Goal: Information Seeking & Learning: Learn about a topic

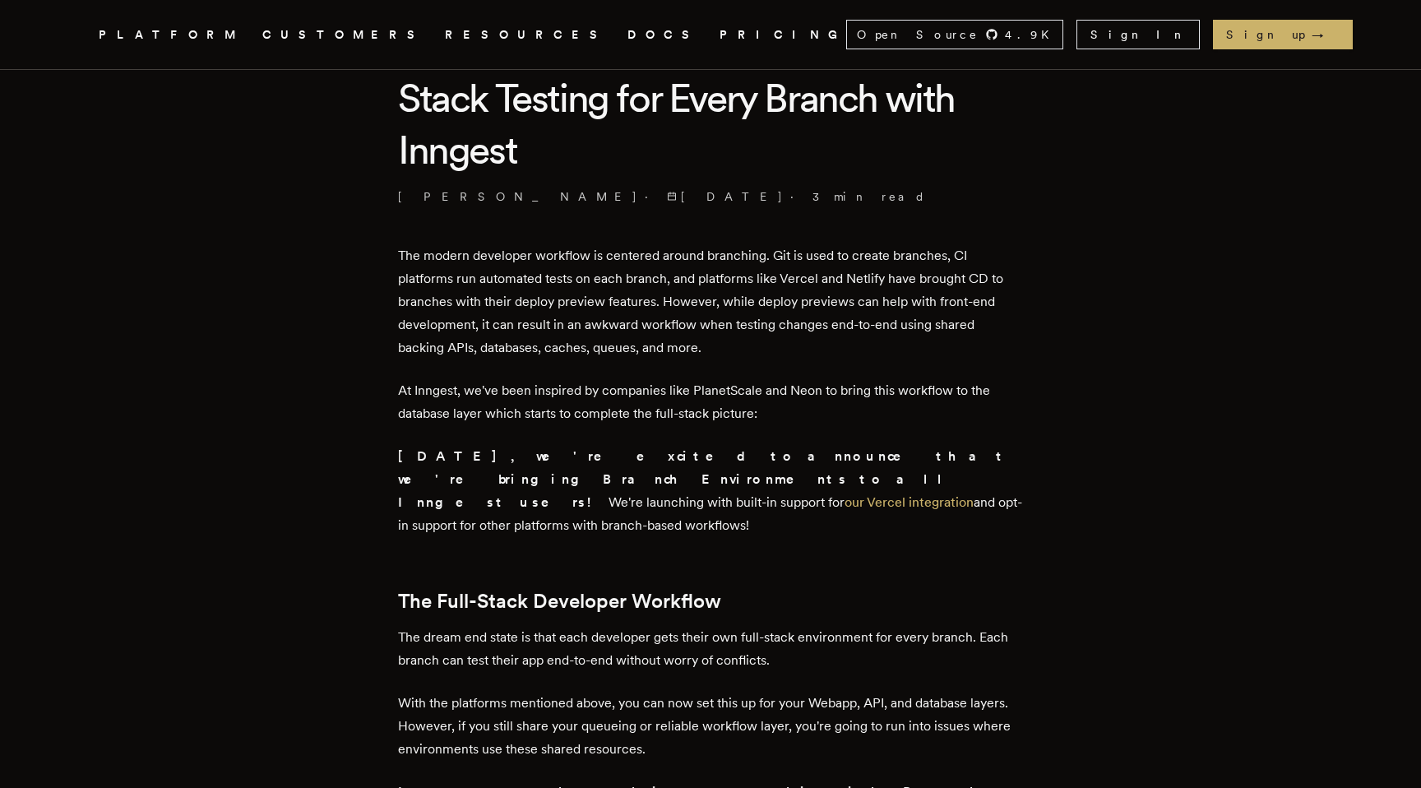
click at [614, 267] on p "The modern developer workflow is centered around branching. Git is used to crea…" at bounding box center [710, 301] width 625 height 115
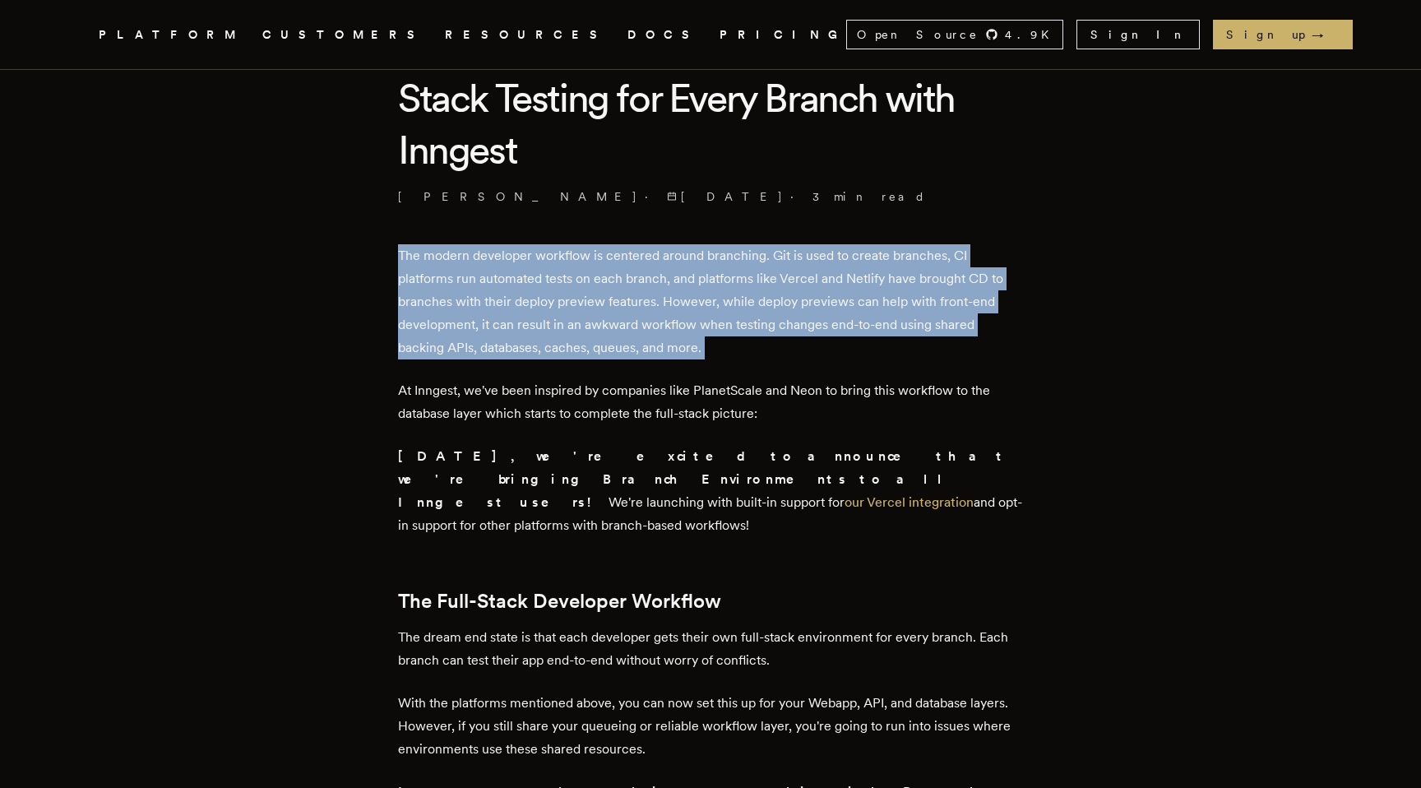
click at [614, 267] on p "The modern developer workflow is centered around branching. Git is used to crea…" at bounding box center [710, 301] width 625 height 115
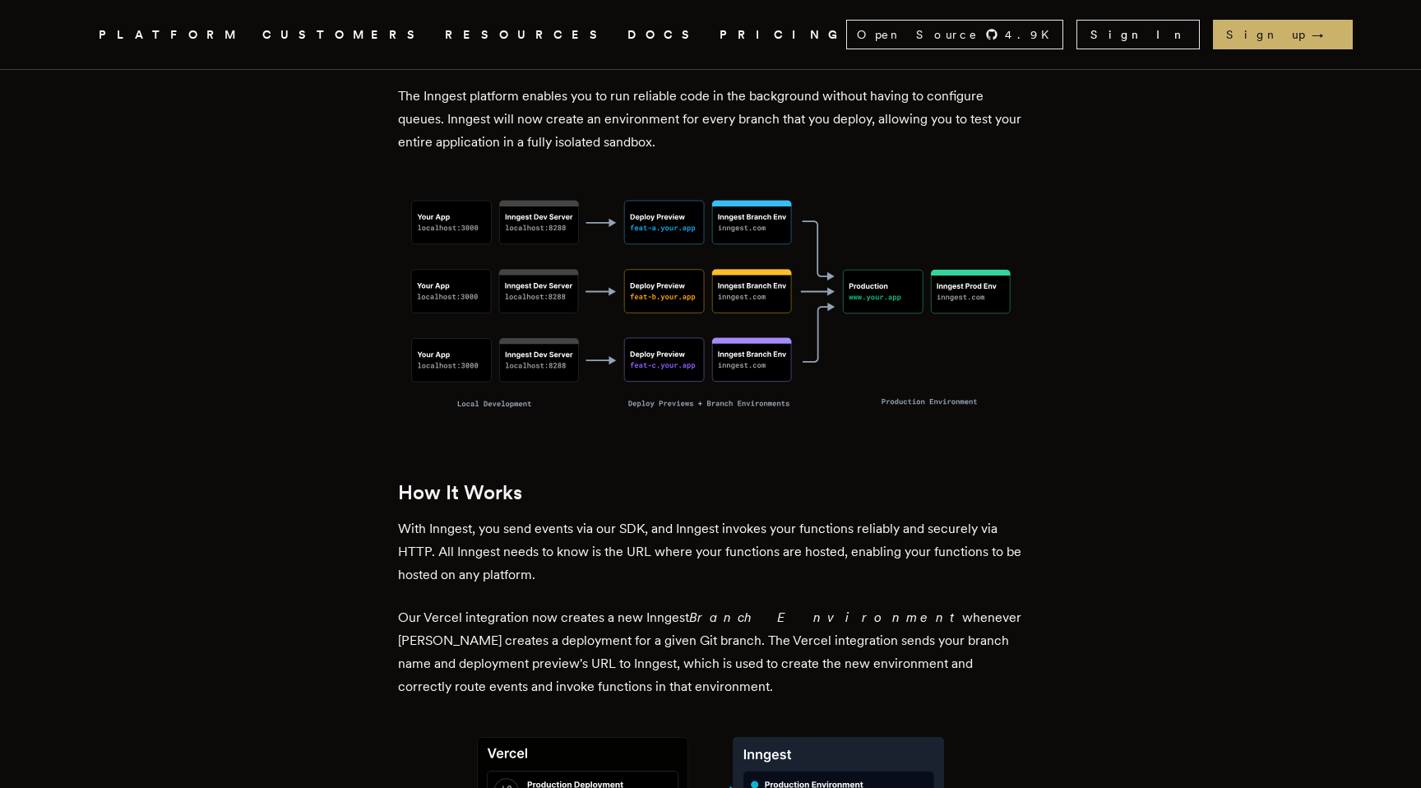
scroll to position [1258, 0]
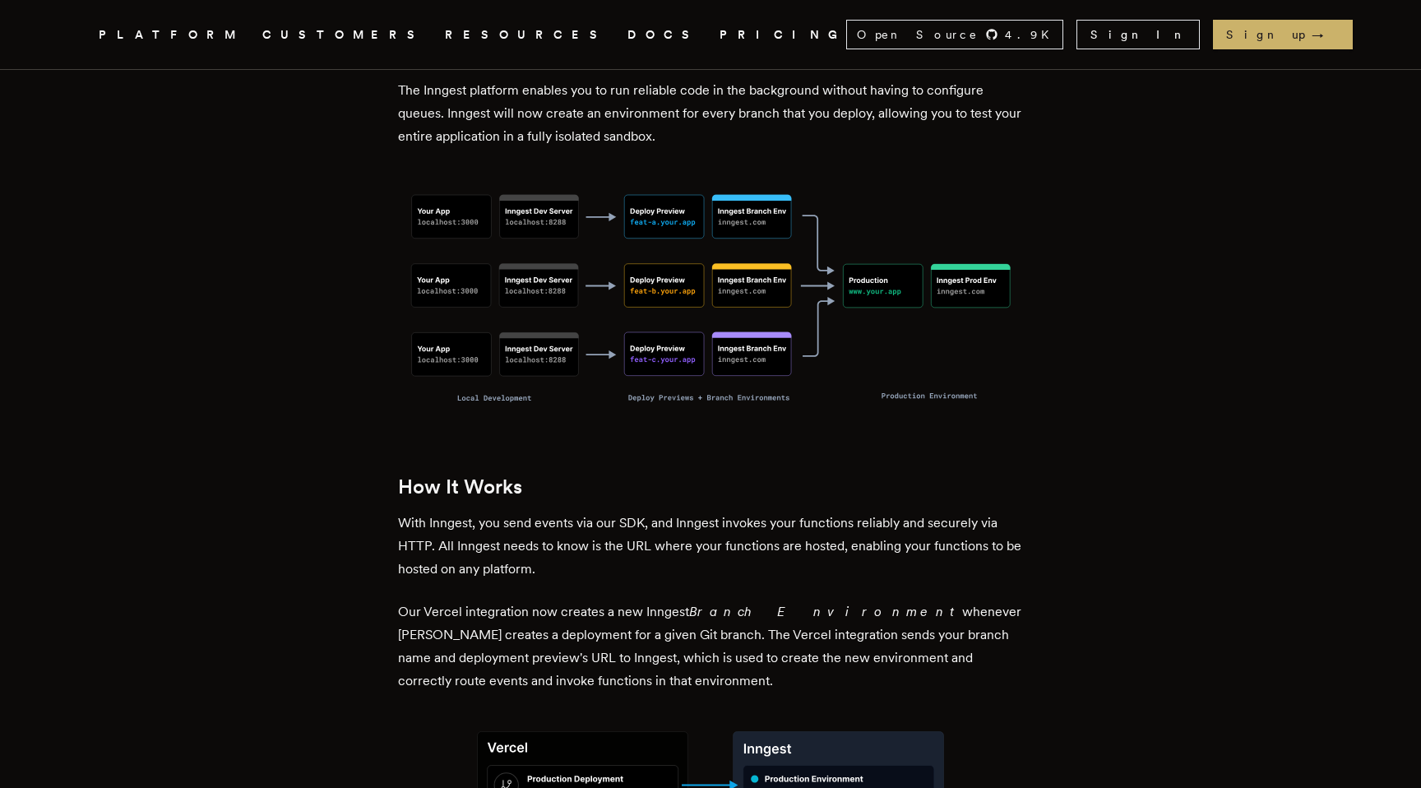
click at [593, 512] on p "With Inngest, you send events via our SDK, and Inngest invokes your functions r…" at bounding box center [710, 546] width 625 height 69
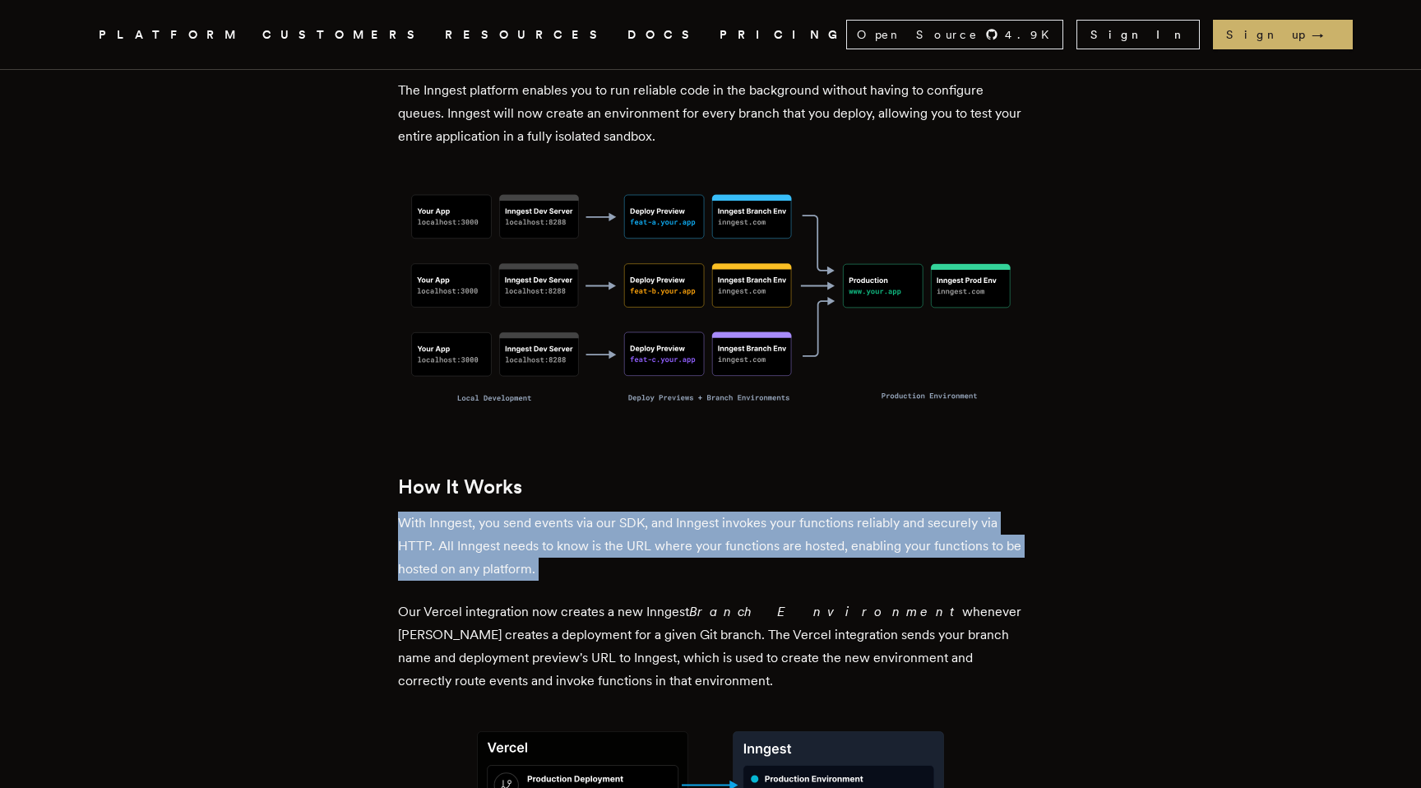
click at [593, 512] on p "With Inngest, you send events via our SDK, and Inngest invokes your functions r…" at bounding box center [710, 546] width 625 height 69
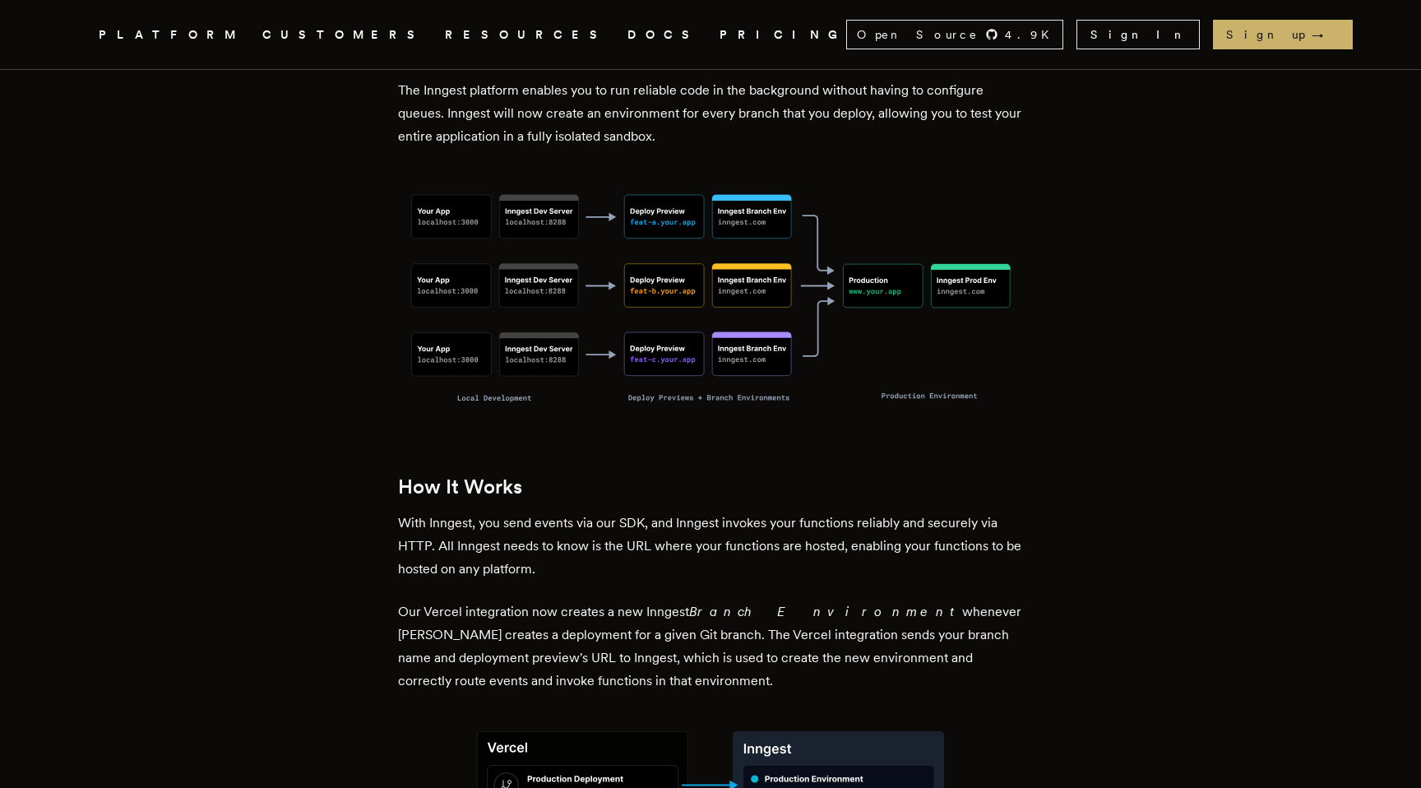
click at [607, 513] on p "With Inngest, you send events via our SDK, and Inngest invokes your functions r…" at bounding box center [710, 546] width 625 height 69
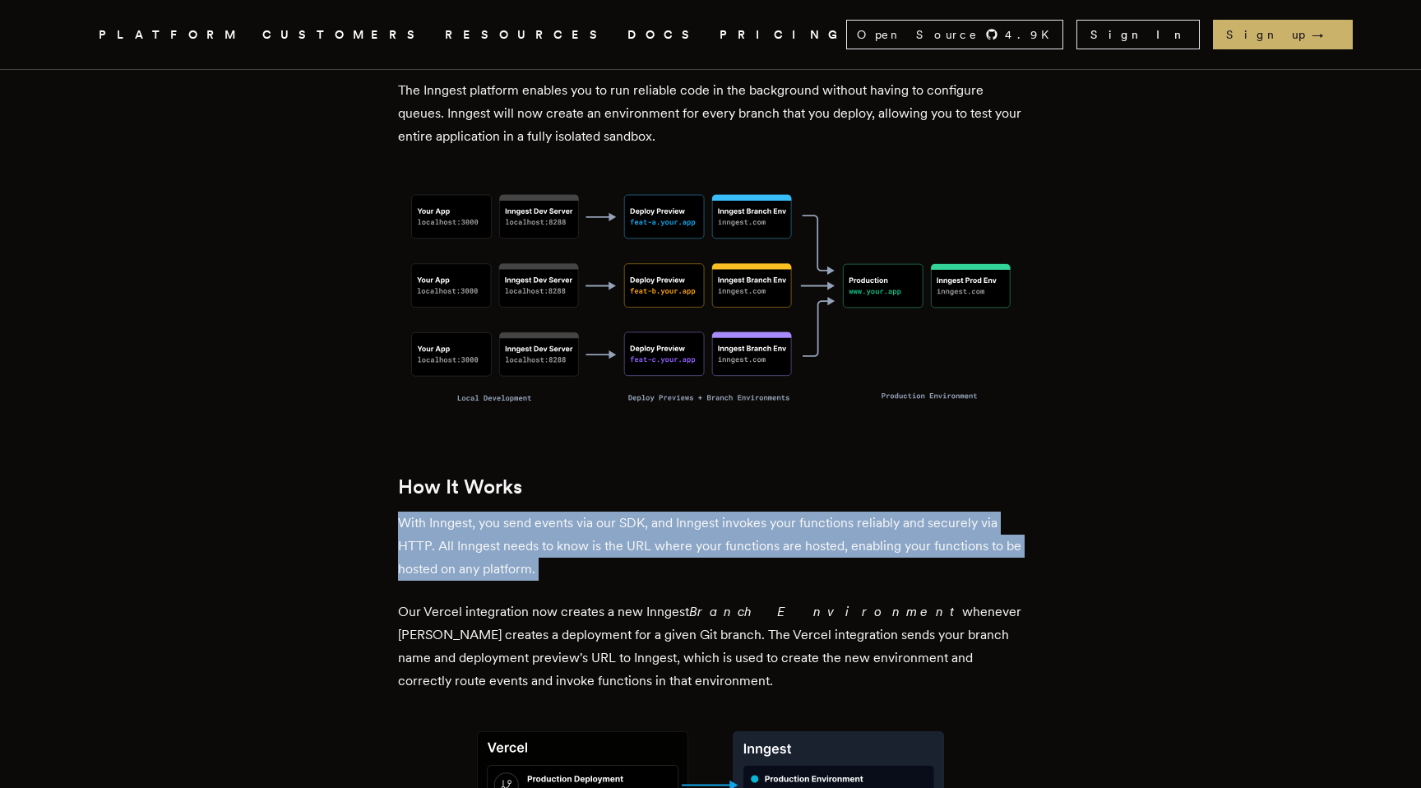
click at [607, 513] on p "With Inngest, you send events via our SDK, and Inngest invokes your functions r…" at bounding box center [710, 546] width 625 height 69
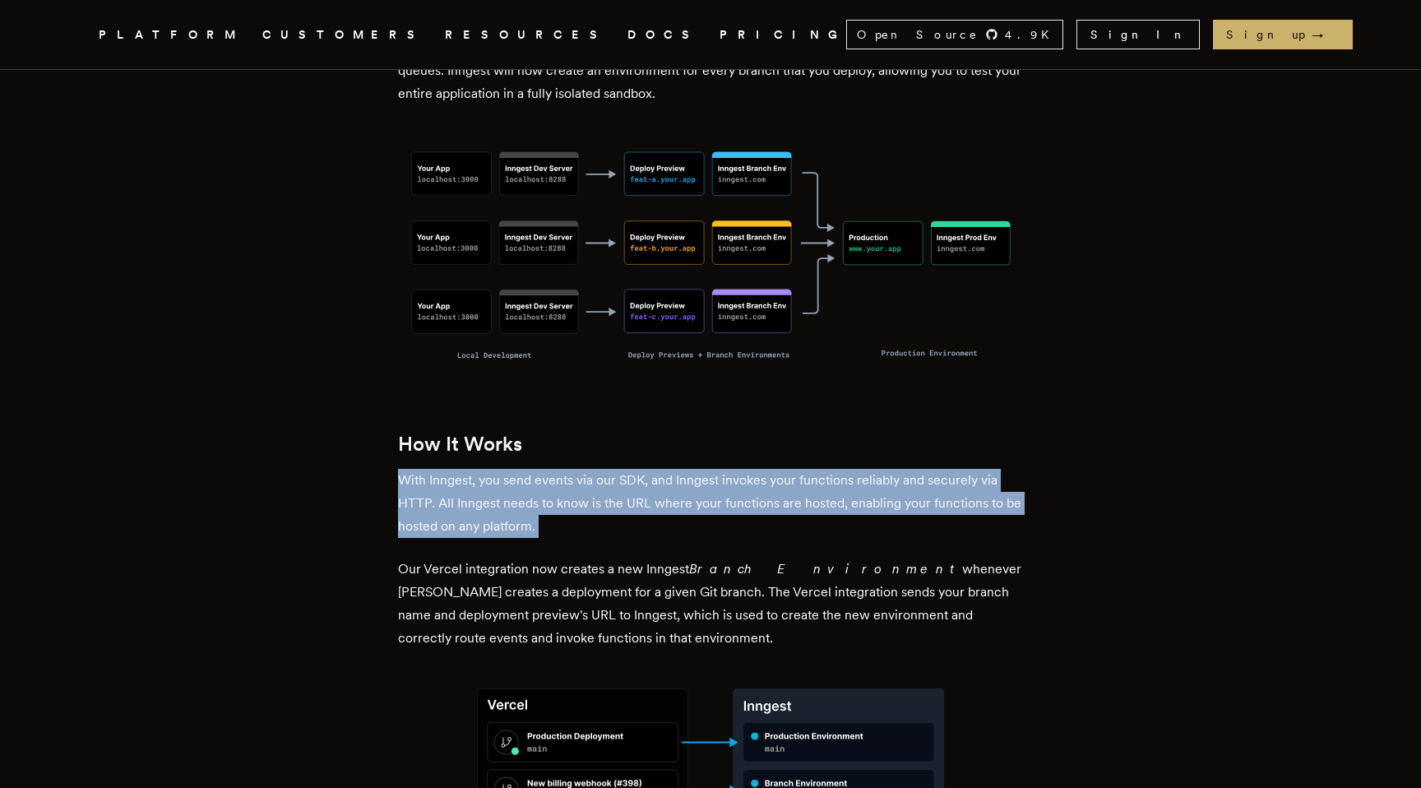
scroll to position [1314, 0]
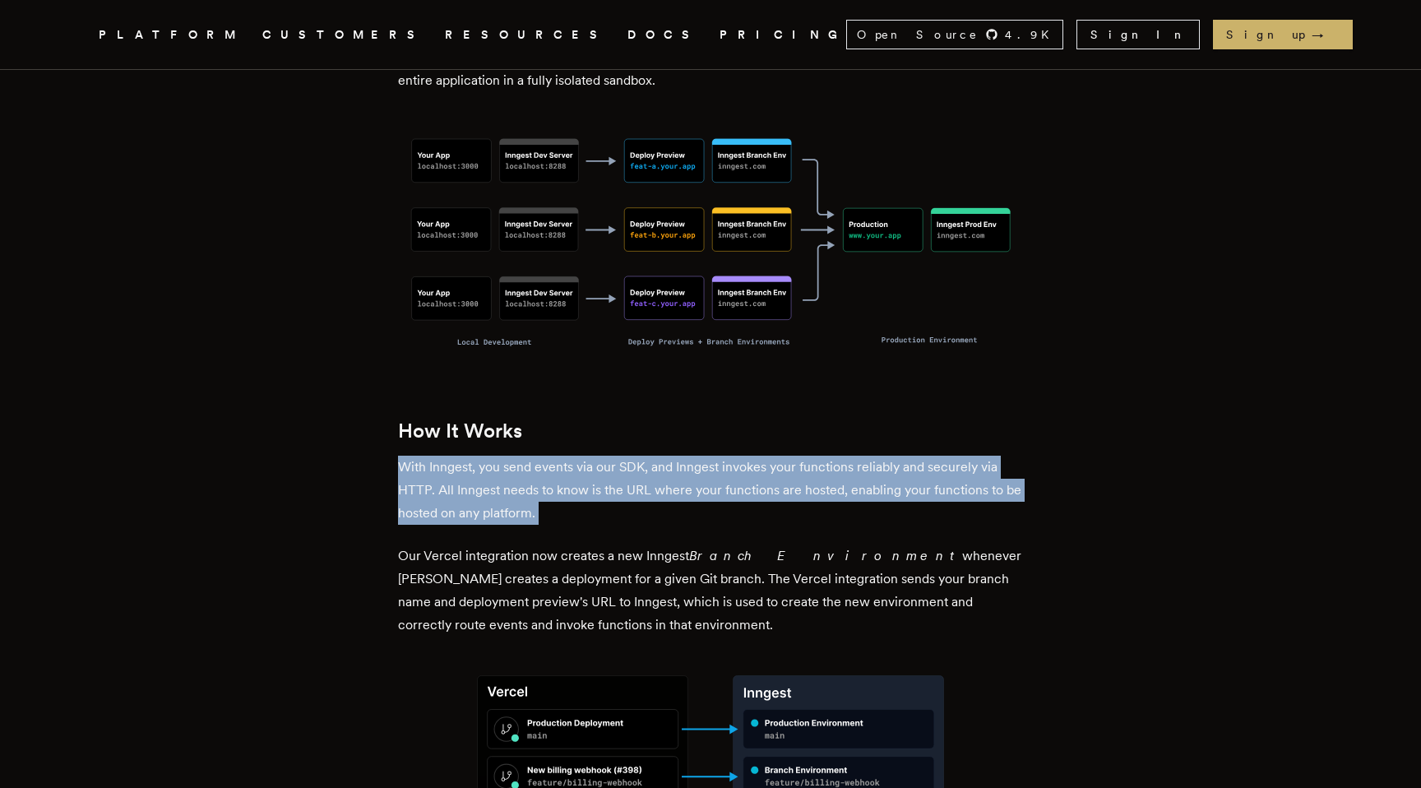
click at [626, 545] on p "Our Vercel integration now creates a new Inngest Branch Environment whenever Ve…" at bounding box center [710, 591] width 625 height 92
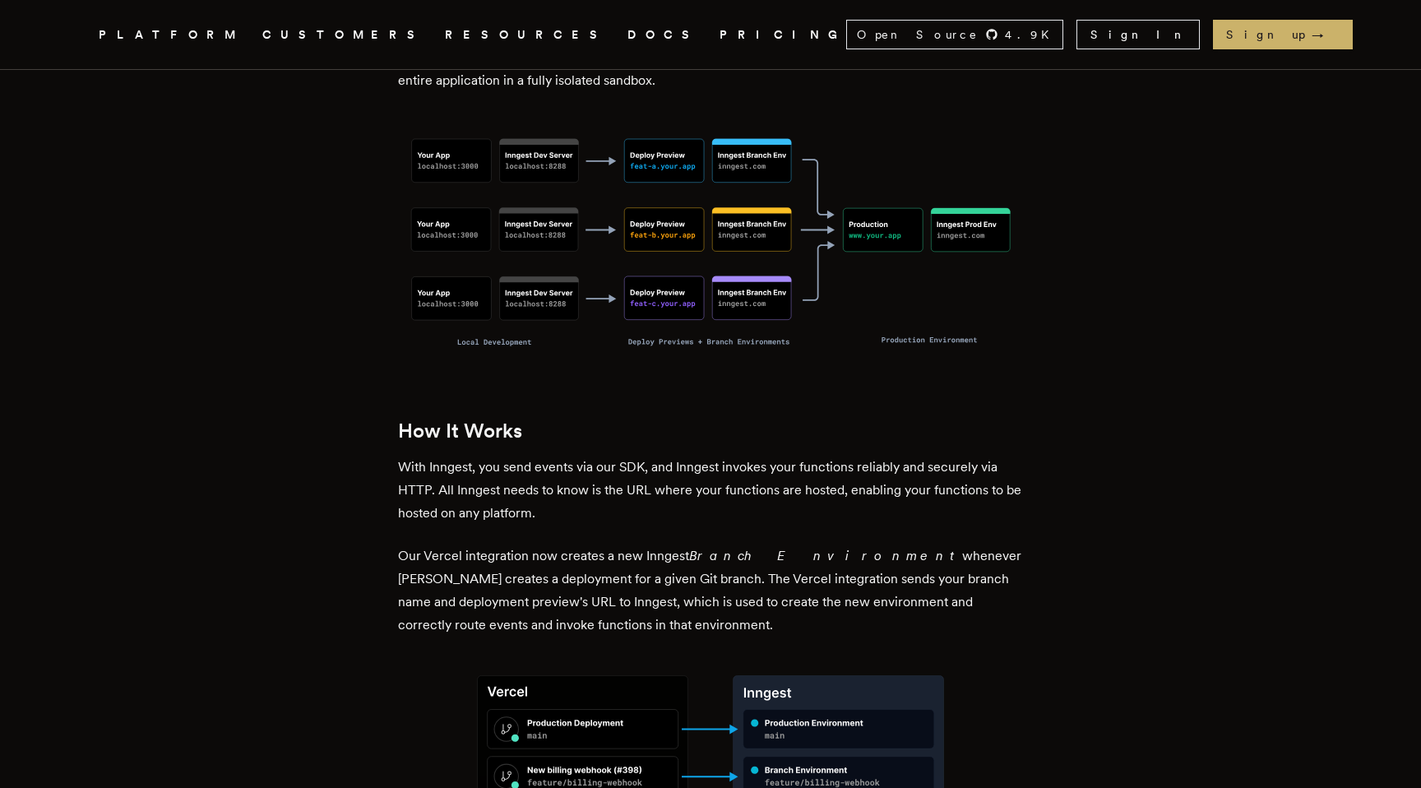
click at [626, 545] on p "Our Vercel integration now creates a new Inngest Branch Environment whenever Ve…" at bounding box center [710, 591] width 625 height 92
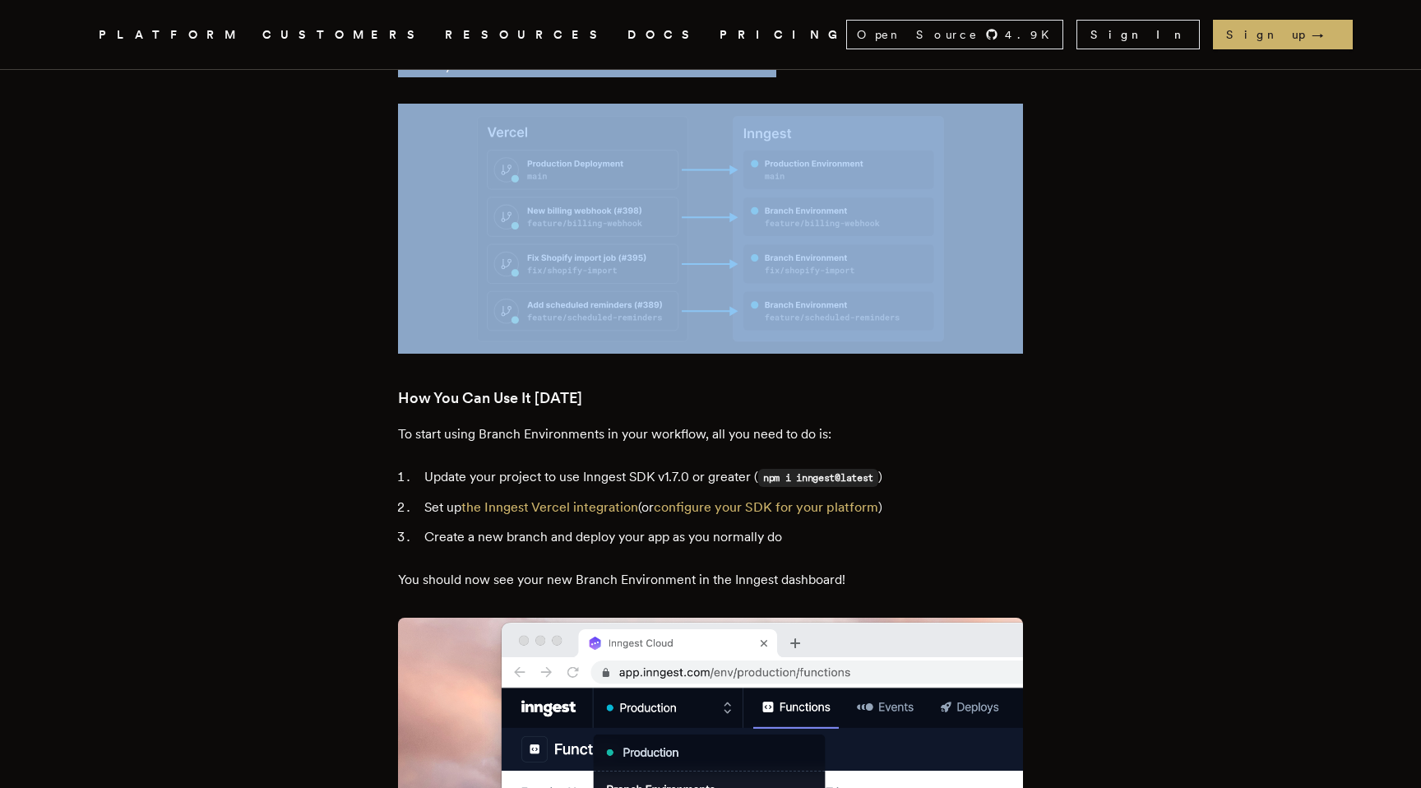
scroll to position [1880, 0]
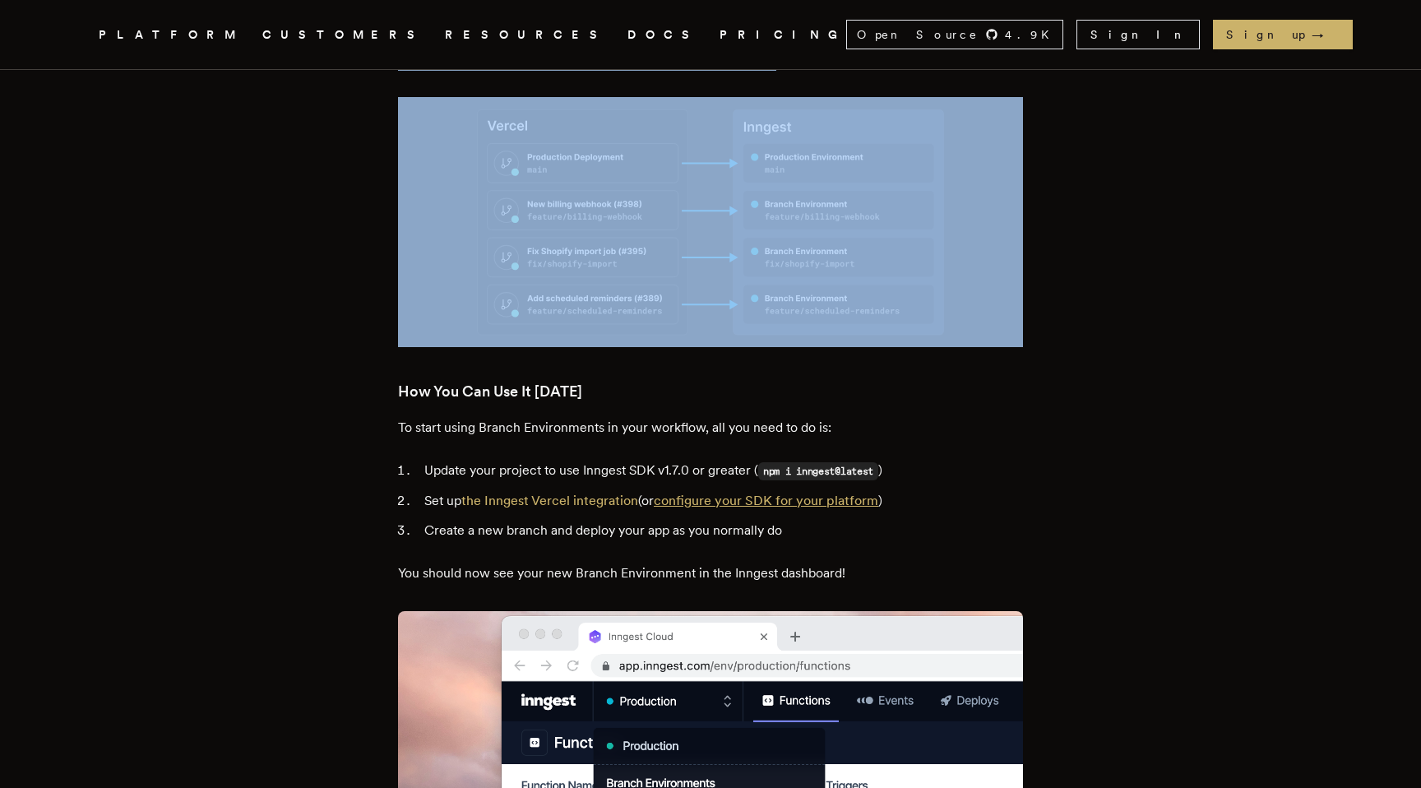
click at [753, 493] on link "configure your SDK for your platform" at bounding box center [766, 501] width 225 height 16
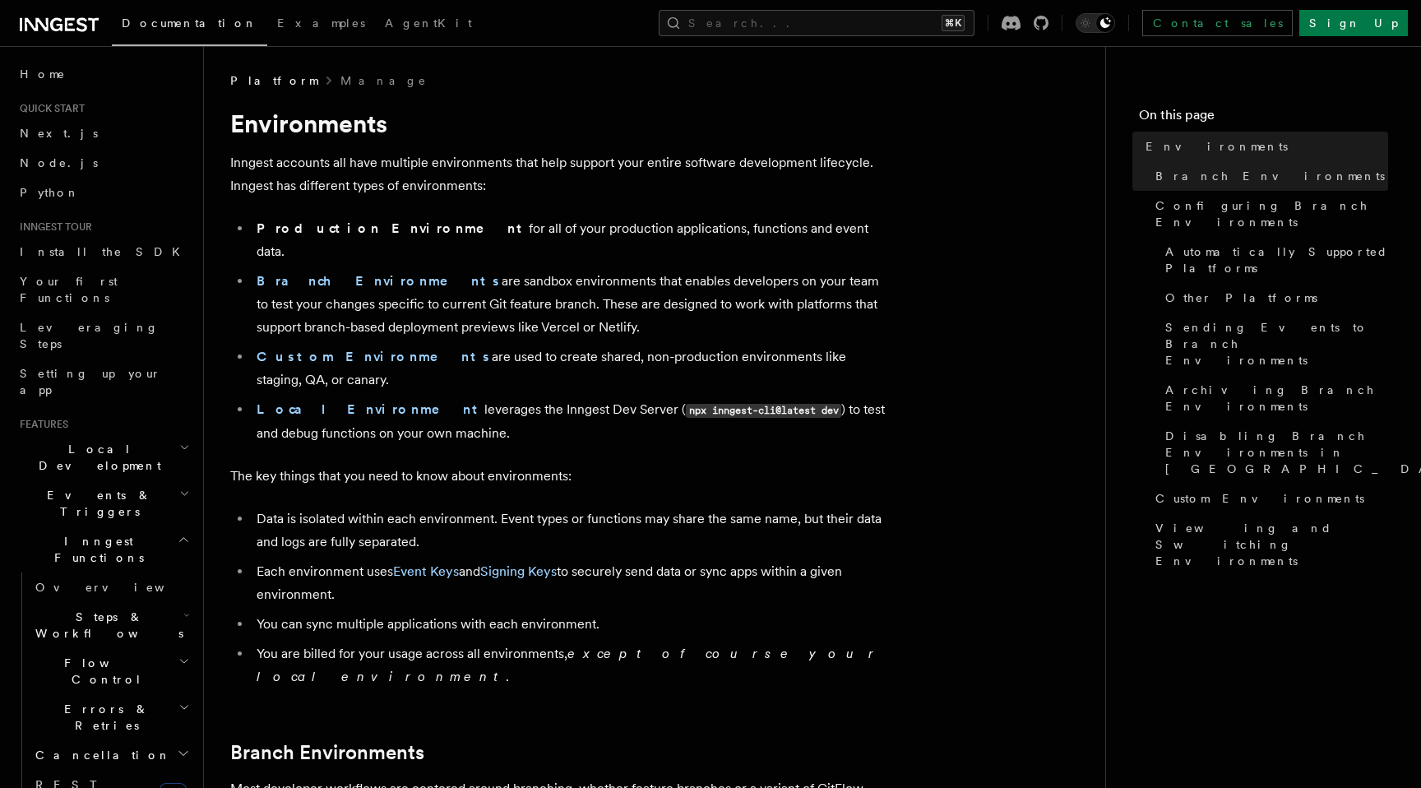
click at [514, 270] on li "Branch Environments are sandbox environments that enables developers on your te…" at bounding box center [570, 304] width 637 height 69
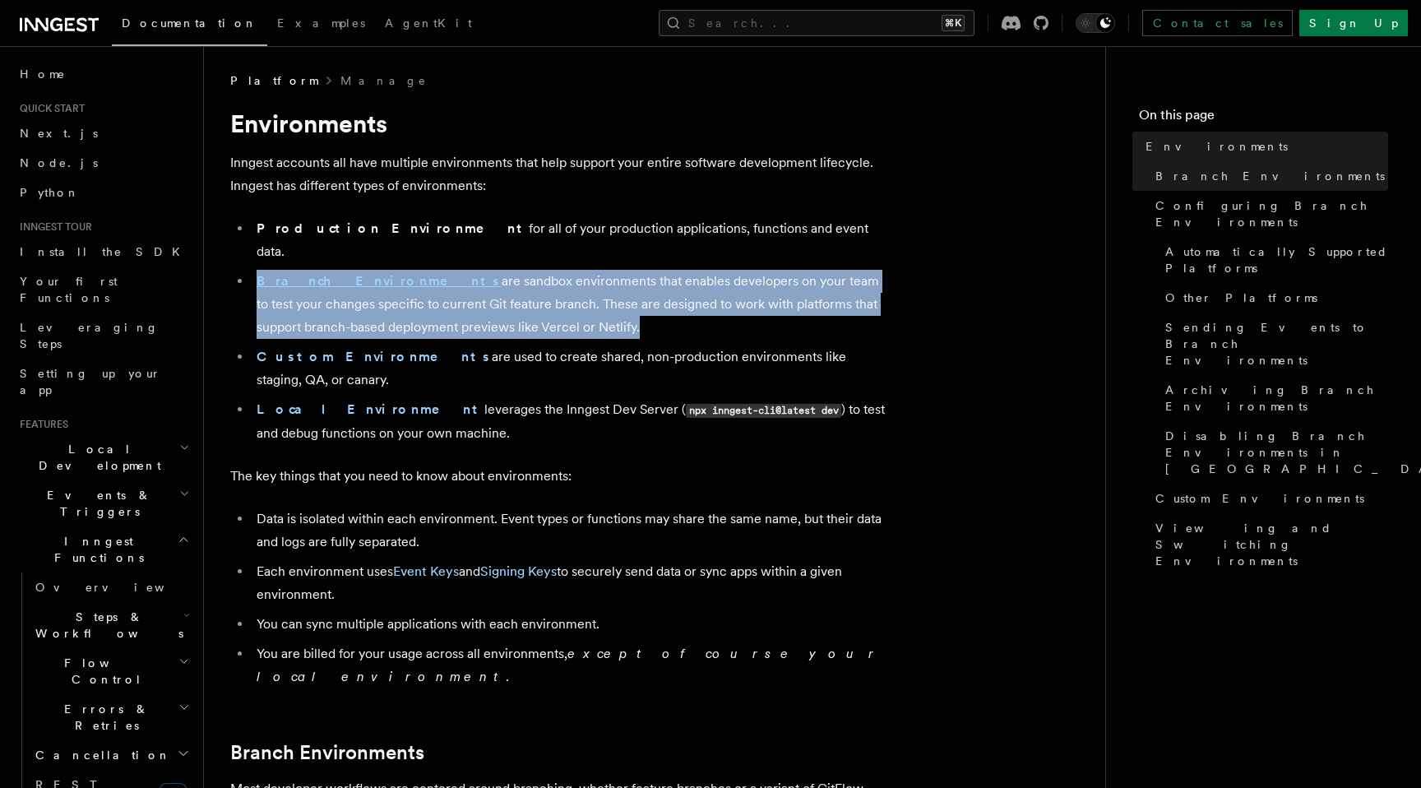
click at [509, 508] on li "Data is isolated within each environment. Event types or functions may share th…" at bounding box center [570, 531] width 637 height 46
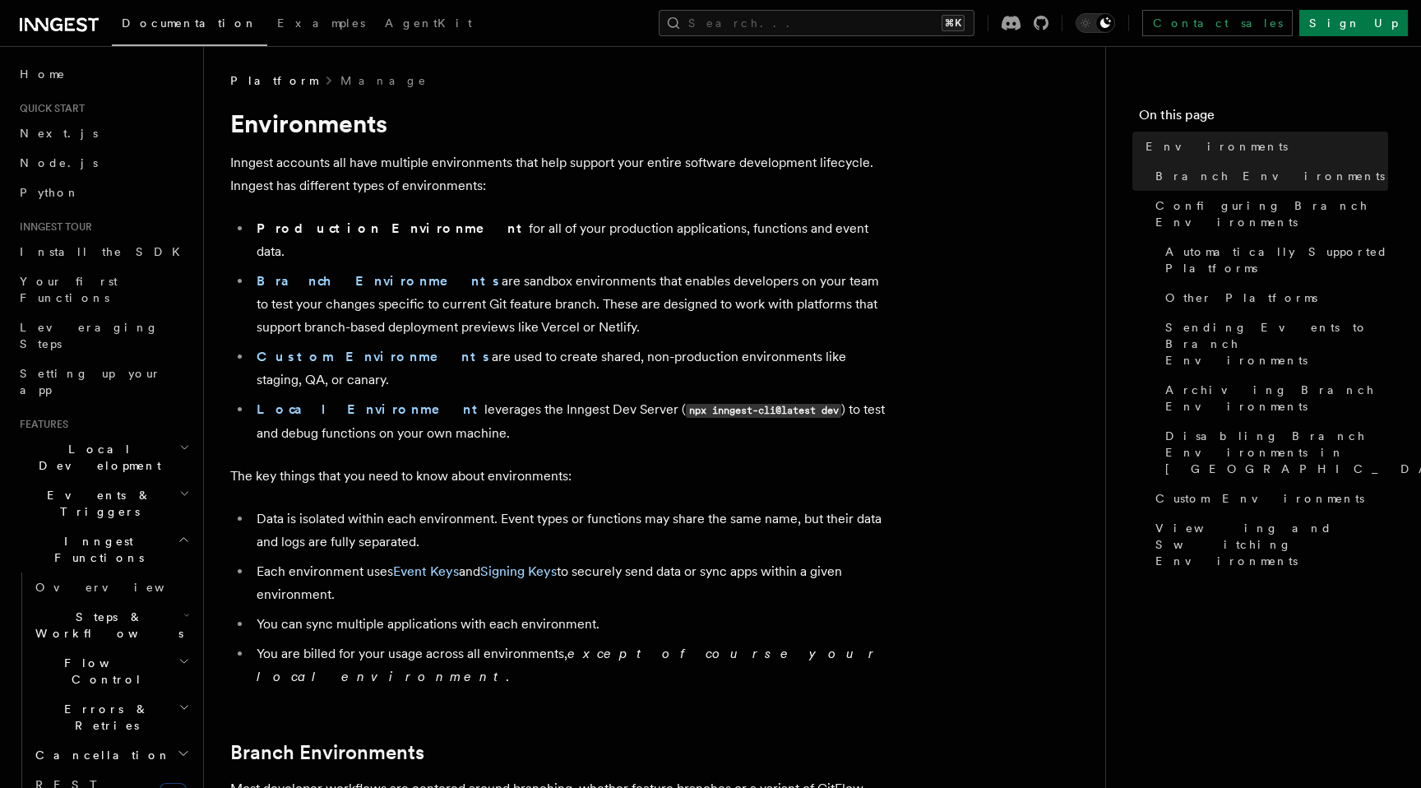
click at [509, 508] on li "Data is isolated within each environment. Event types or functions may share th…" at bounding box center [570, 531] width 637 height 46
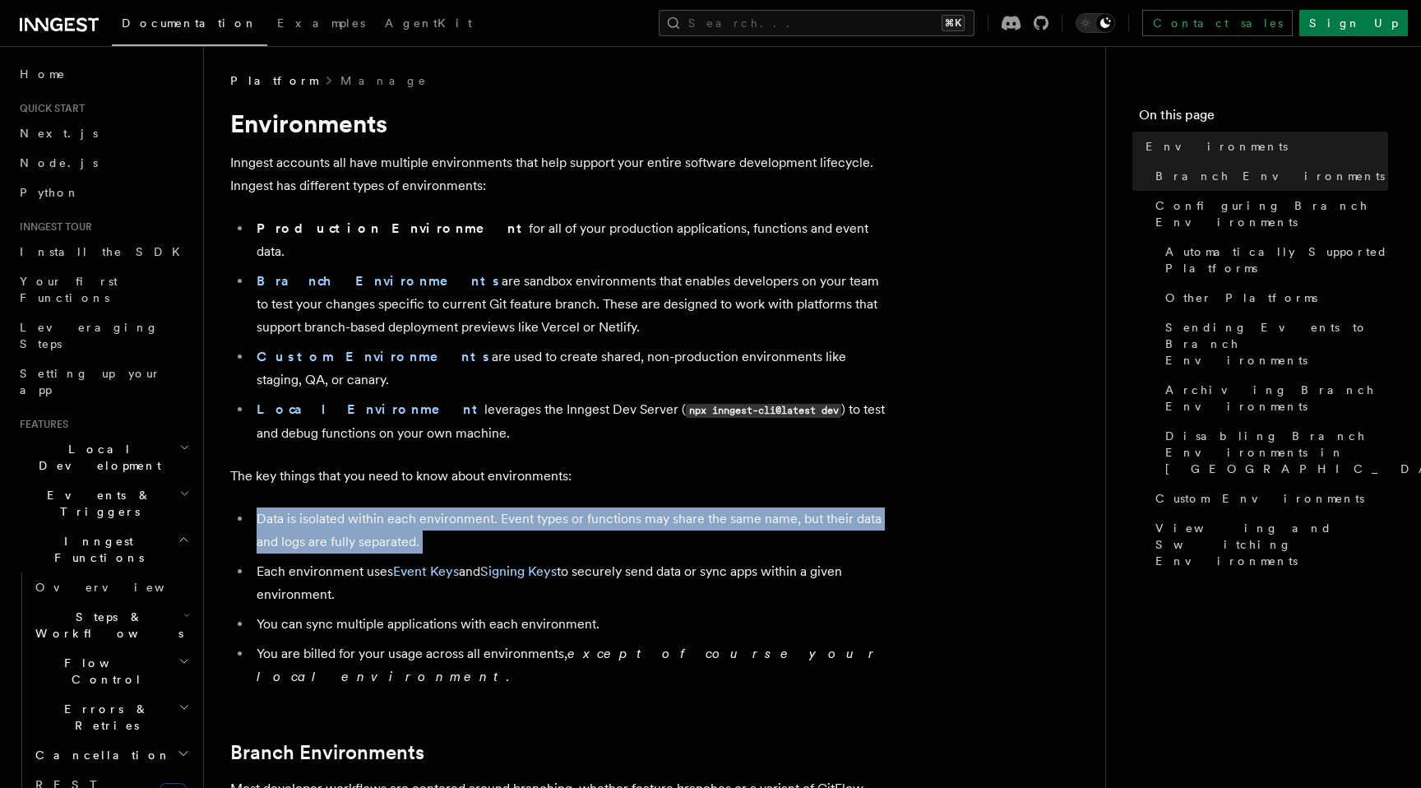
click at [540, 508] on li "Data is isolated within each environment. Event types or functions may share th…" at bounding box center [570, 531] width 637 height 46
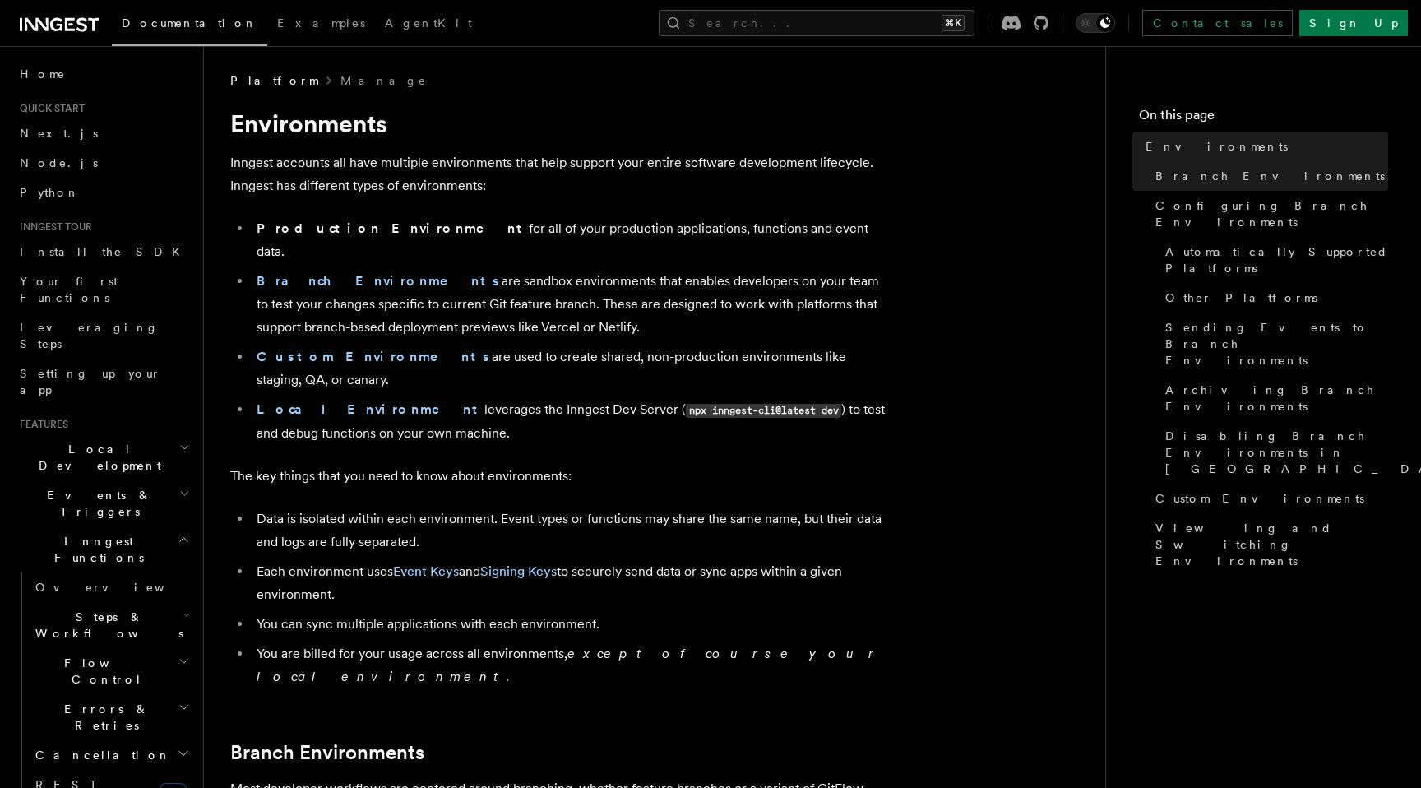
click at [540, 508] on li "Data is isolated within each environment. Event types or functions may share th…" at bounding box center [570, 531] width 637 height 46
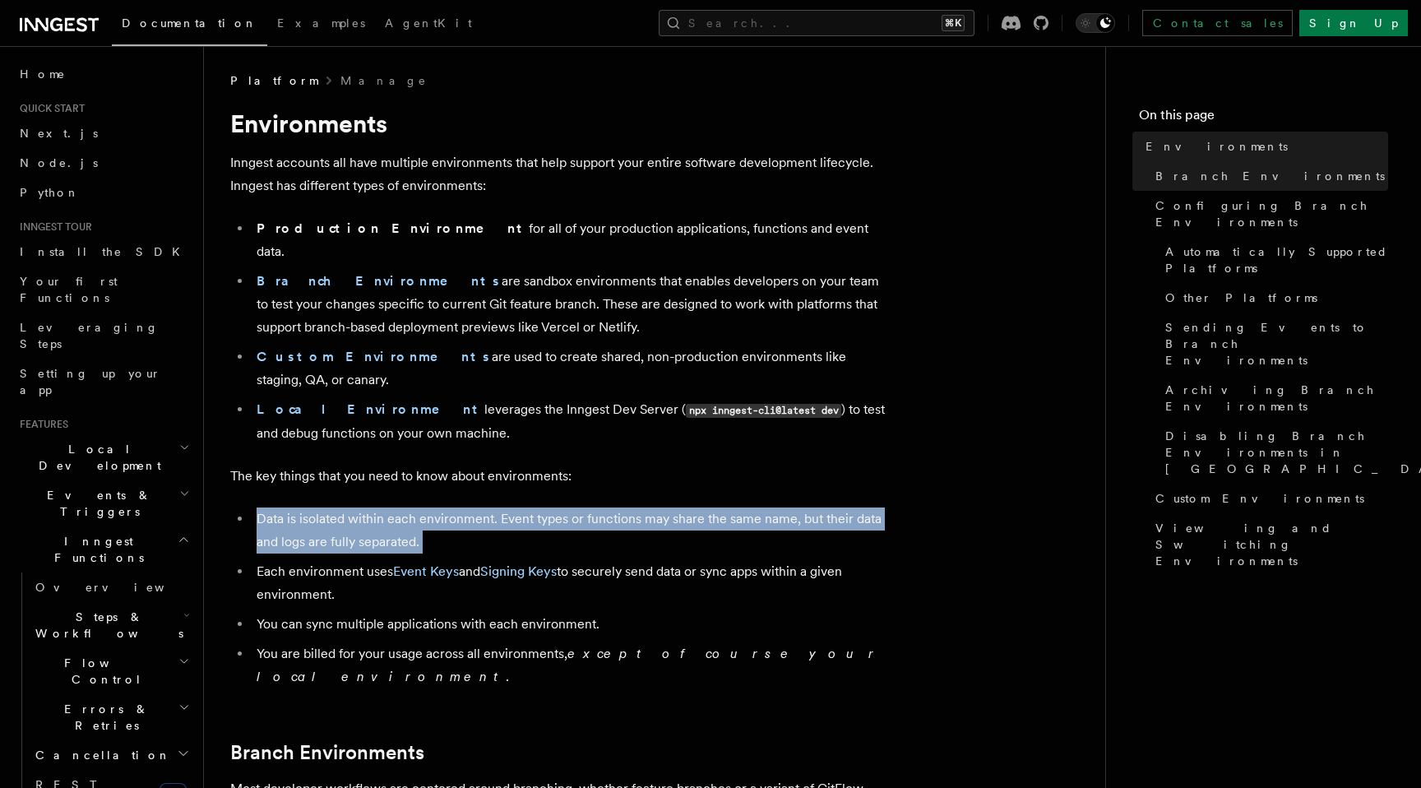
click at [540, 508] on li "Data is isolated within each environment. Event types or functions may share th…" at bounding box center [570, 531] width 637 height 46
click at [668, 560] on li "Each environment uses Event Keys and Signing Keys to securely send data or sync…" at bounding box center [570, 583] width 637 height 46
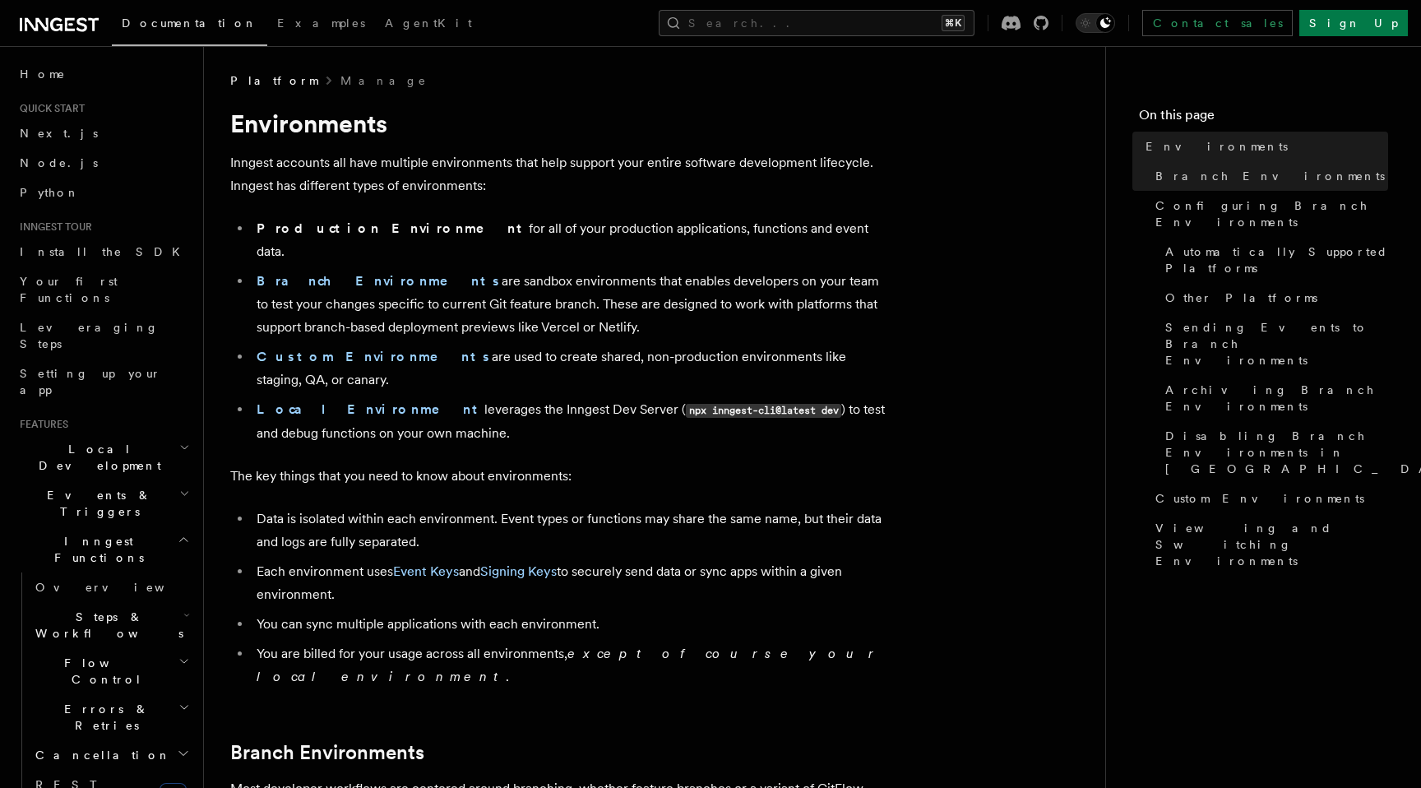
click at [668, 560] on li "Each environment uses Event Keys and Signing Keys to securely send data or sync…" at bounding box center [570, 583] width 637 height 46
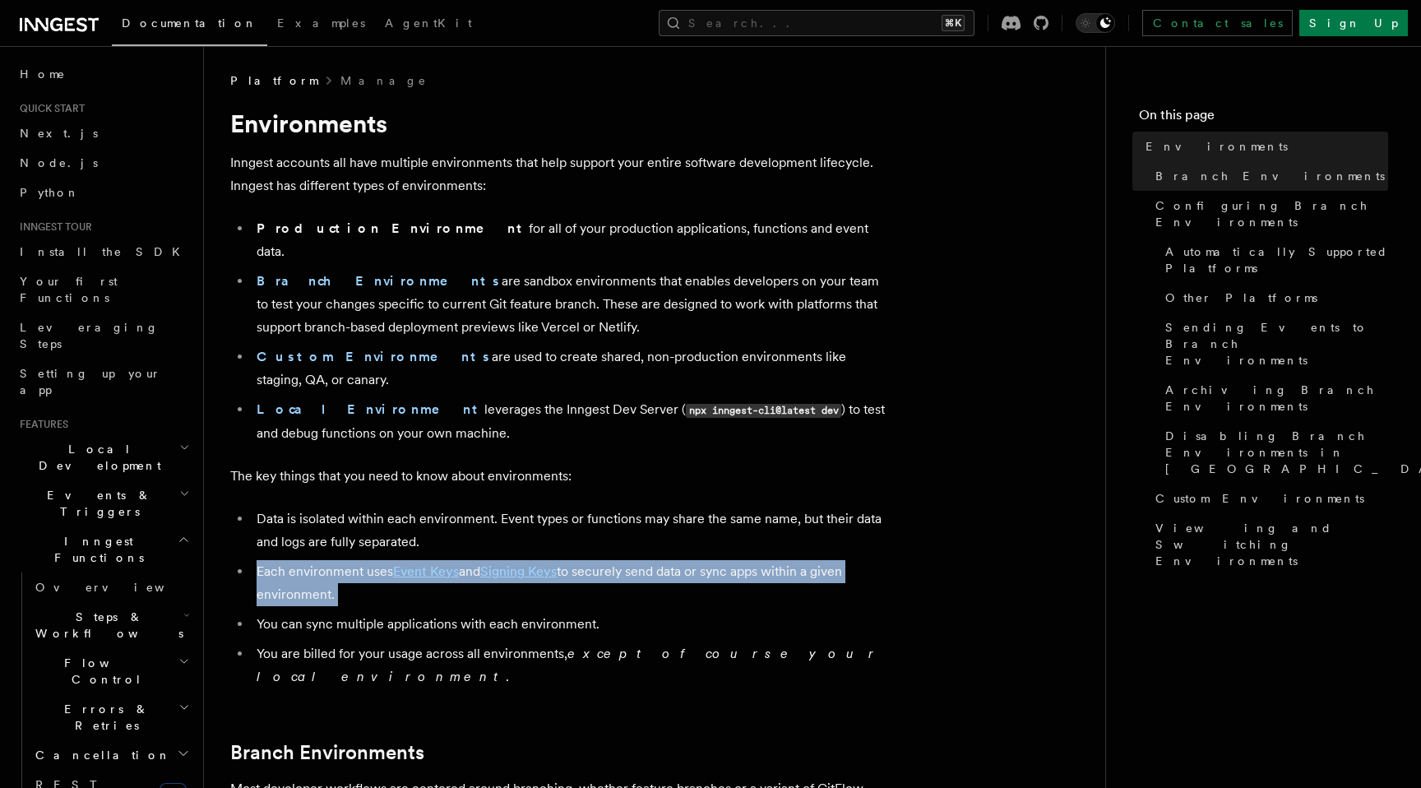
click at [668, 560] on li "Each environment uses Event Keys and Signing Keys to securely send data or sync…" at bounding box center [570, 583] width 637 height 46
click at [687, 560] on li "Each environment uses Event Keys and Signing Keys to securely send data or sync…" at bounding box center [570, 583] width 637 height 46
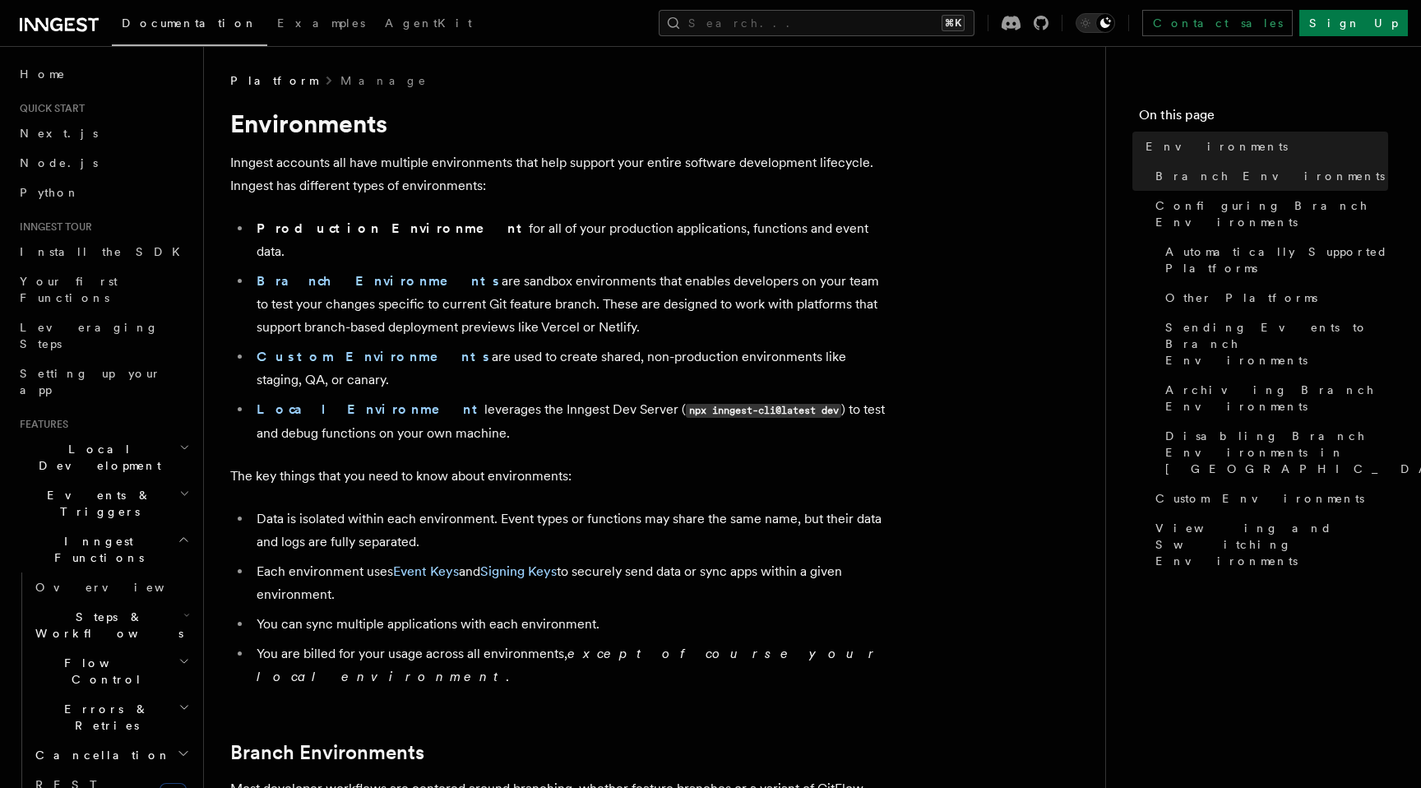
click at [687, 560] on li "Each environment uses Event Keys and Signing Keys to securely send data or sync…" at bounding box center [570, 583] width 637 height 46
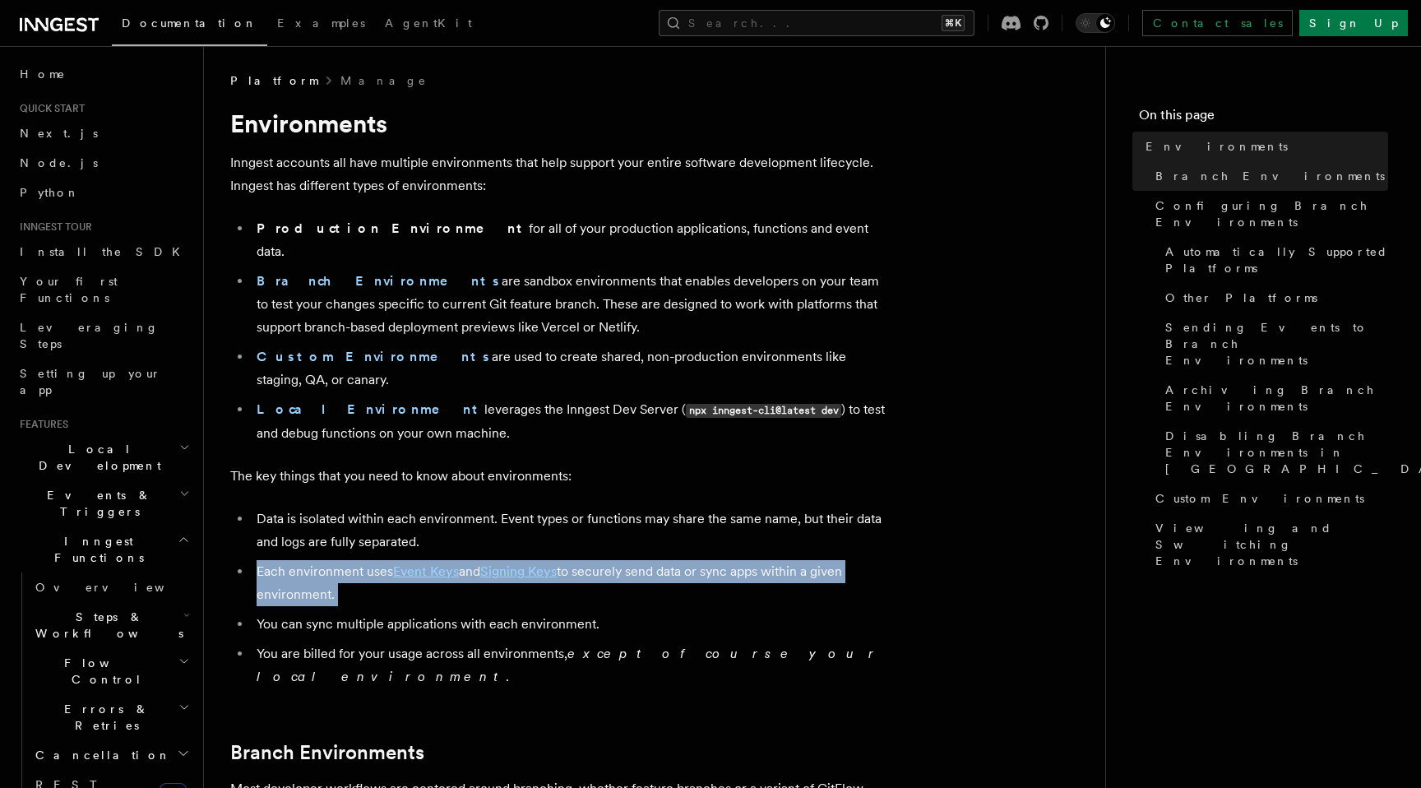
click at [687, 560] on li "Each environment uses Event Keys and Signing Keys to securely send data or sync…" at bounding box center [570, 583] width 637 height 46
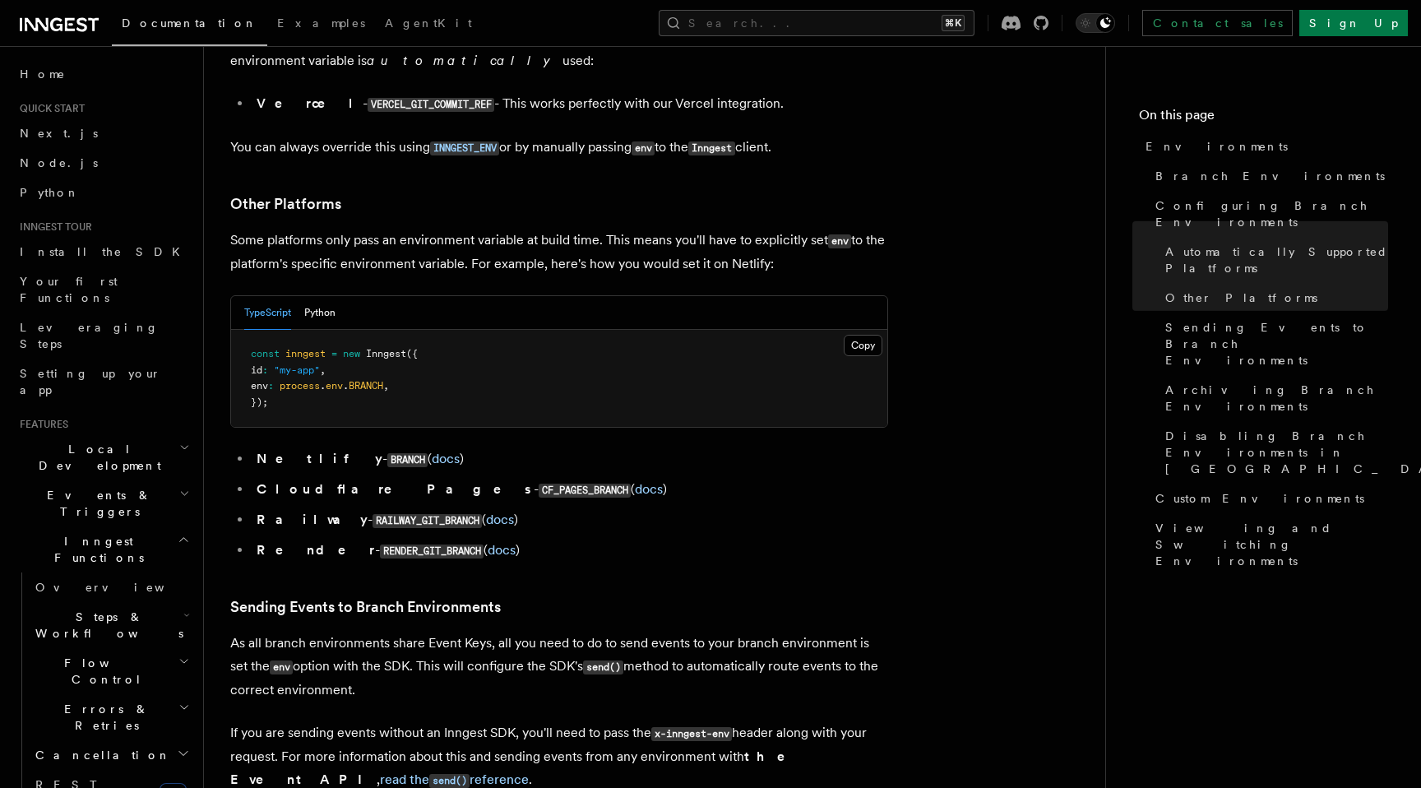
scroll to position [2267, 0]
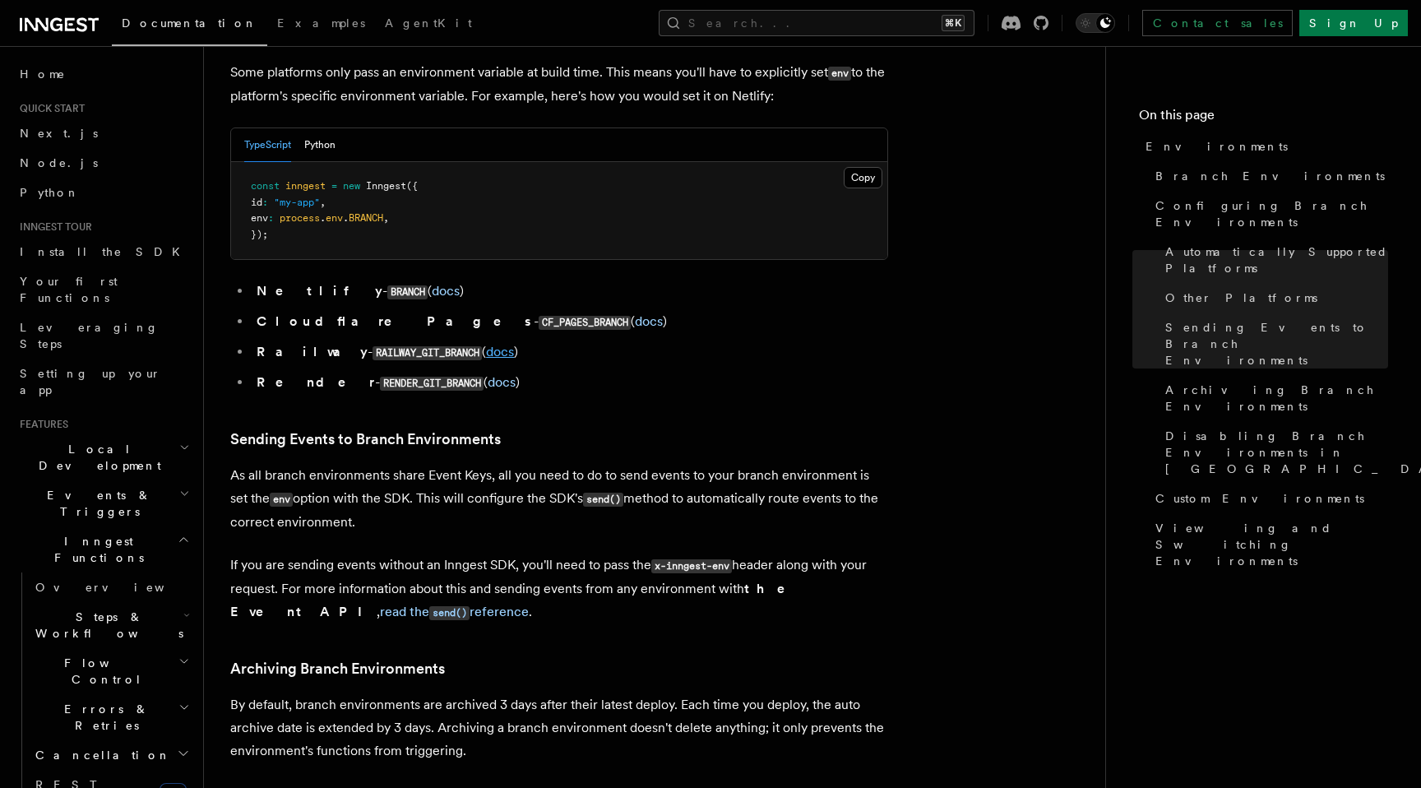
click at [486, 344] on link "docs" at bounding box center [500, 352] width 28 height 16
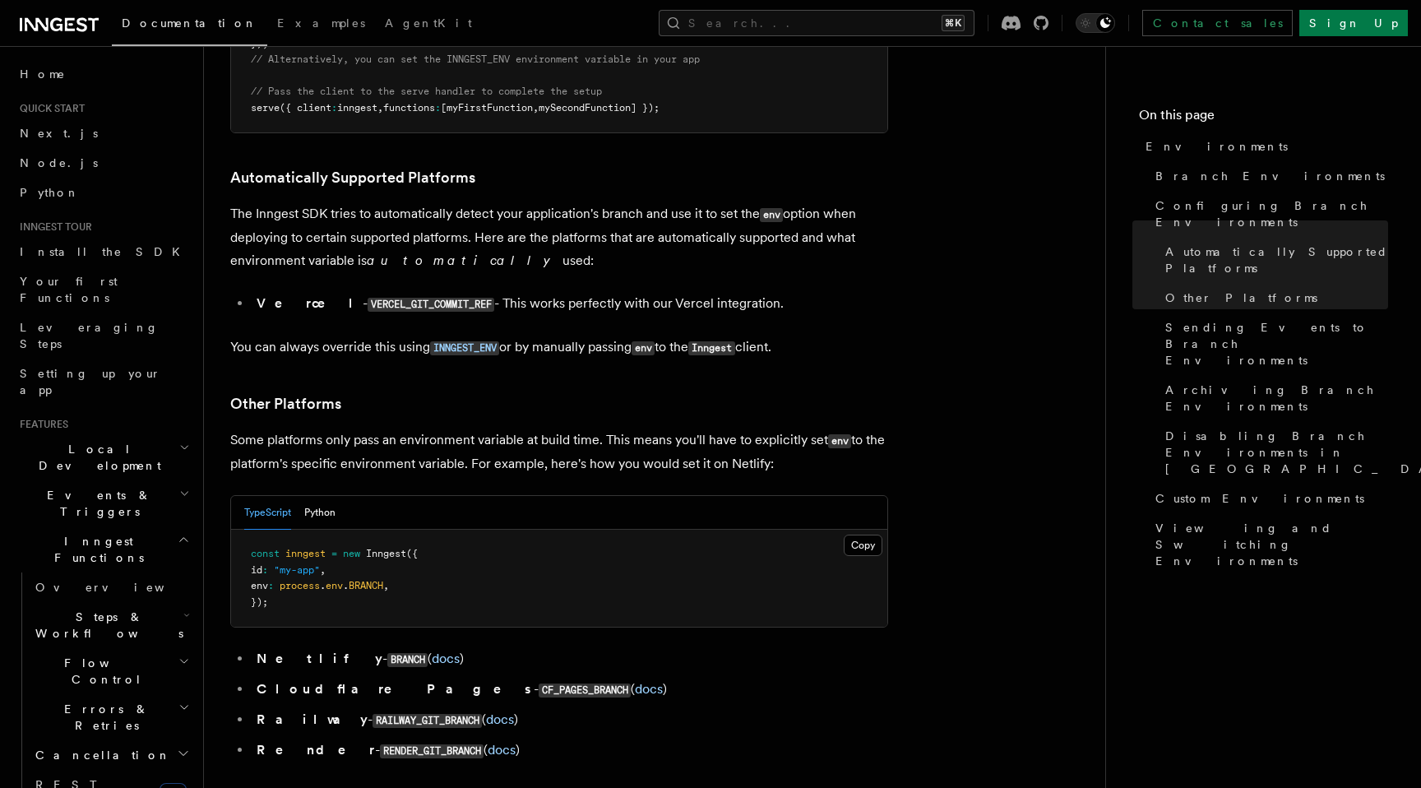
scroll to position [1898, 0]
click at [414, 430] on p "Some platforms only pass an environment variable at build time. This means you'…" at bounding box center [559, 453] width 658 height 47
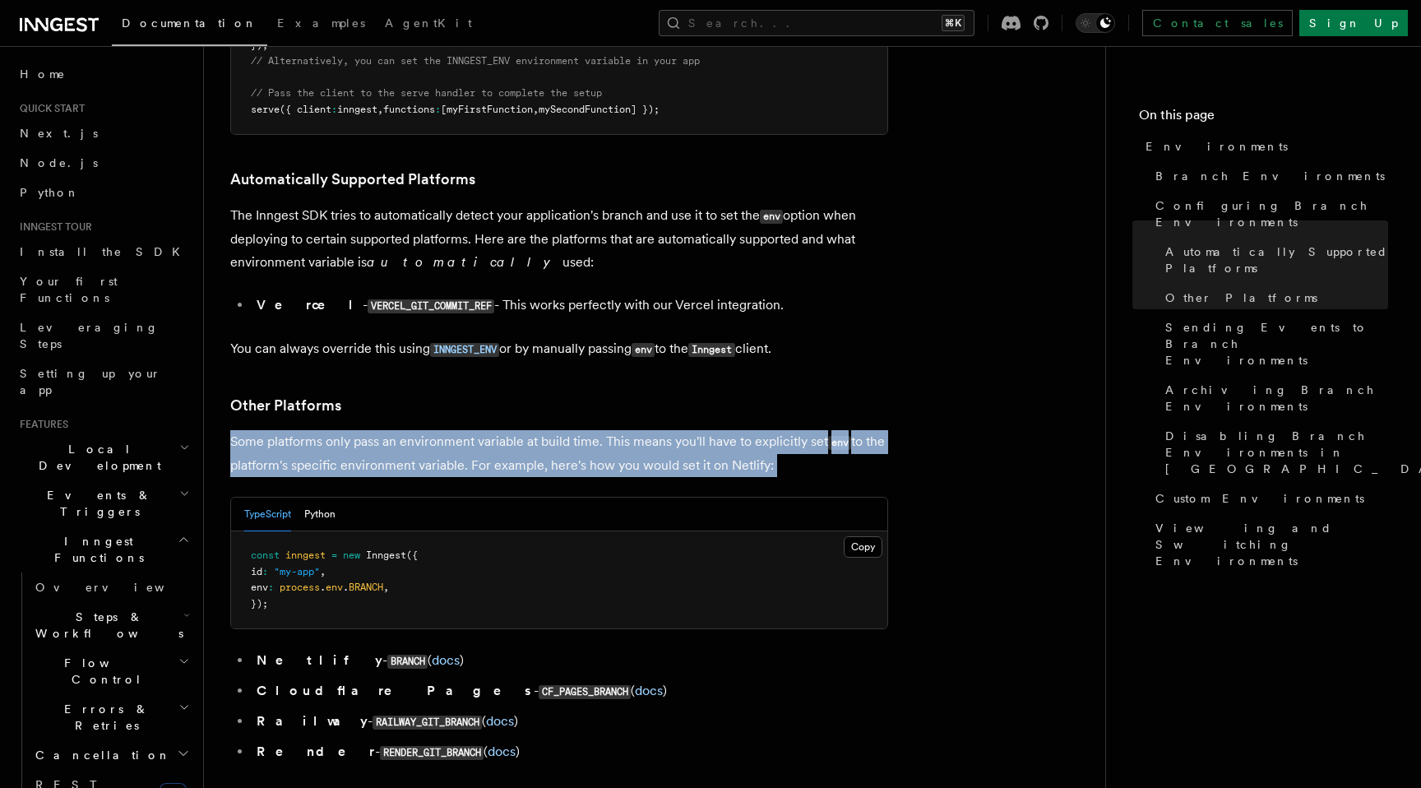
click at [434, 430] on p "Some platforms only pass an environment variable at build time. This means you'…" at bounding box center [559, 453] width 658 height 47
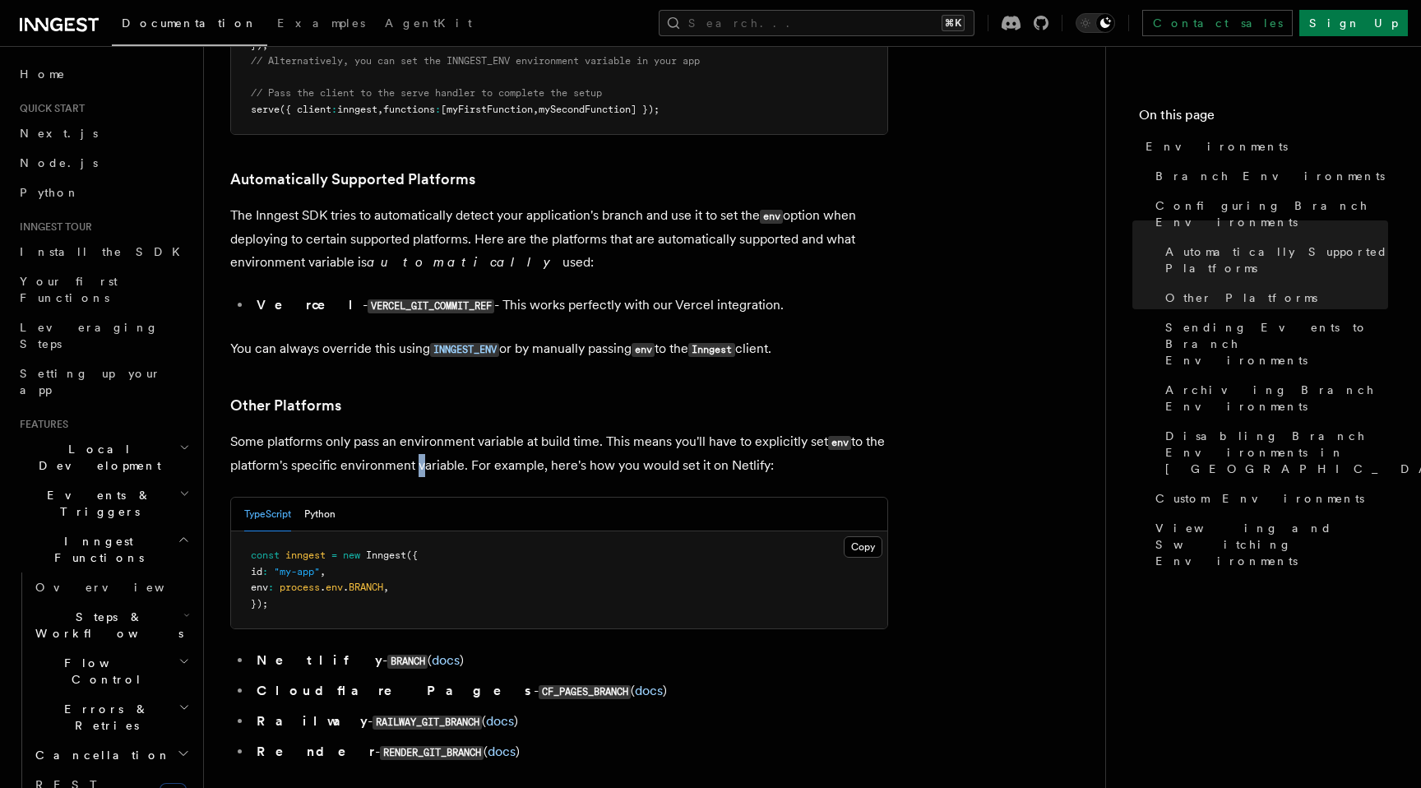
click at [434, 430] on p "Some platforms only pass an environment variable at build time. This means you'…" at bounding box center [559, 453] width 658 height 47
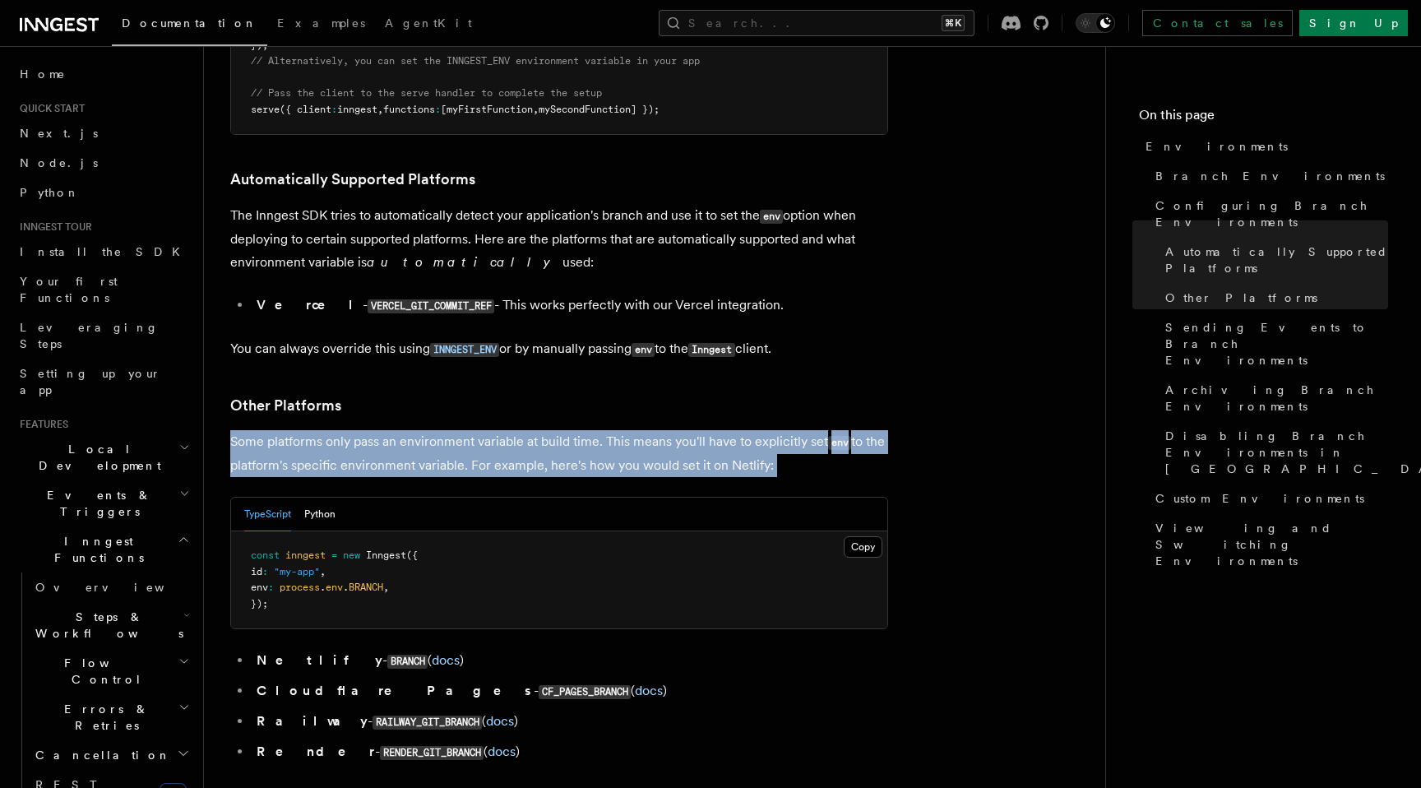
click at [434, 430] on p "Some platforms only pass an environment variable at build time. This means you'…" at bounding box center [559, 453] width 658 height 47
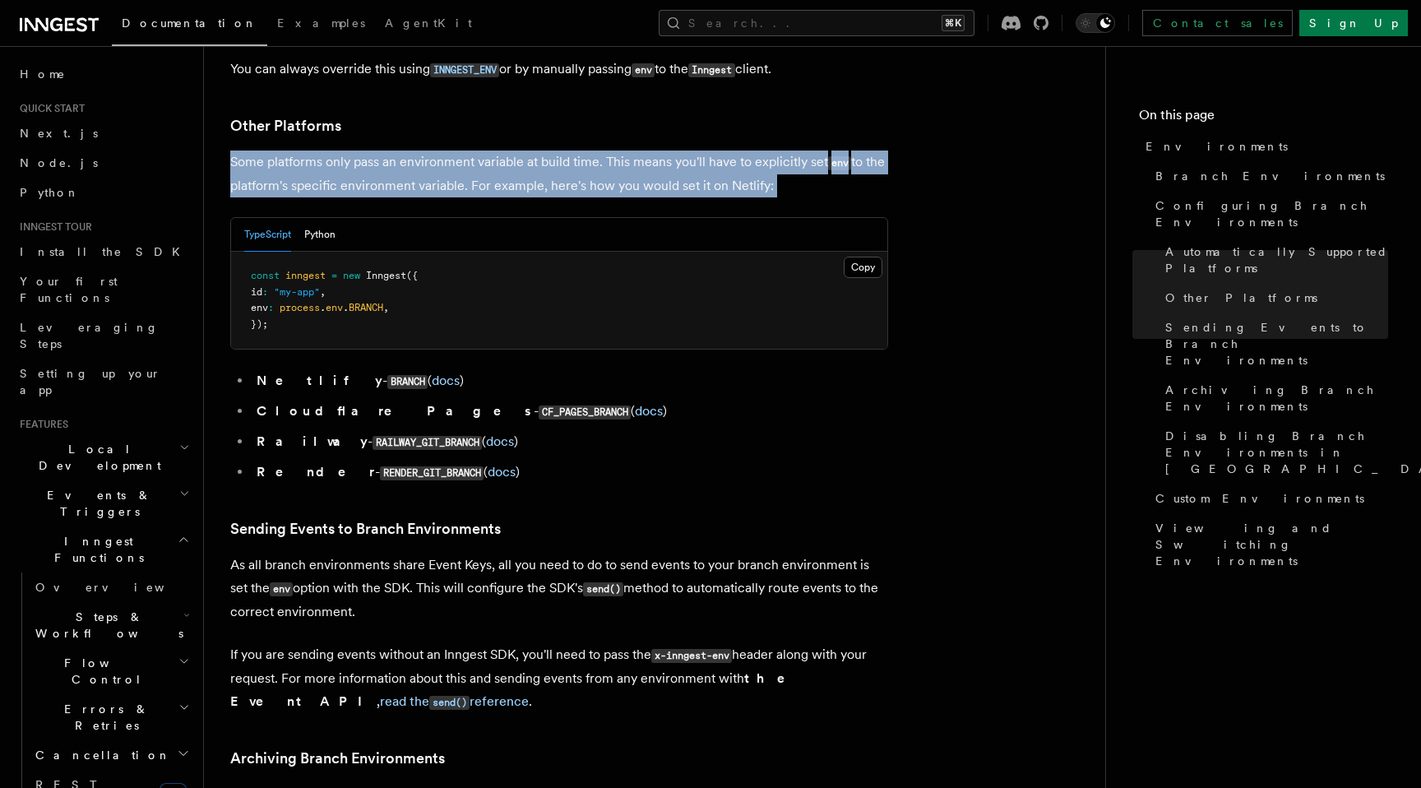
scroll to position [2191, 0]
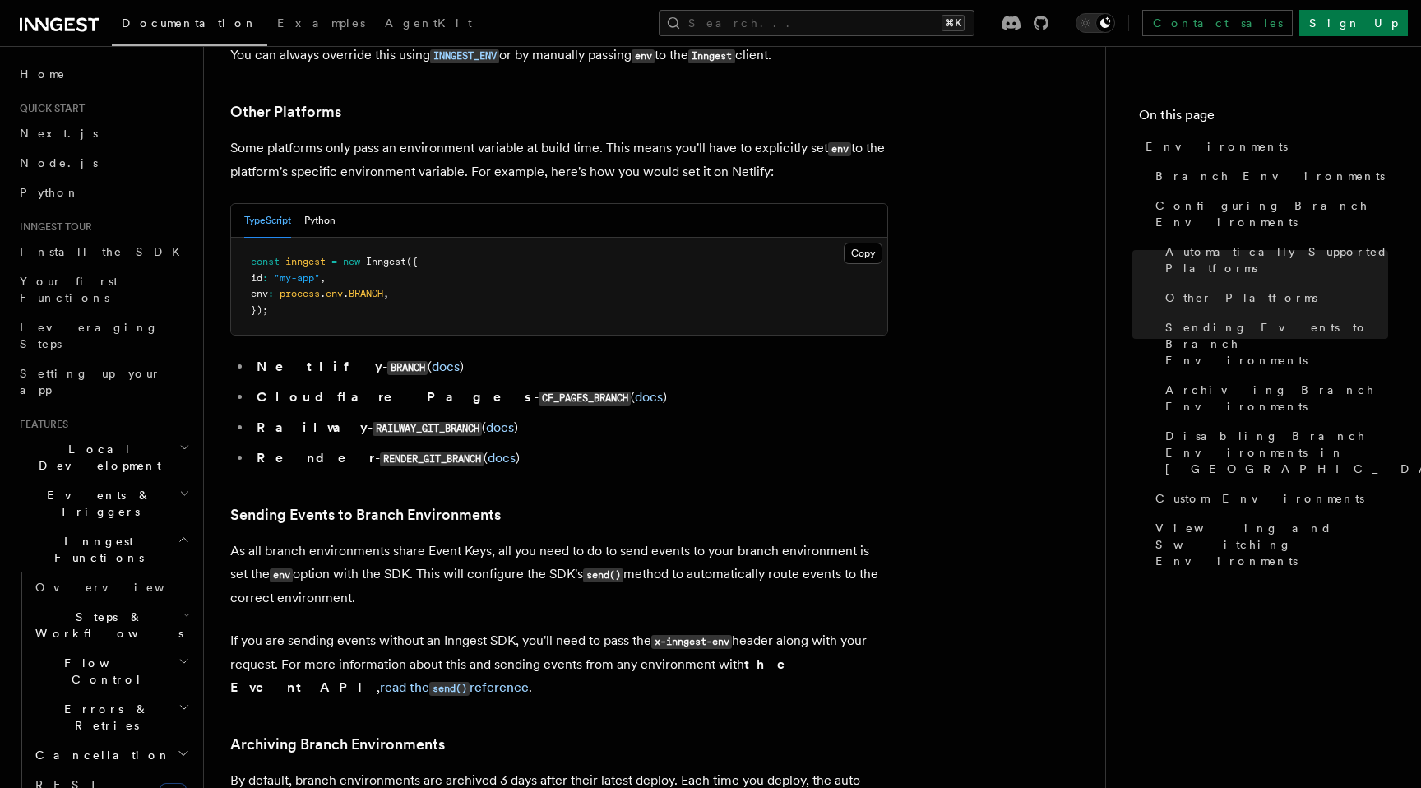
click at [453, 540] on p "As all branch environments share Event Keys, all you need to do to send events …" at bounding box center [559, 575] width 658 height 70
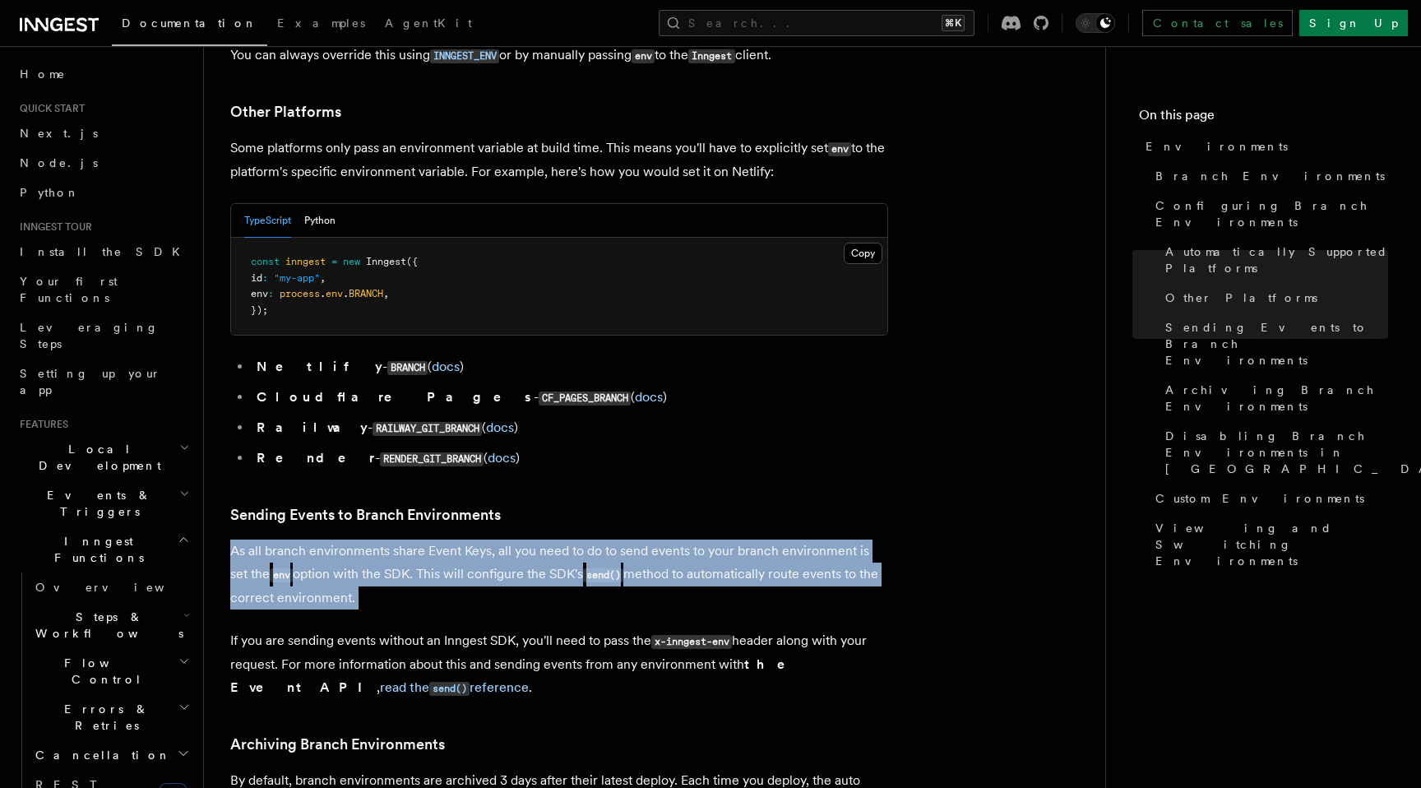
click at [453, 540] on p "As all branch environments share Event Keys, all you need to do to send events …" at bounding box center [559, 575] width 658 height 70
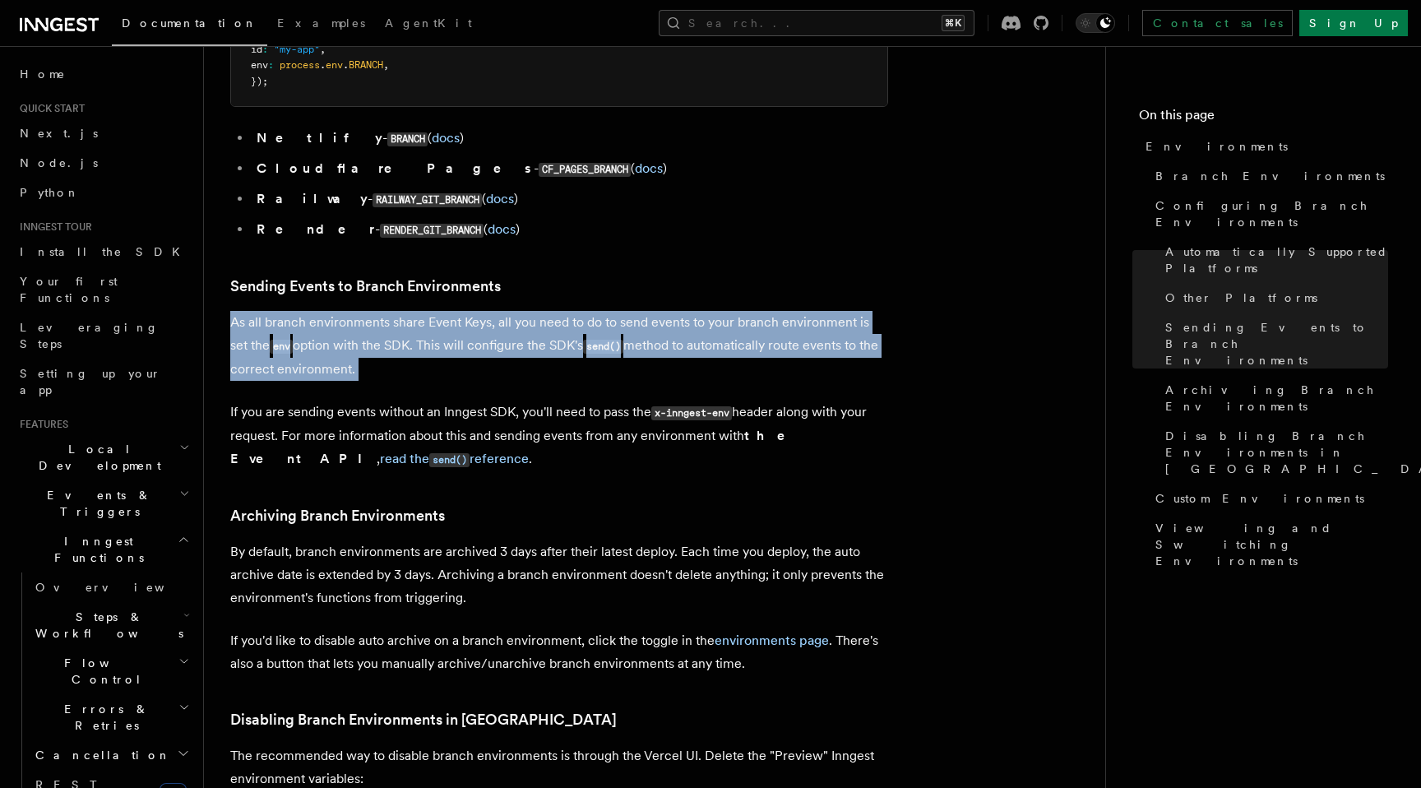
scroll to position [2422, 0]
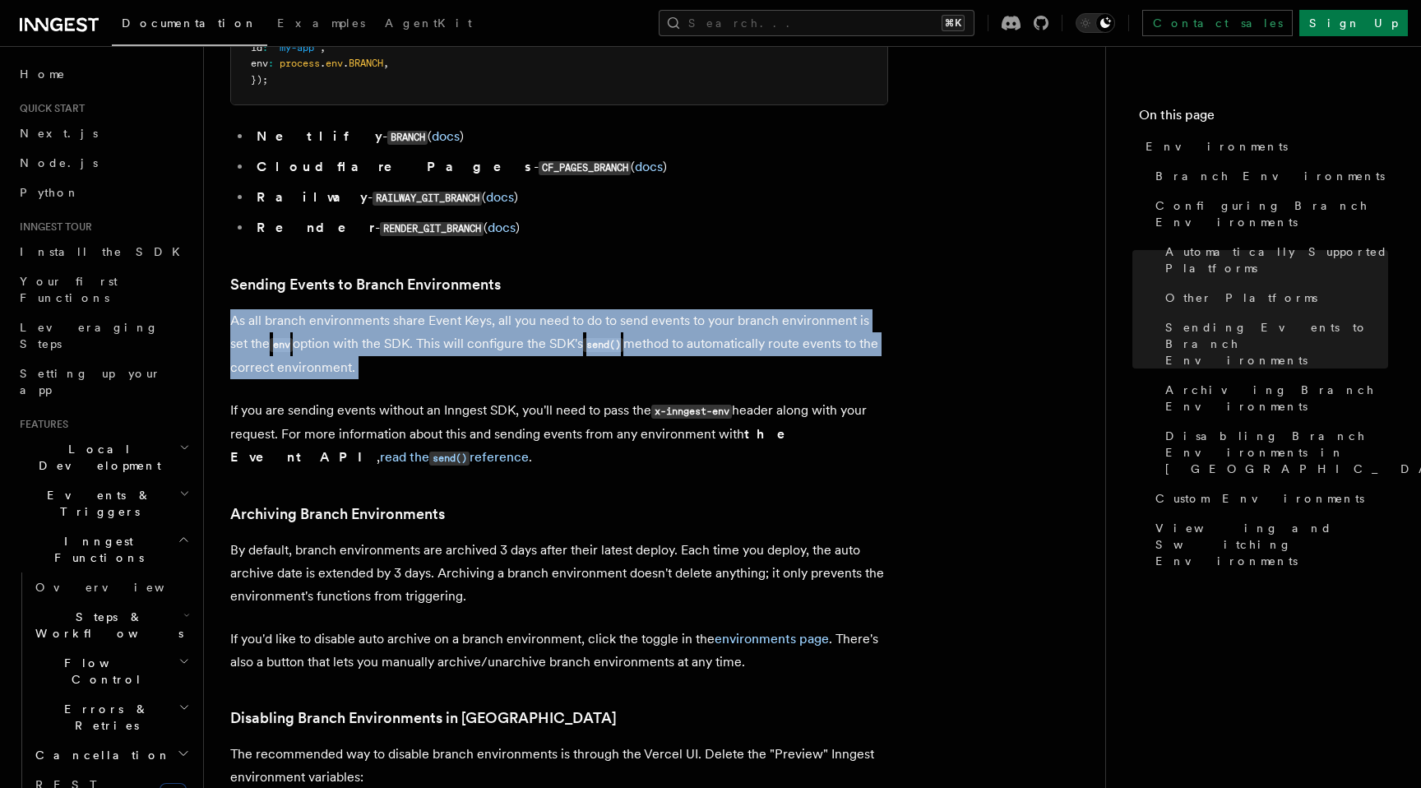
click at [453, 539] on p "By default, branch environments are archived 3 days after their latest deploy. …" at bounding box center [559, 573] width 658 height 69
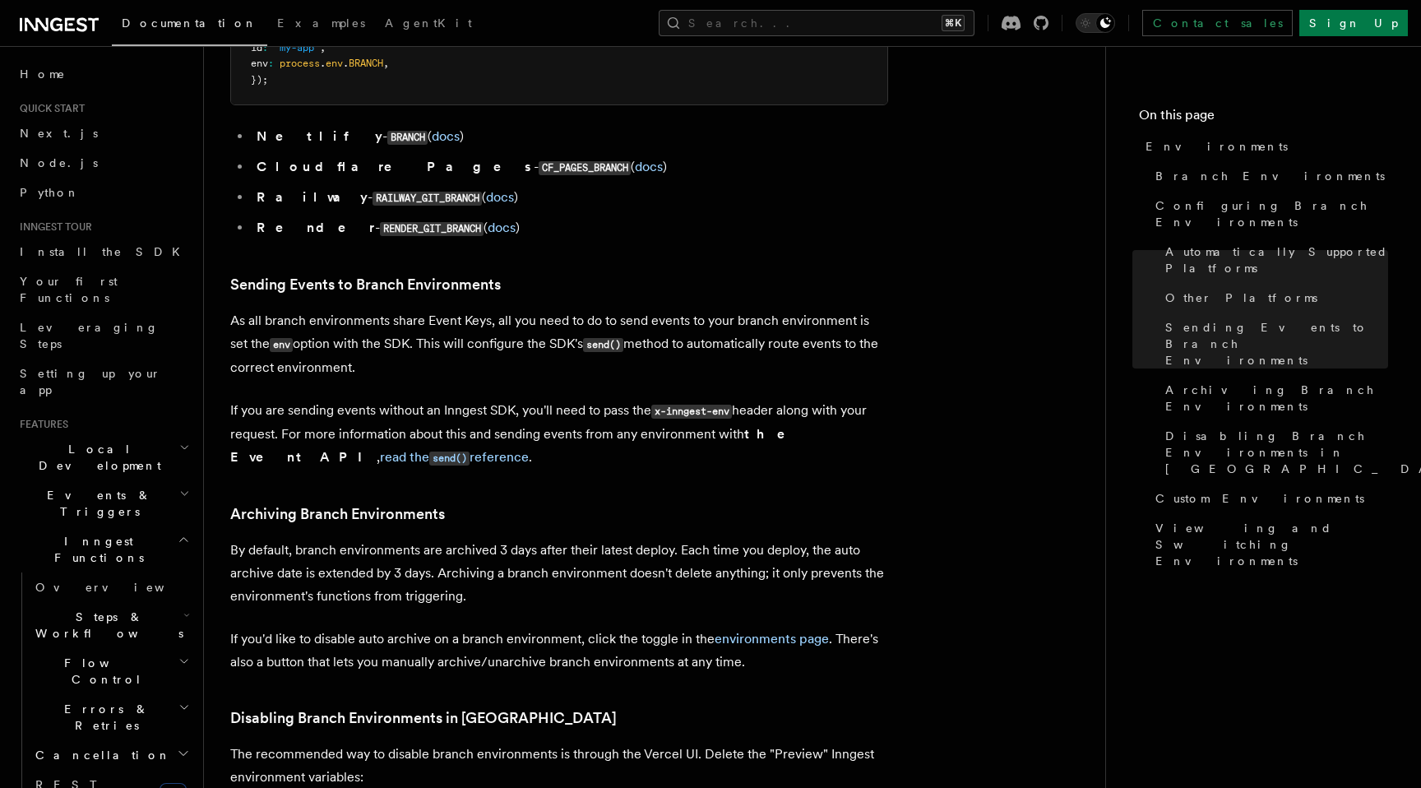
click at [453, 539] on p "By default, branch environments are archived 3 days after their latest deploy. …" at bounding box center [559, 573] width 658 height 69
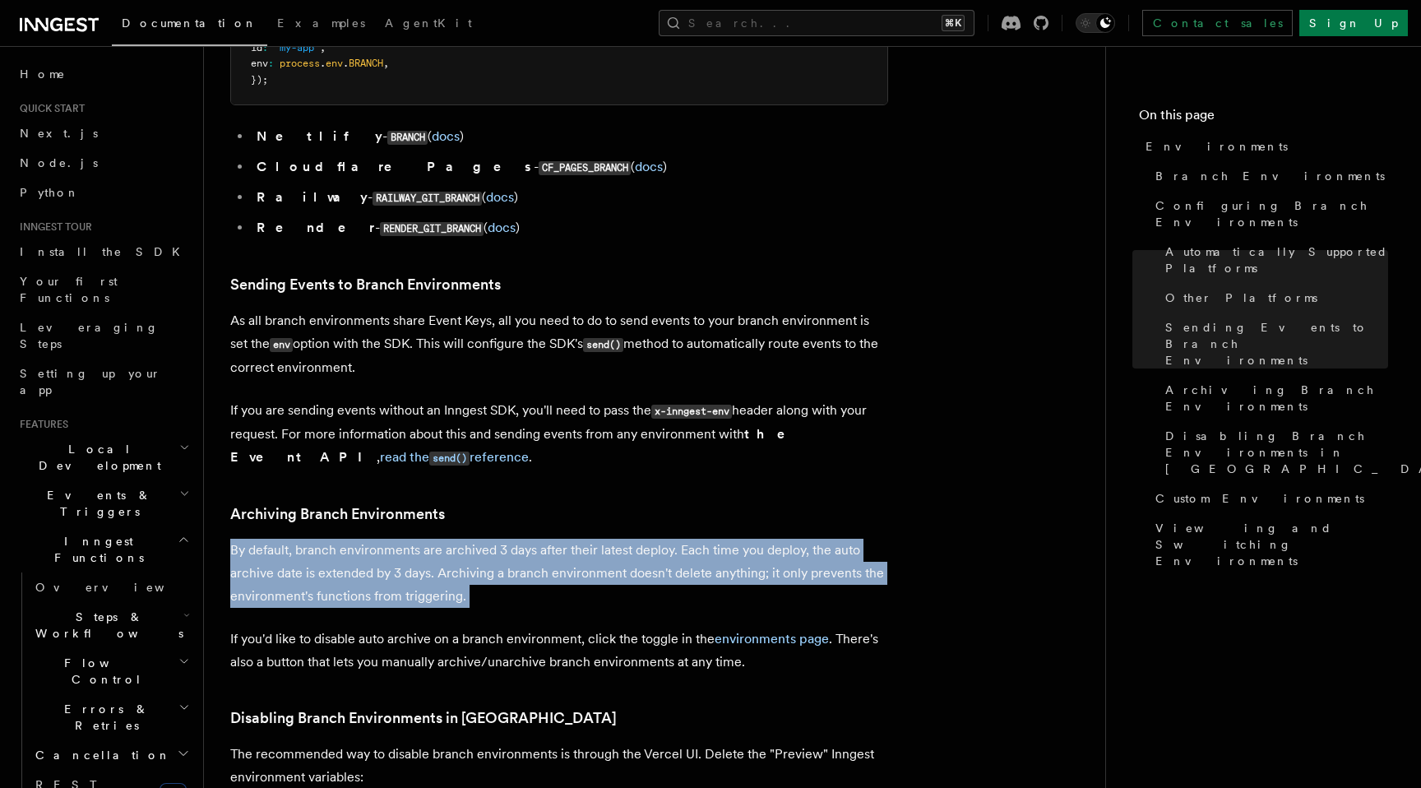
click at [492, 539] on p "By default, branch environments are archived 3 days after their latest deploy. …" at bounding box center [559, 573] width 658 height 69
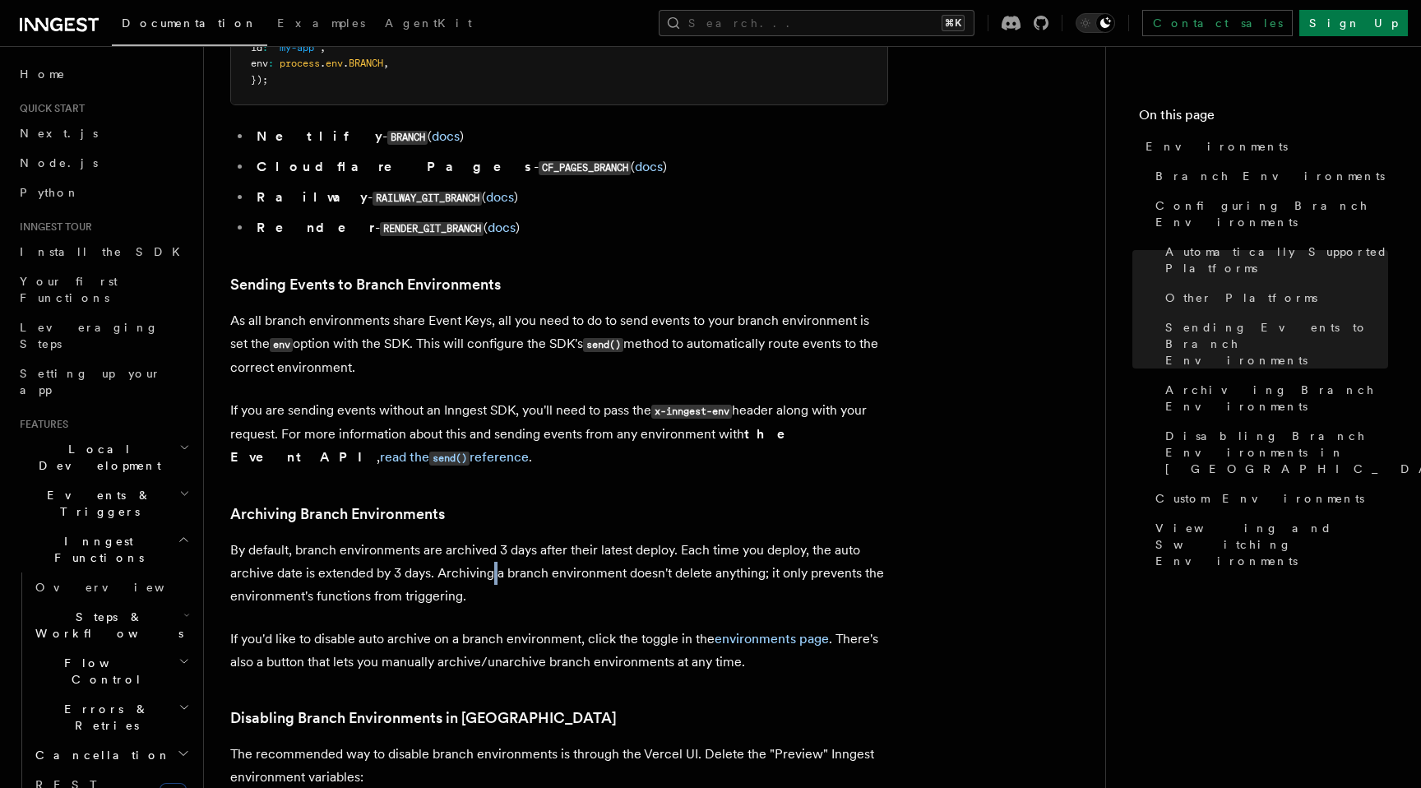
click at [492, 539] on p "By default, branch environments are archived 3 days after their latest deploy. …" at bounding box center [559, 573] width 658 height 69
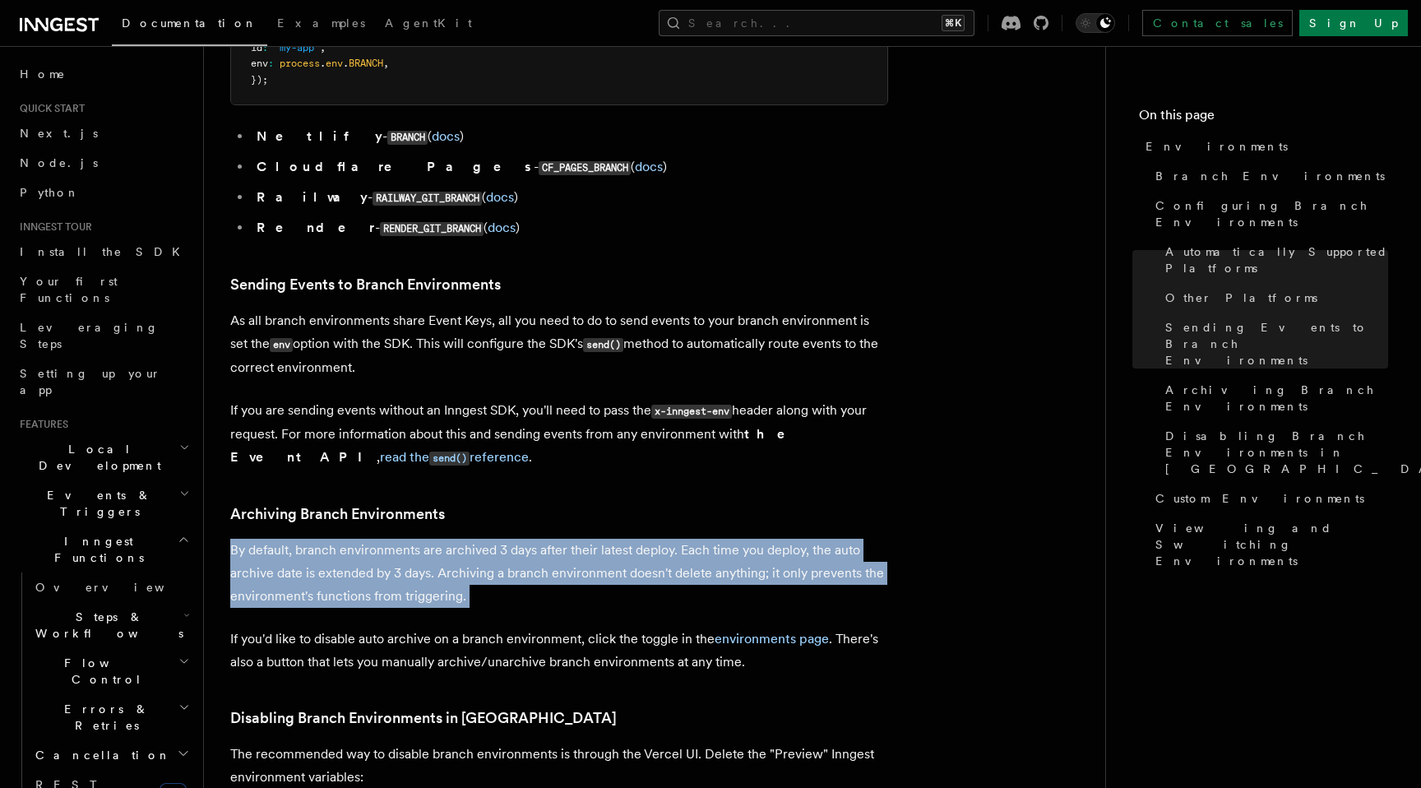
click at [492, 539] on p "By default, branch environments are archived 3 days after their latest deploy. …" at bounding box center [559, 573] width 658 height 69
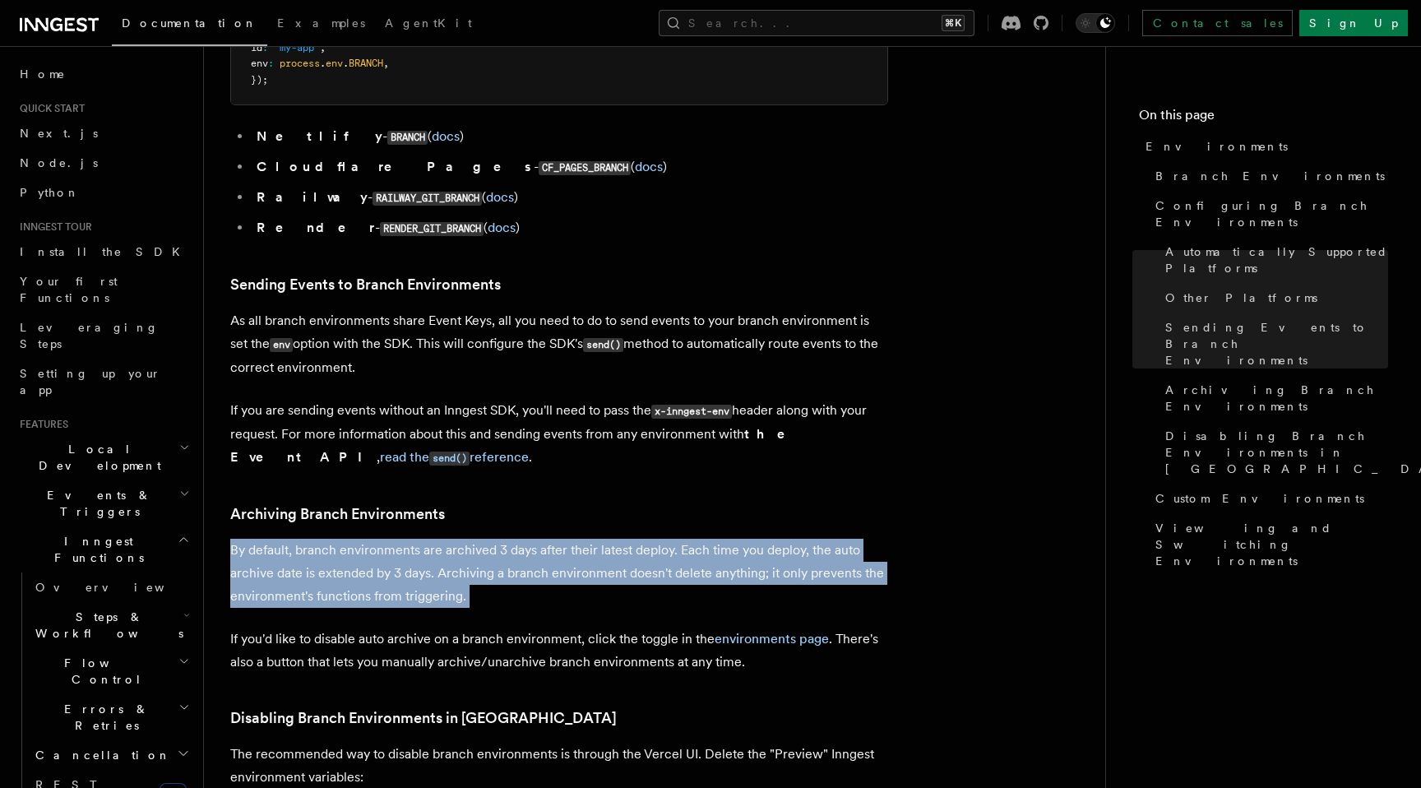
click at [492, 539] on p "By default, branch environments are archived 3 days after their latest deploy. …" at bounding box center [559, 573] width 658 height 69
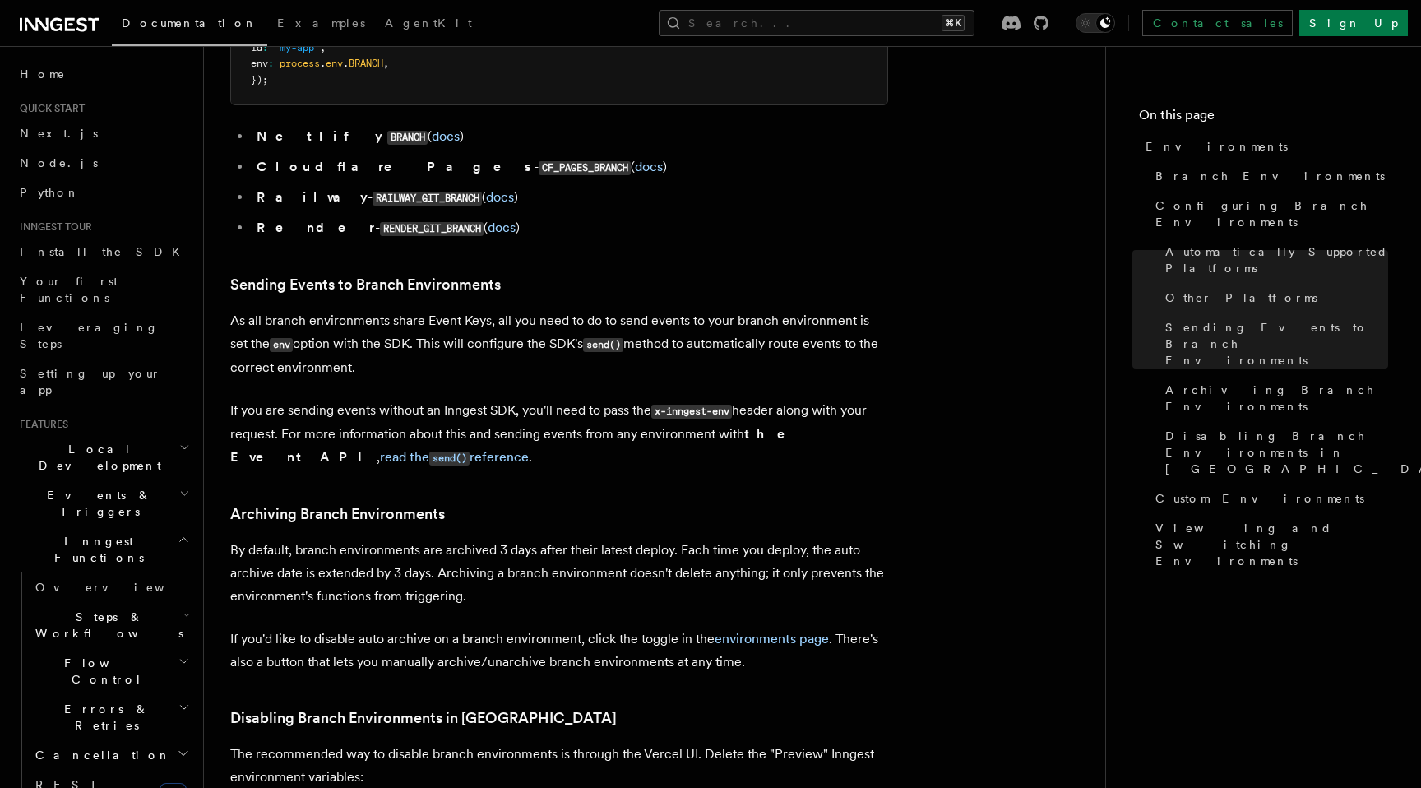
click at [492, 539] on p "By default, branch environments are archived 3 days after their latest deploy. …" at bounding box center [559, 573] width 658 height 69
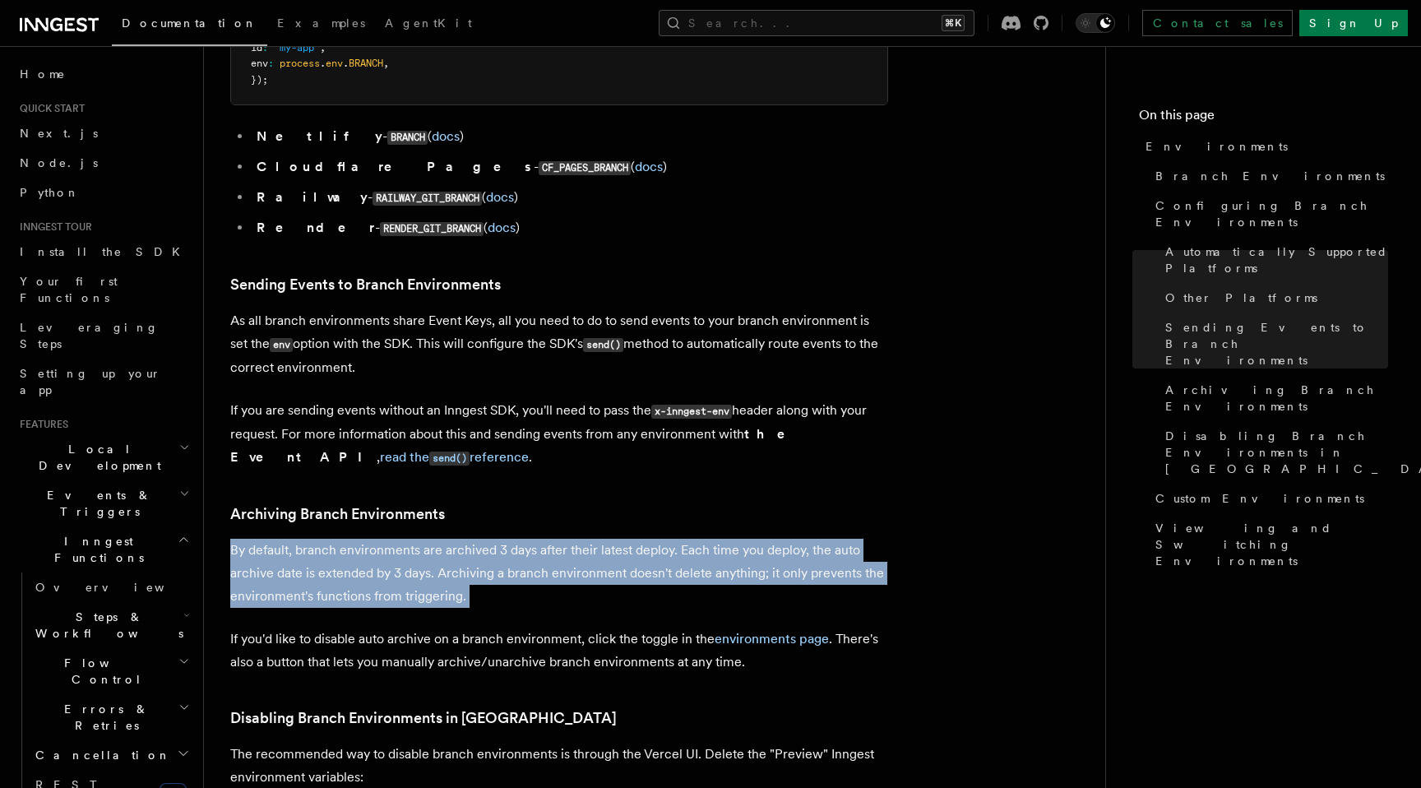
click at [492, 539] on p "By default, branch environments are archived 3 days after their latest deploy. …" at bounding box center [559, 573] width 658 height 69
click at [494, 539] on p "By default, branch environments are archived 3 days after their latest deploy. …" at bounding box center [559, 573] width 658 height 69
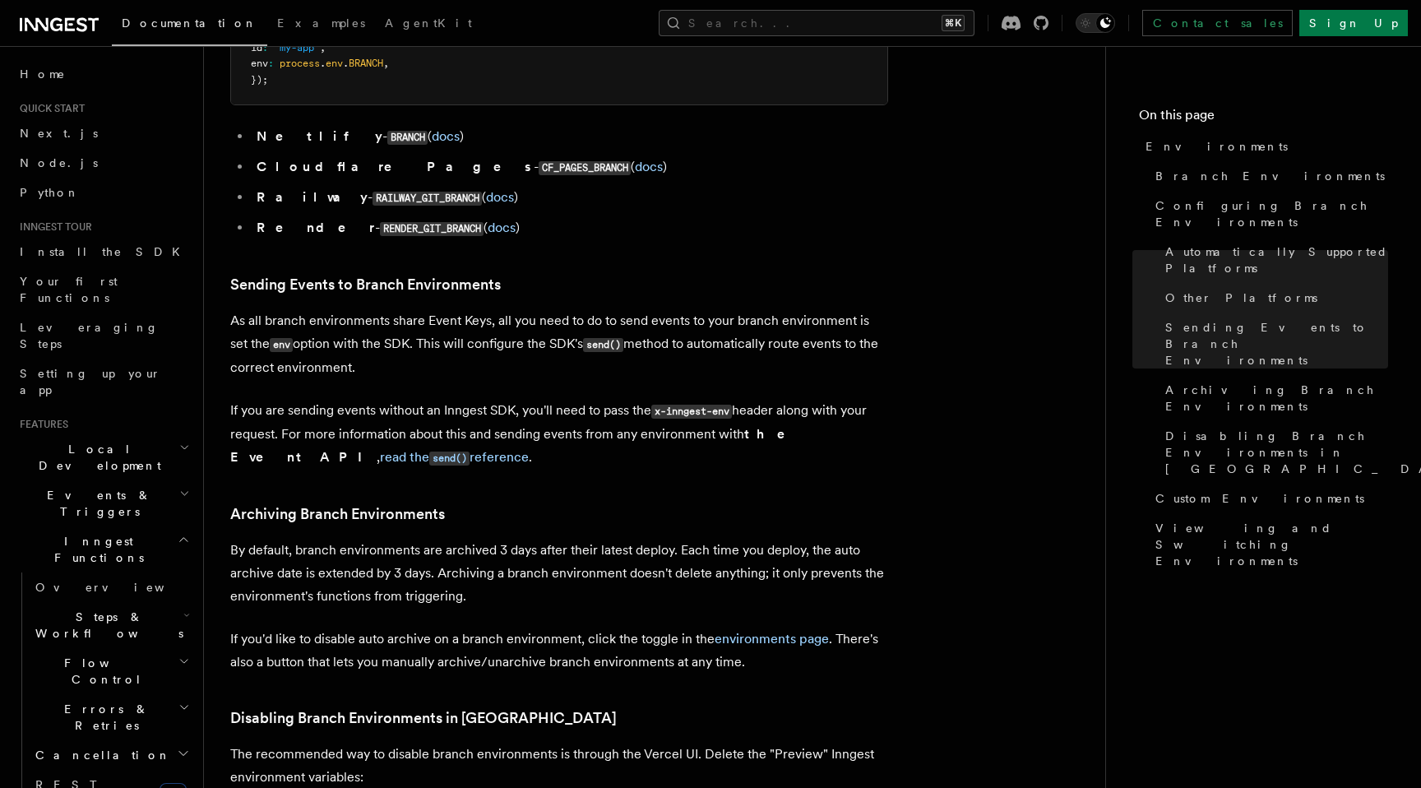
click at [494, 539] on p "By default, branch environments are archived 3 days after their latest deploy. …" at bounding box center [559, 573] width 658 height 69
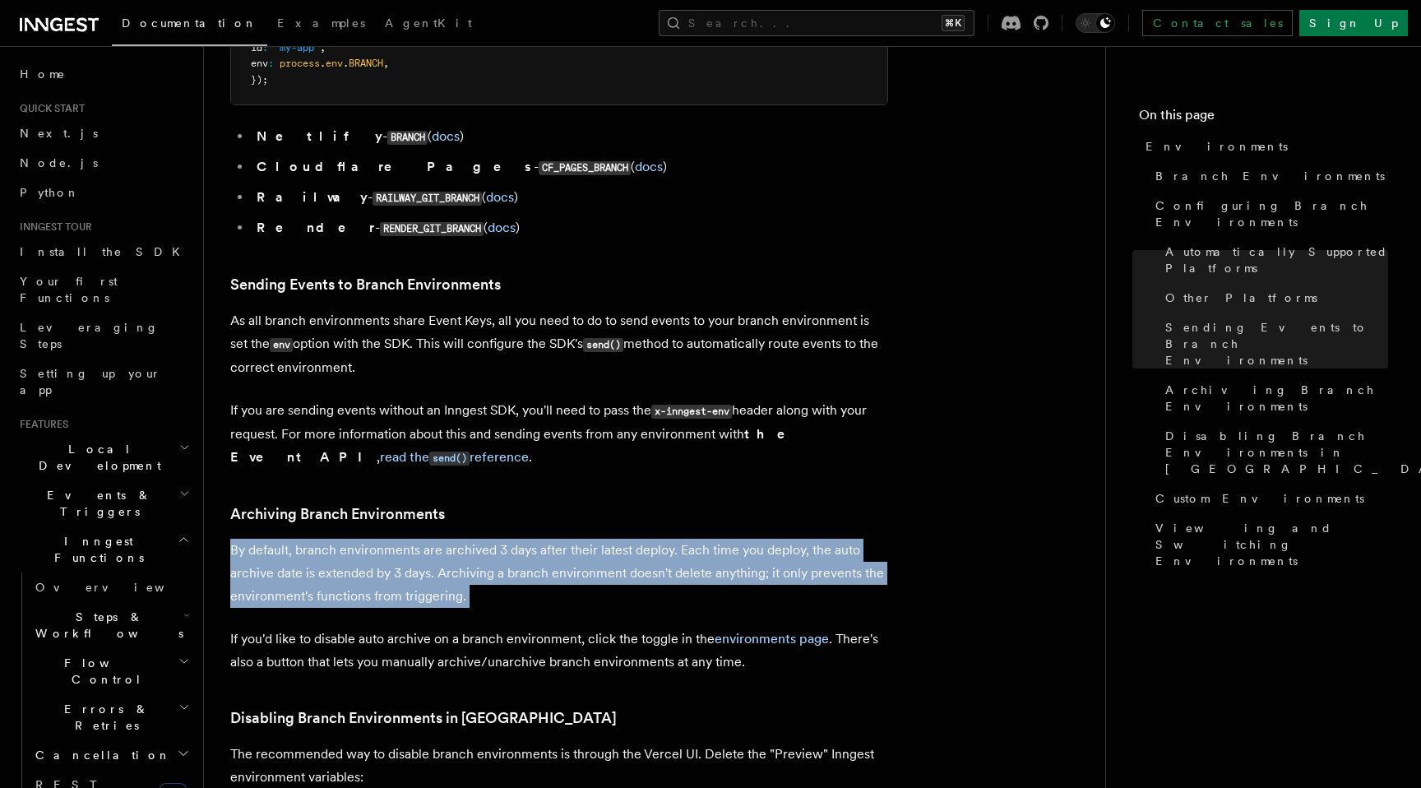
click at [494, 539] on p "By default, branch environments are archived 3 days after their latest deploy. …" at bounding box center [559, 573] width 658 height 69
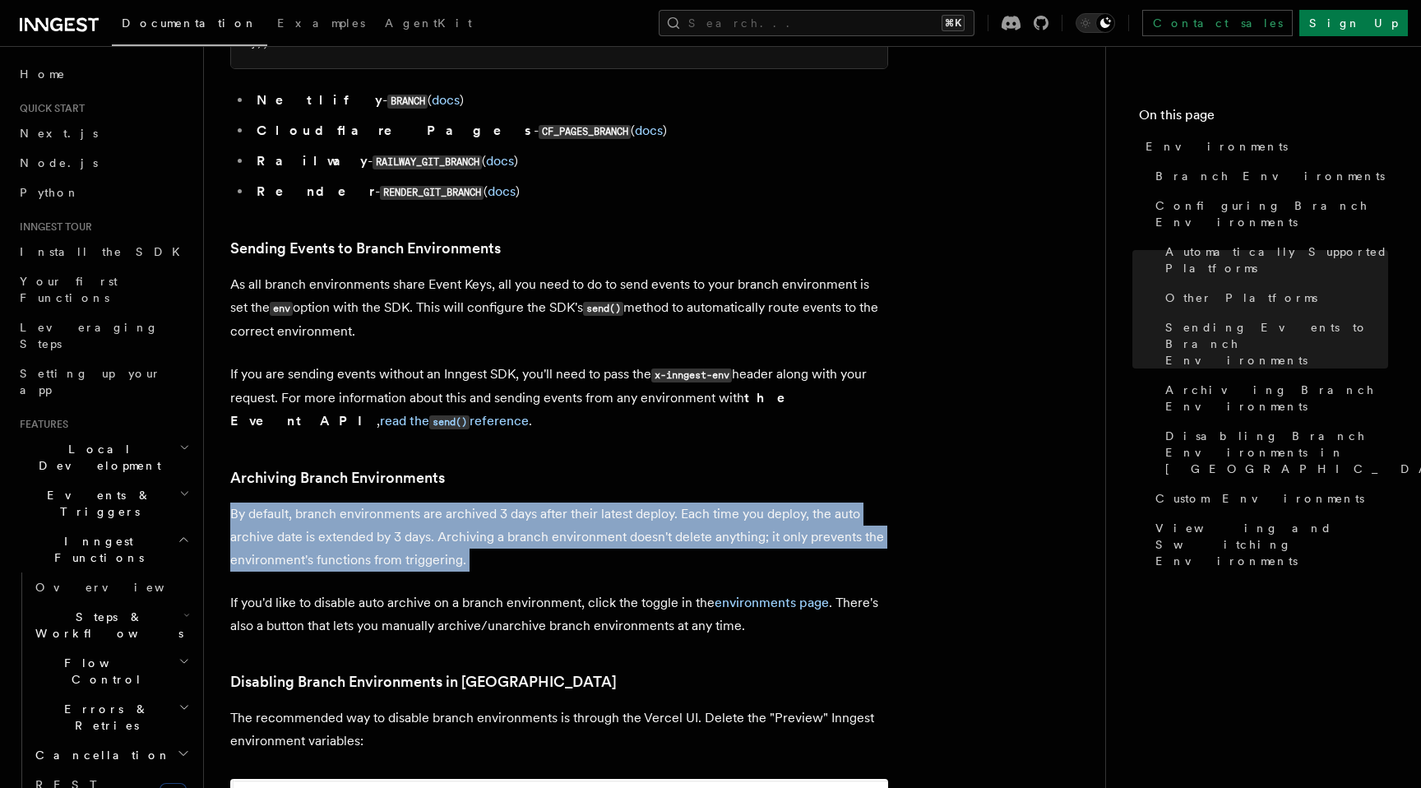
scroll to position [2511, 0]
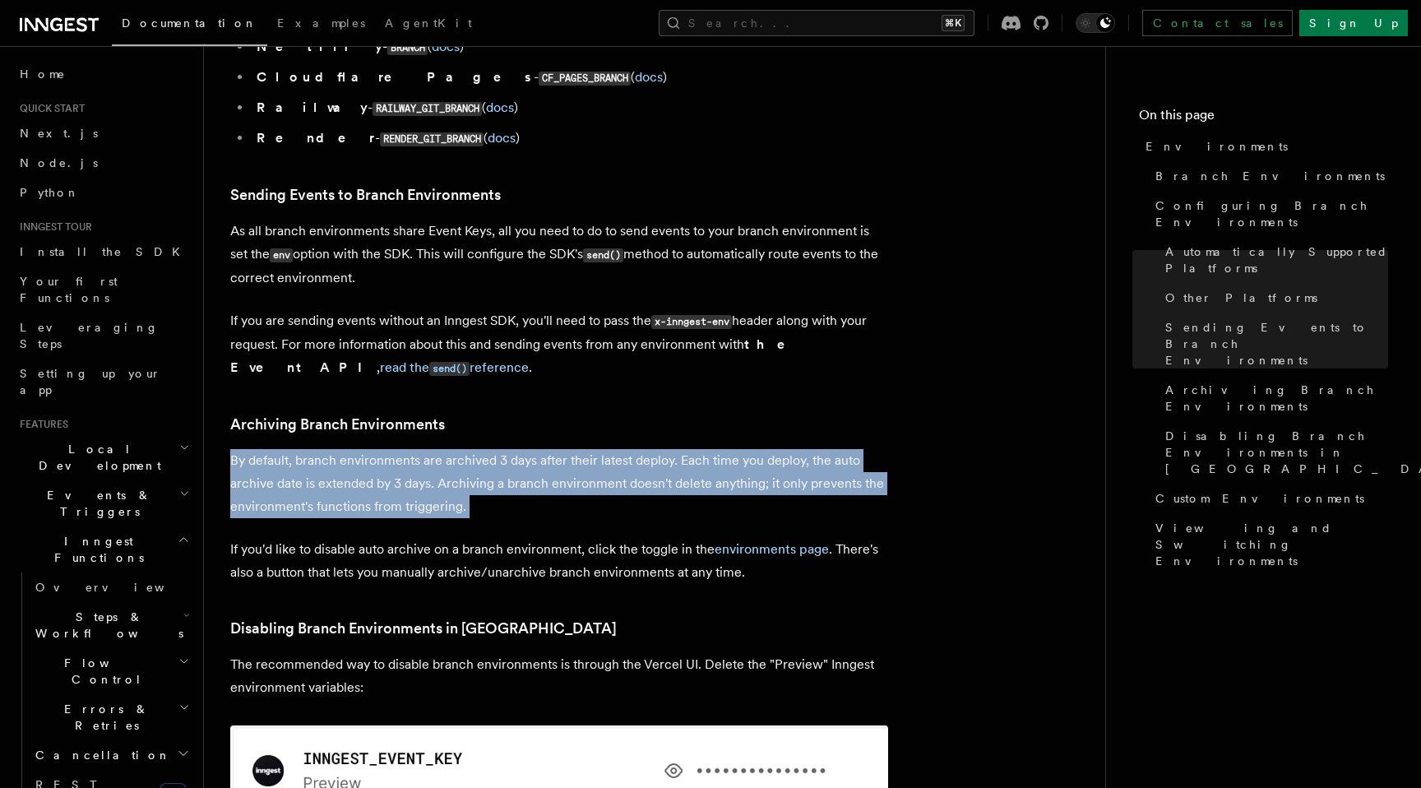
click at [494, 538] on p "If you'd like to disable auto archive on a branch environment, click the toggle…" at bounding box center [559, 561] width 658 height 46
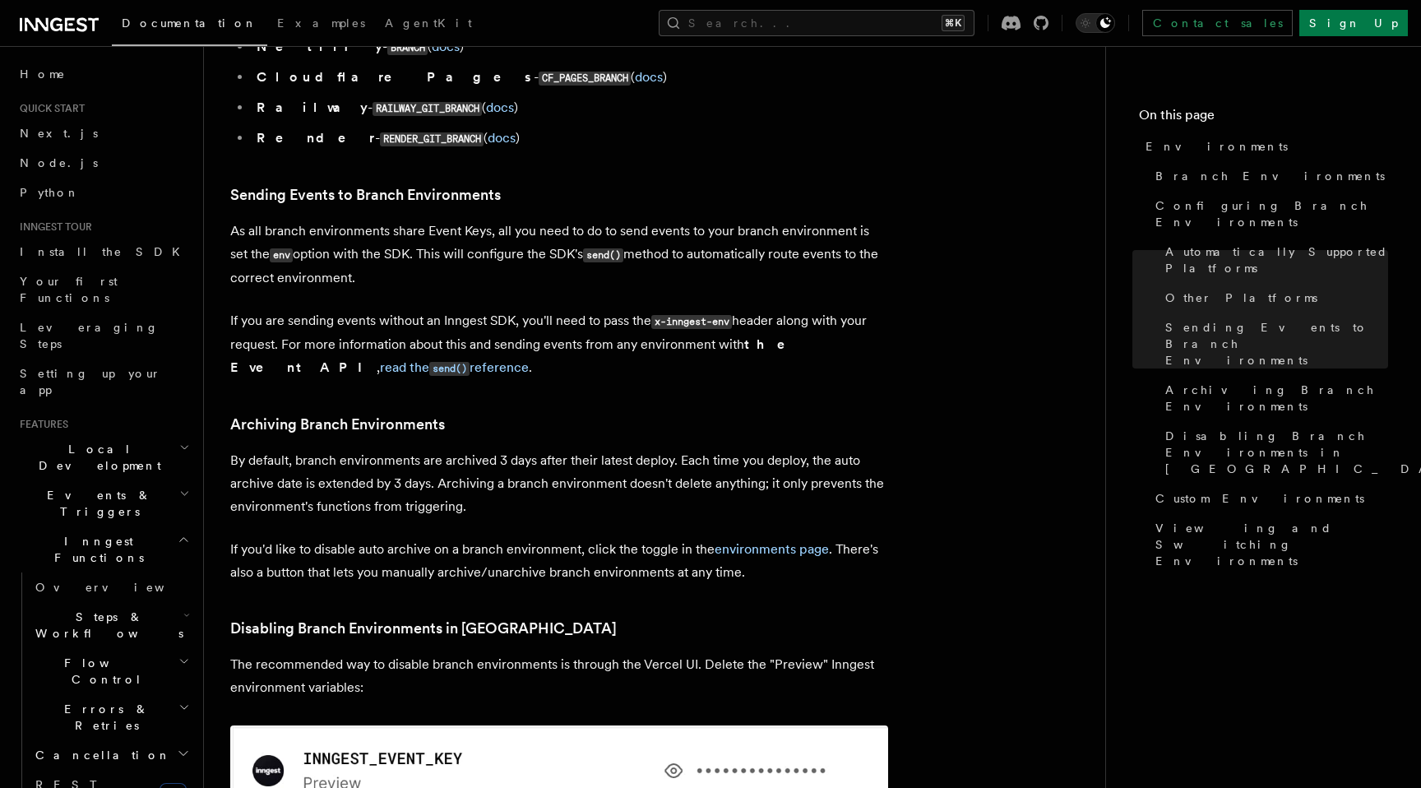
click at [494, 538] on p "If you'd like to disable auto archive on a branch environment, click the toggle…" at bounding box center [559, 561] width 658 height 46
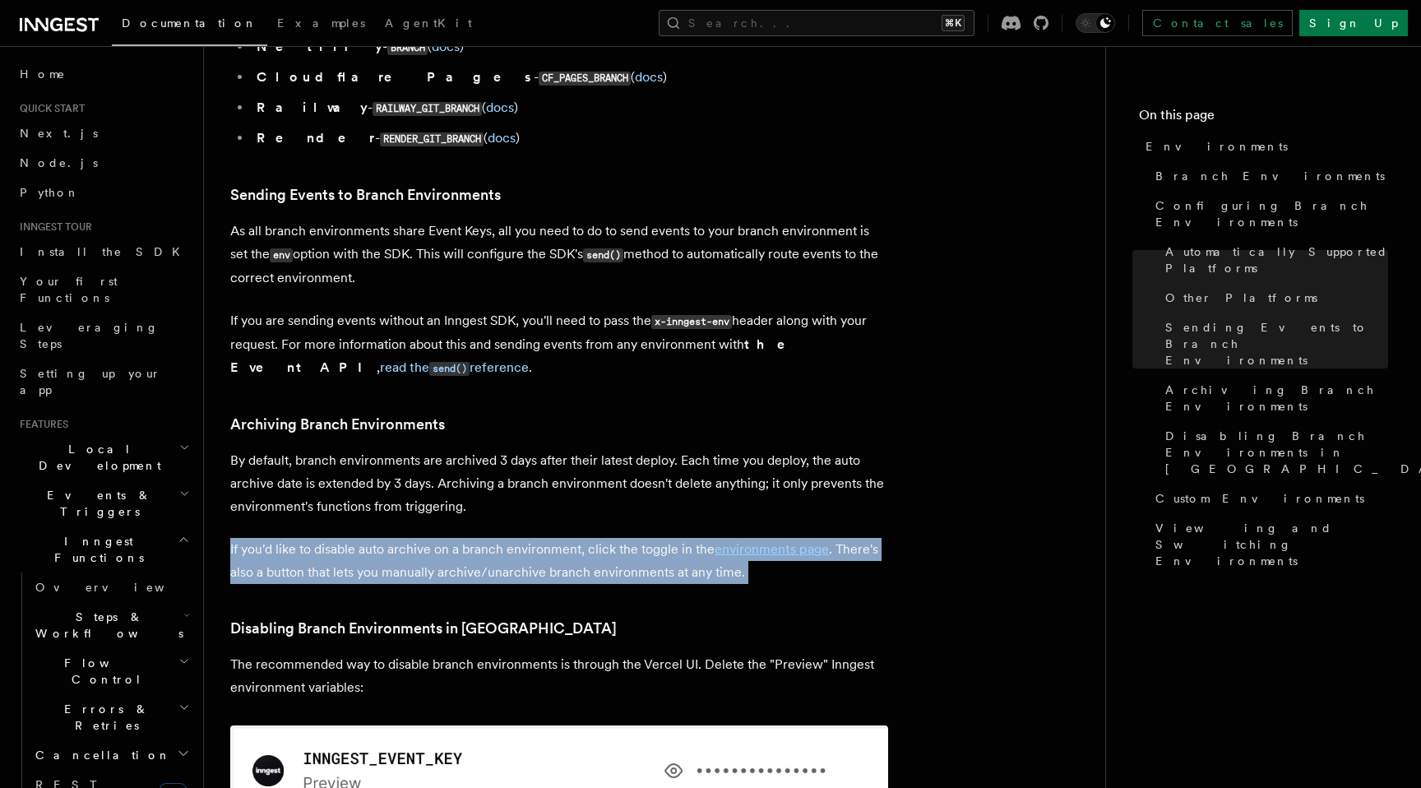
click at [503, 538] on p "If you'd like to disable auto archive on a branch environment, click the toggle…" at bounding box center [559, 561] width 658 height 46
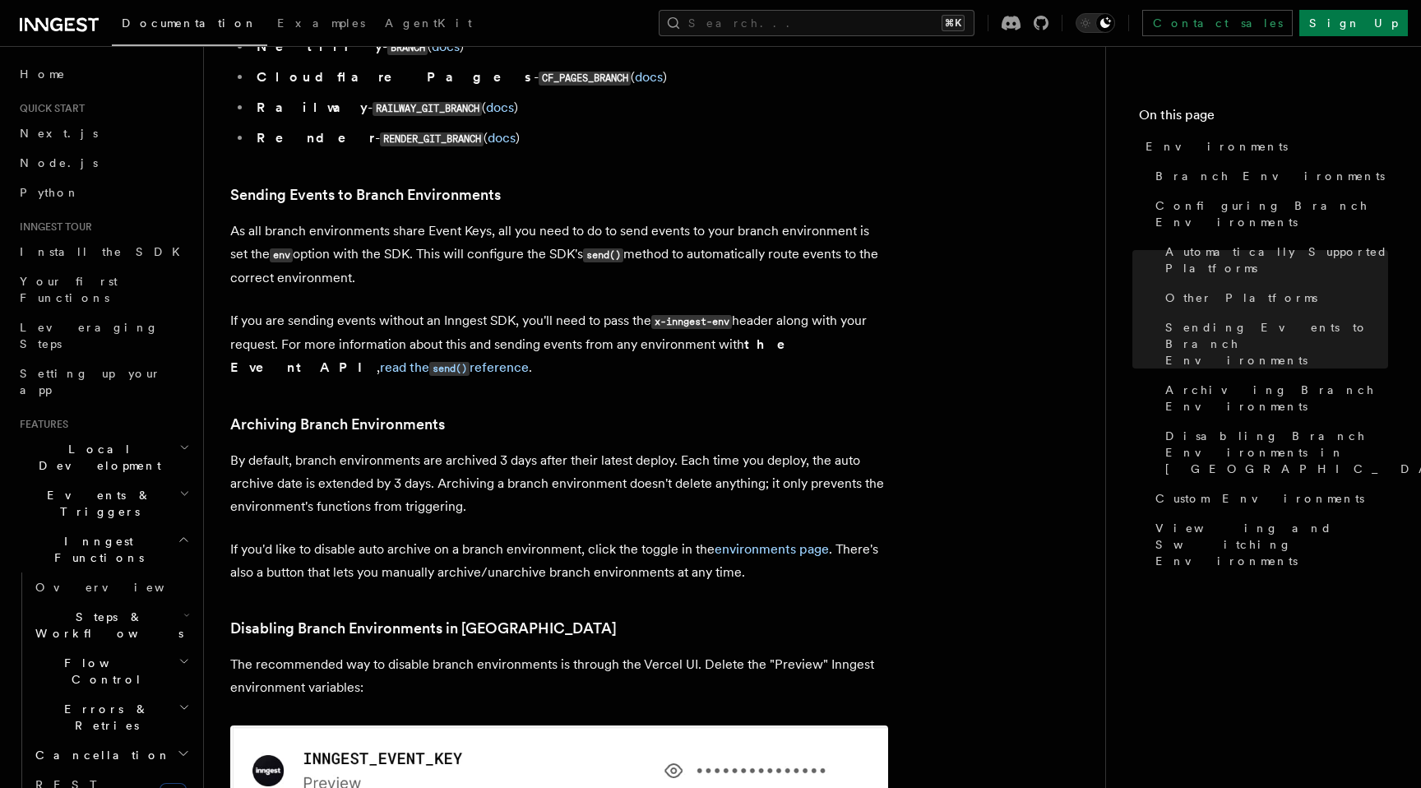
click at [503, 538] on p "If you'd like to disable auto archive on a branch environment, click the toggle…" at bounding box center [559, 561] width 658 height 46
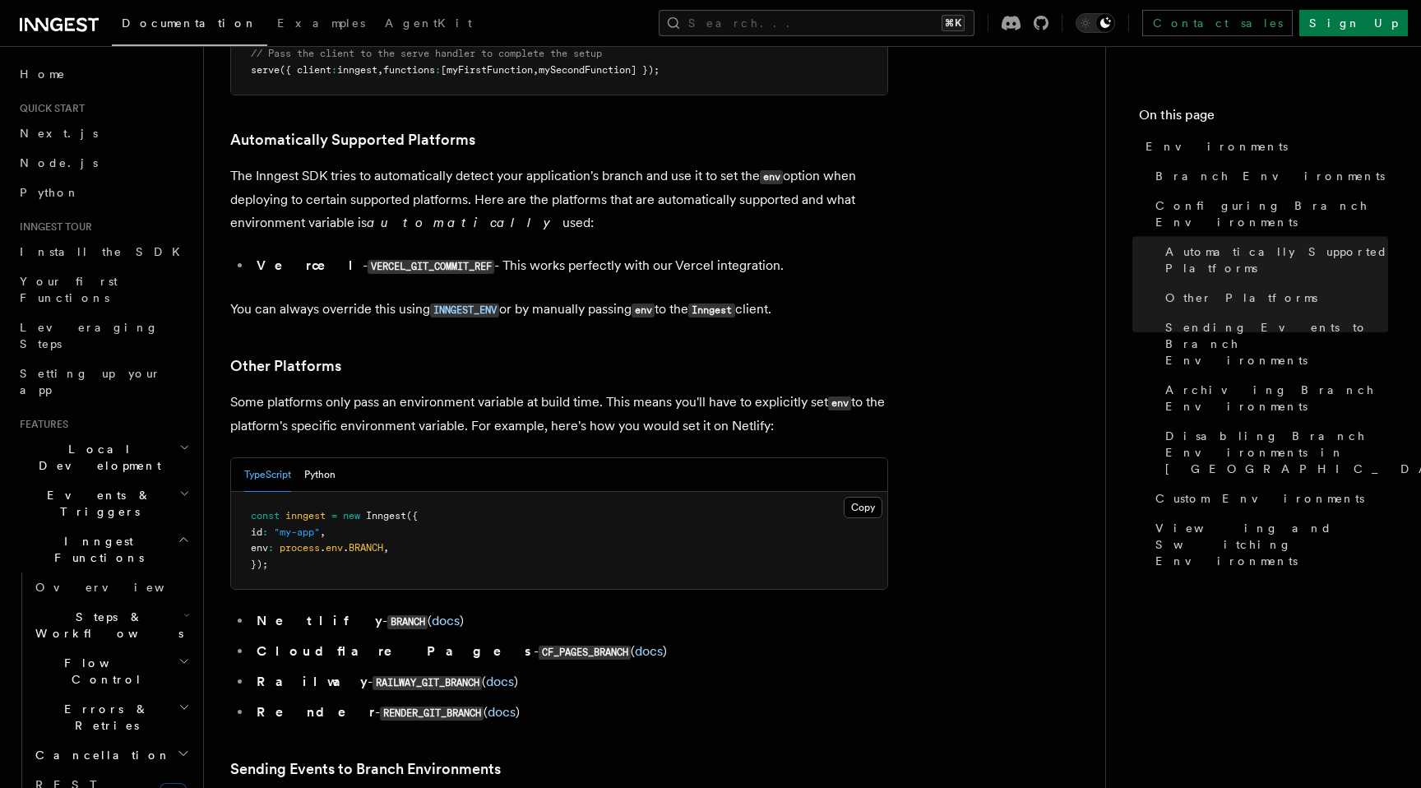
scroll to position [1925, 0]
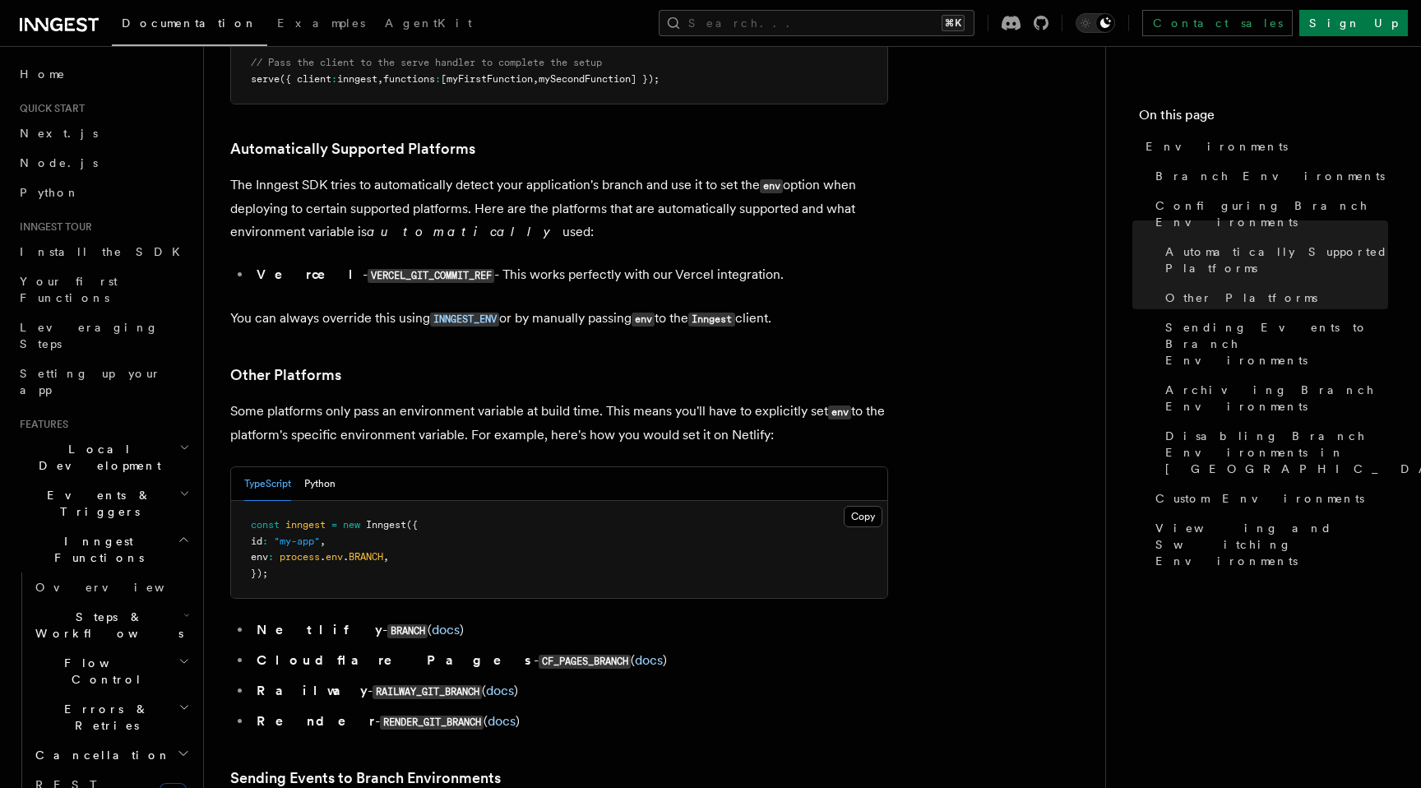
click at [612, 619] on ul "Netlify - BRANCH ( docs ) Cloudflare Pages - CF_PAGES_BRANCH ( docs ) Railway -…" at bounding box center [559, 676] width 658 height 115
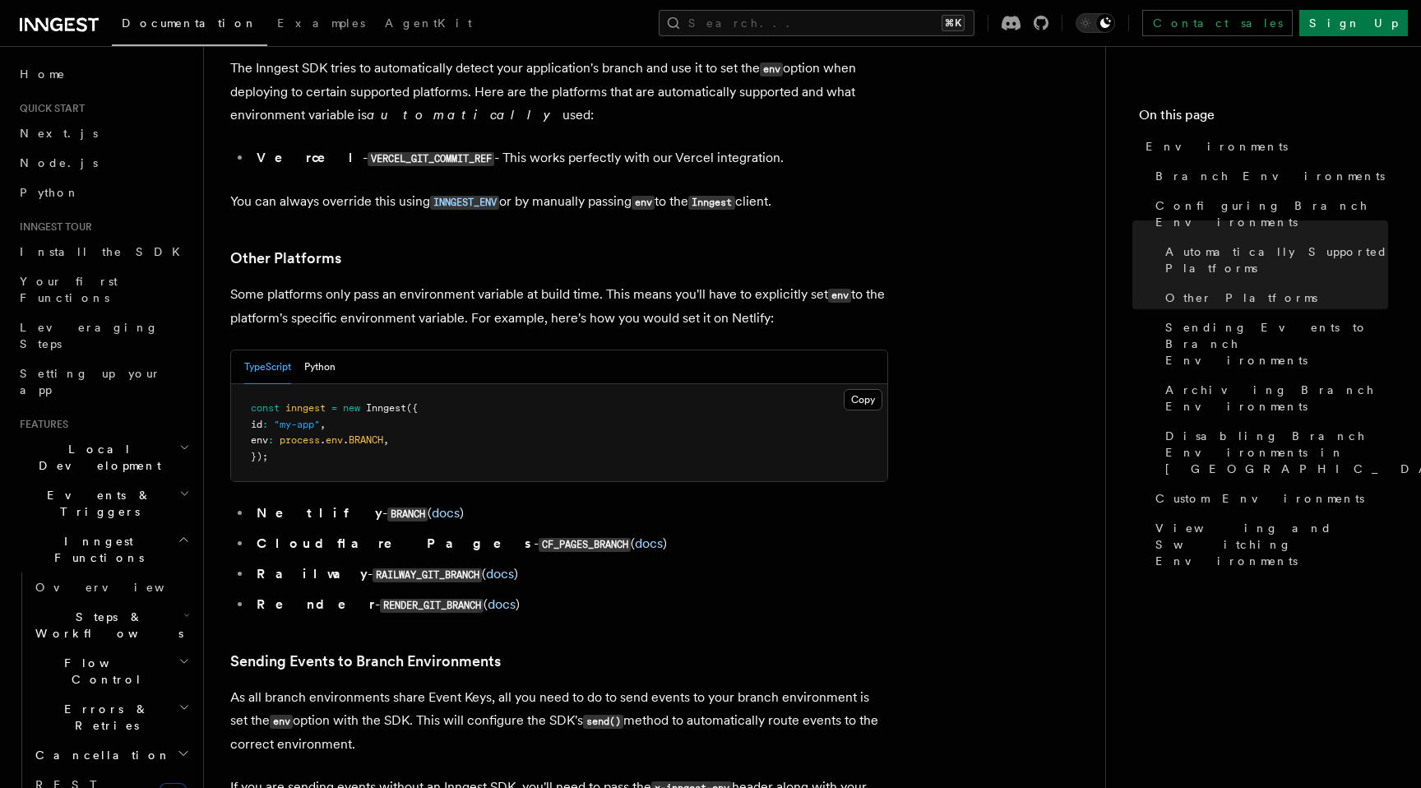
scroll to position [2055, 0]
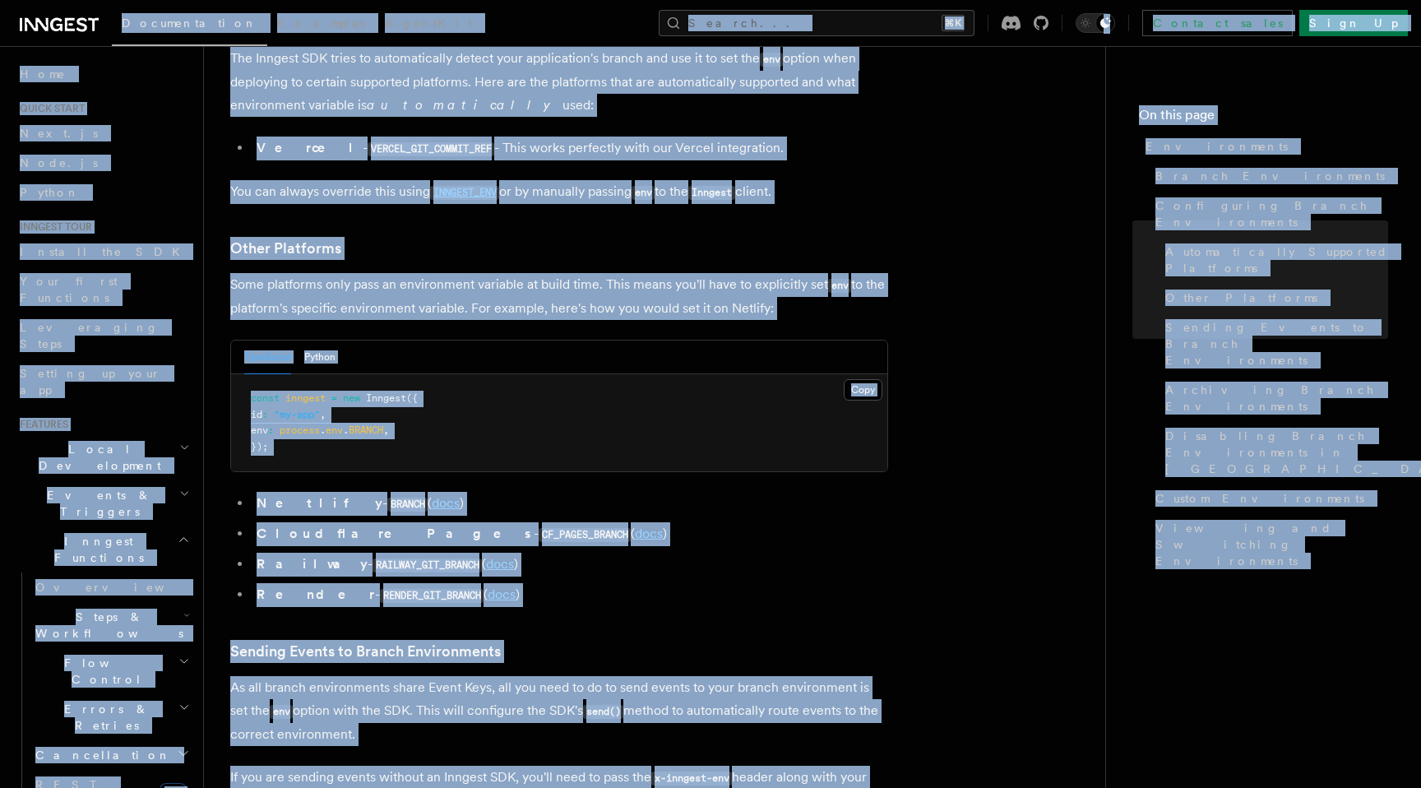
copy div "Documentation Examples AgentKit Search... ⌘K Contact sales Sign Up Search... Do…"
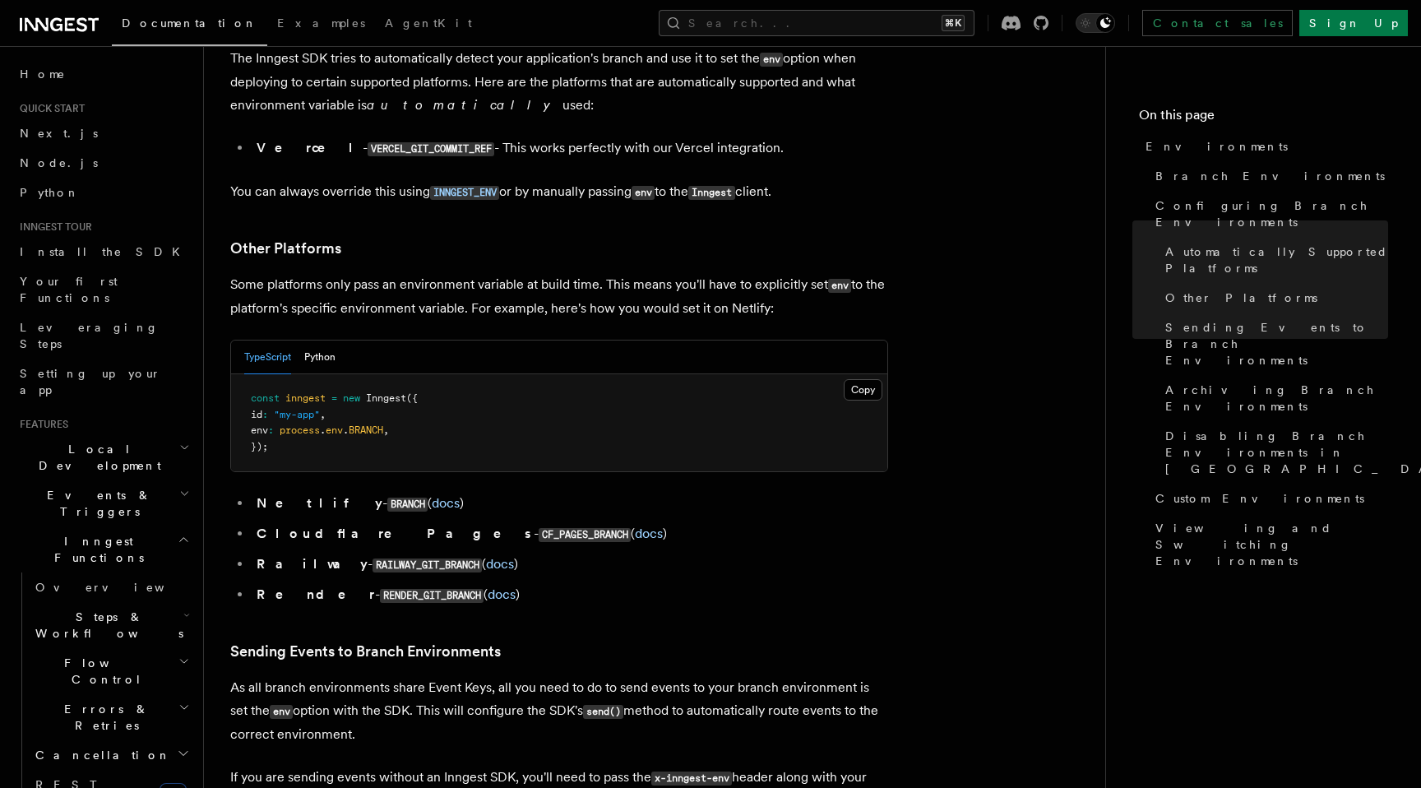
click at [597, 522] on li "Cloudflare Pages - CF_PAGES_BRANCH ( docs )" at bounding box center [570, 534] width 637 height 24
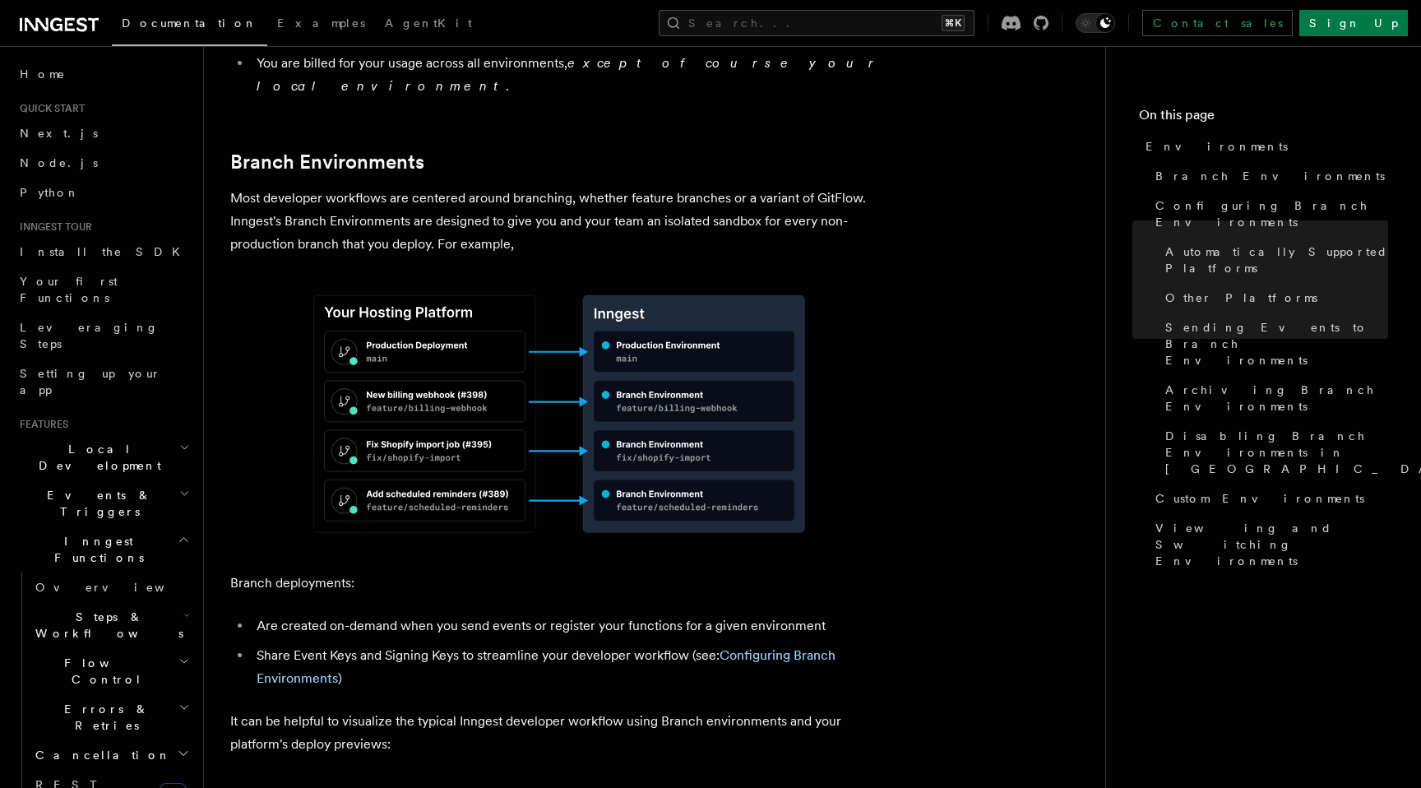
scroll to position [0, 0]
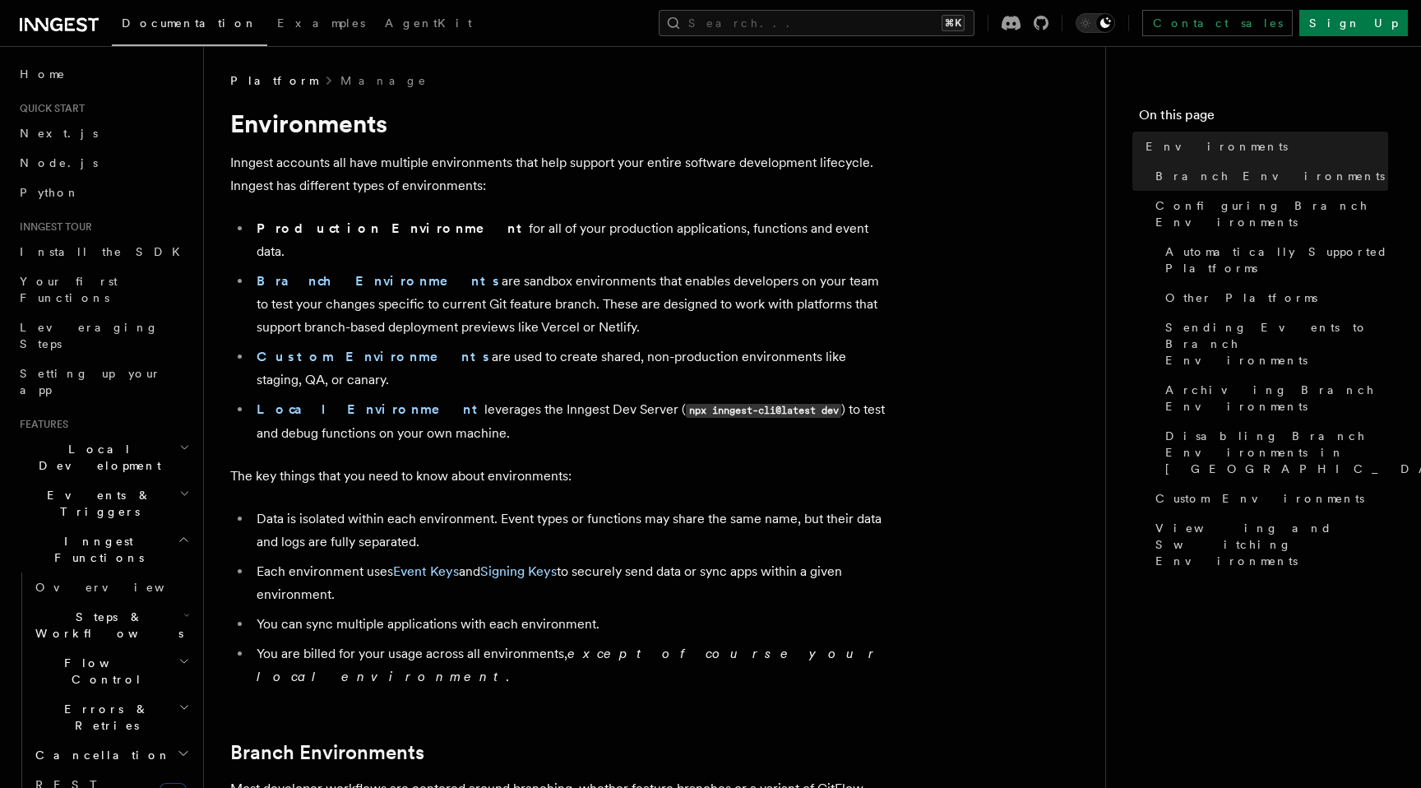
click at [492, 46] on div at bounding box center [710, 46] width 1421 height 1
click at [514, 127] on h1 "Environments" at bounding box center [559, 124] width 658 height 30
click at [520, 132] on h1 "Environments" at bounding box center [559, 124] width 658 height 30
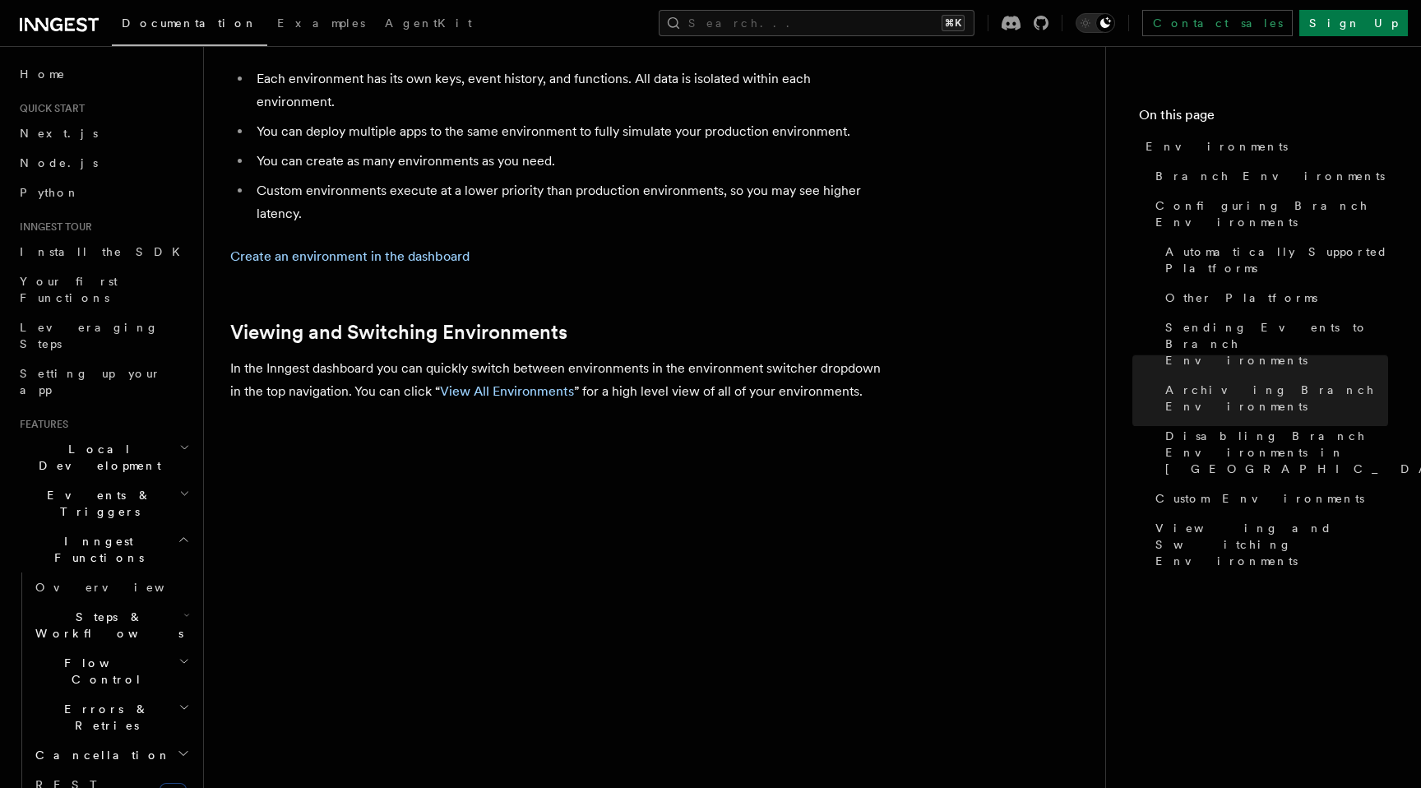
scroll to position [3675, 0]
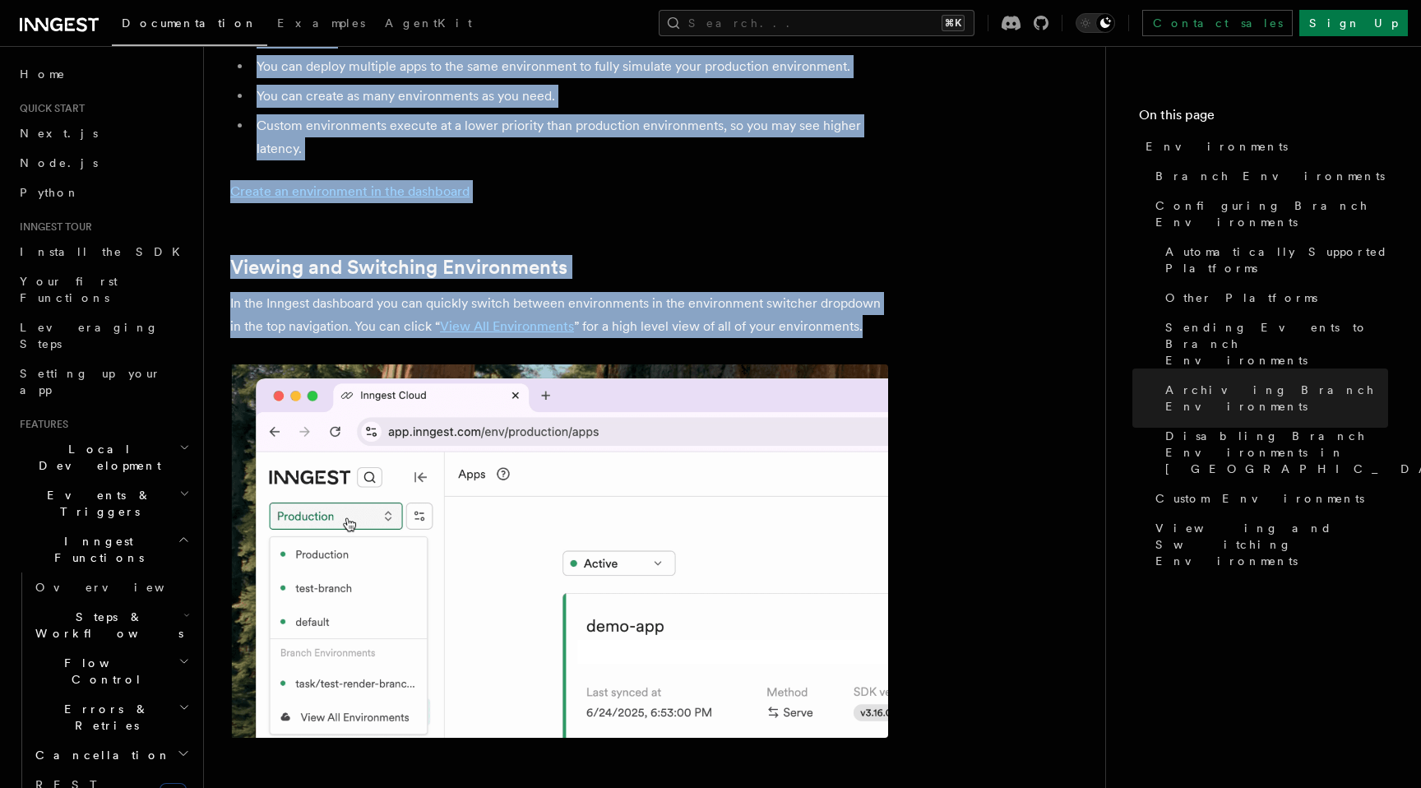
drag, startPoint x: 222, startPoint y: 120, endPoint x: 1018, endPoint y: 224, distance: 802.1
copy article "Environments Inngest accounts all have multiple environments that help support …"
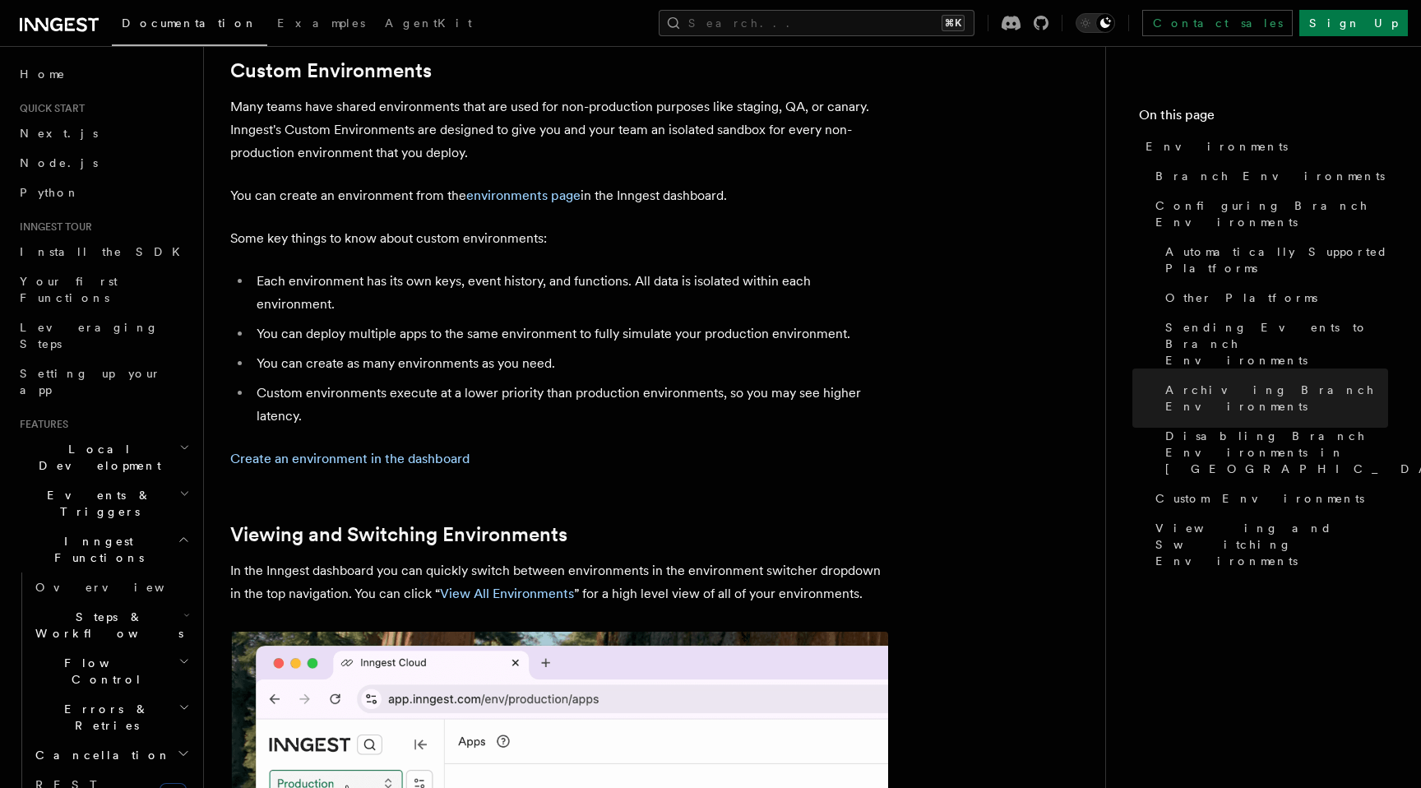
scroll to position [3334, 0]
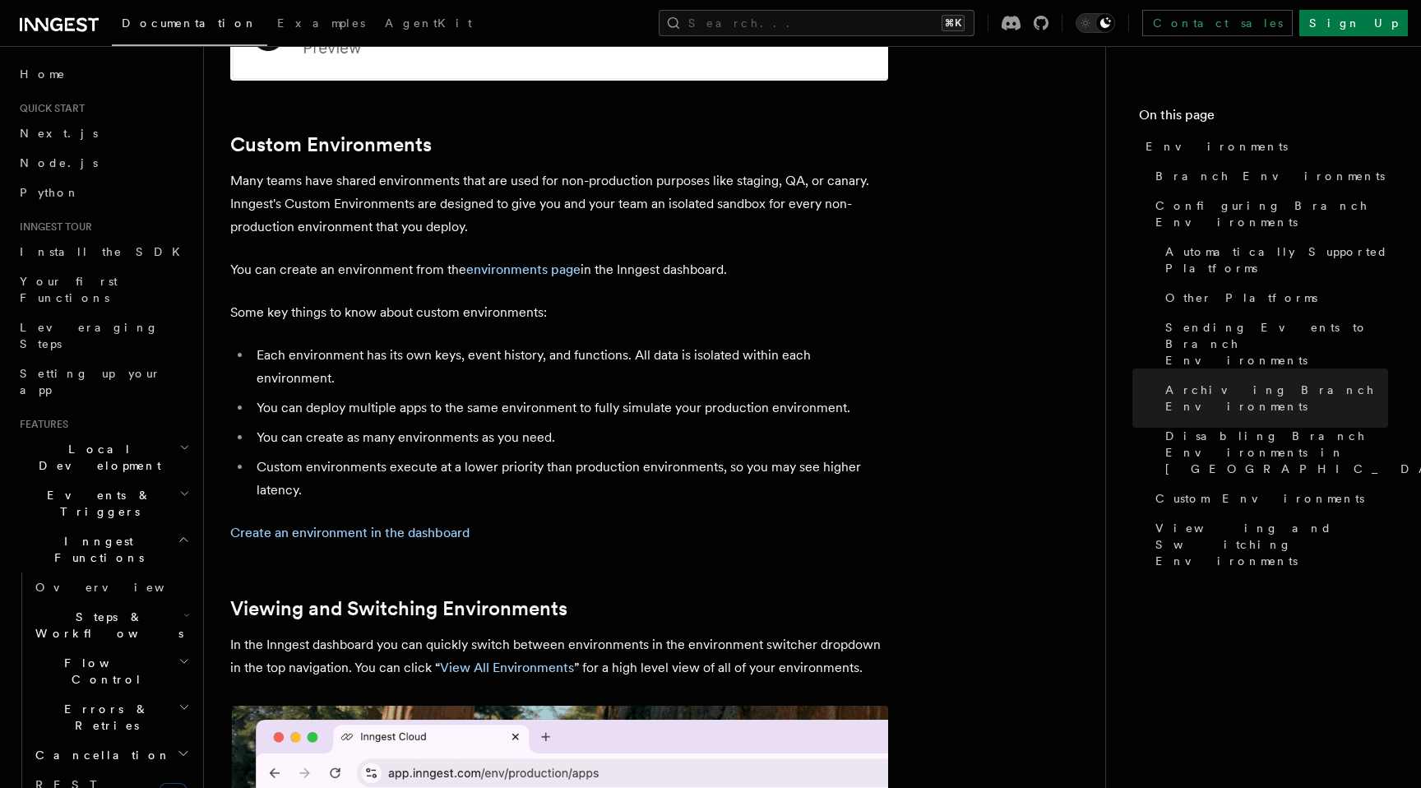
click at [473, 344] on ul "Each environment has its own keys, event history, and functions. All data is is…" at bounding box center [559, 423] width 658 height 158
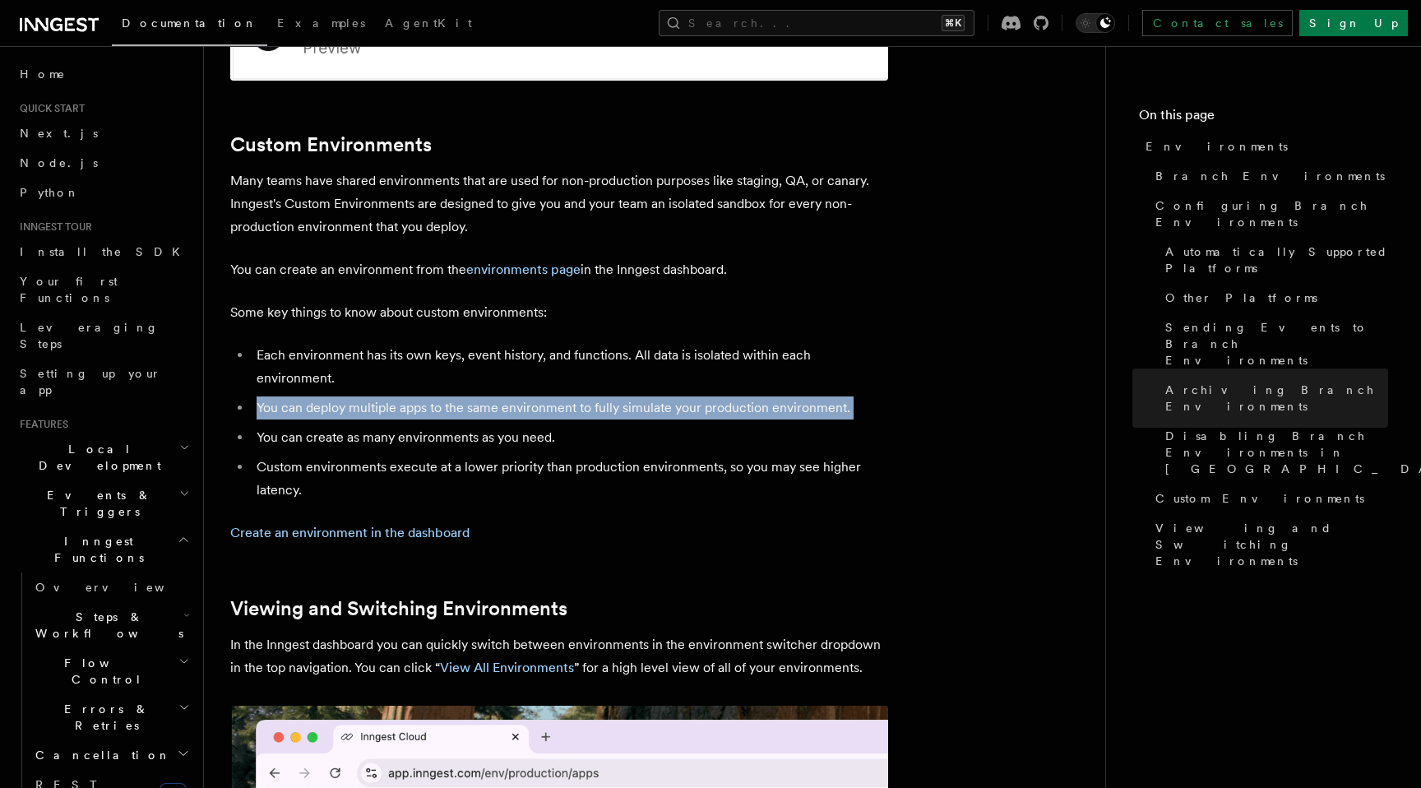
click at [473, 344] on ul "Each environment has its own keys, event history, and functions. All data is is…" at bounding box center [559, 423] width 658 height 158
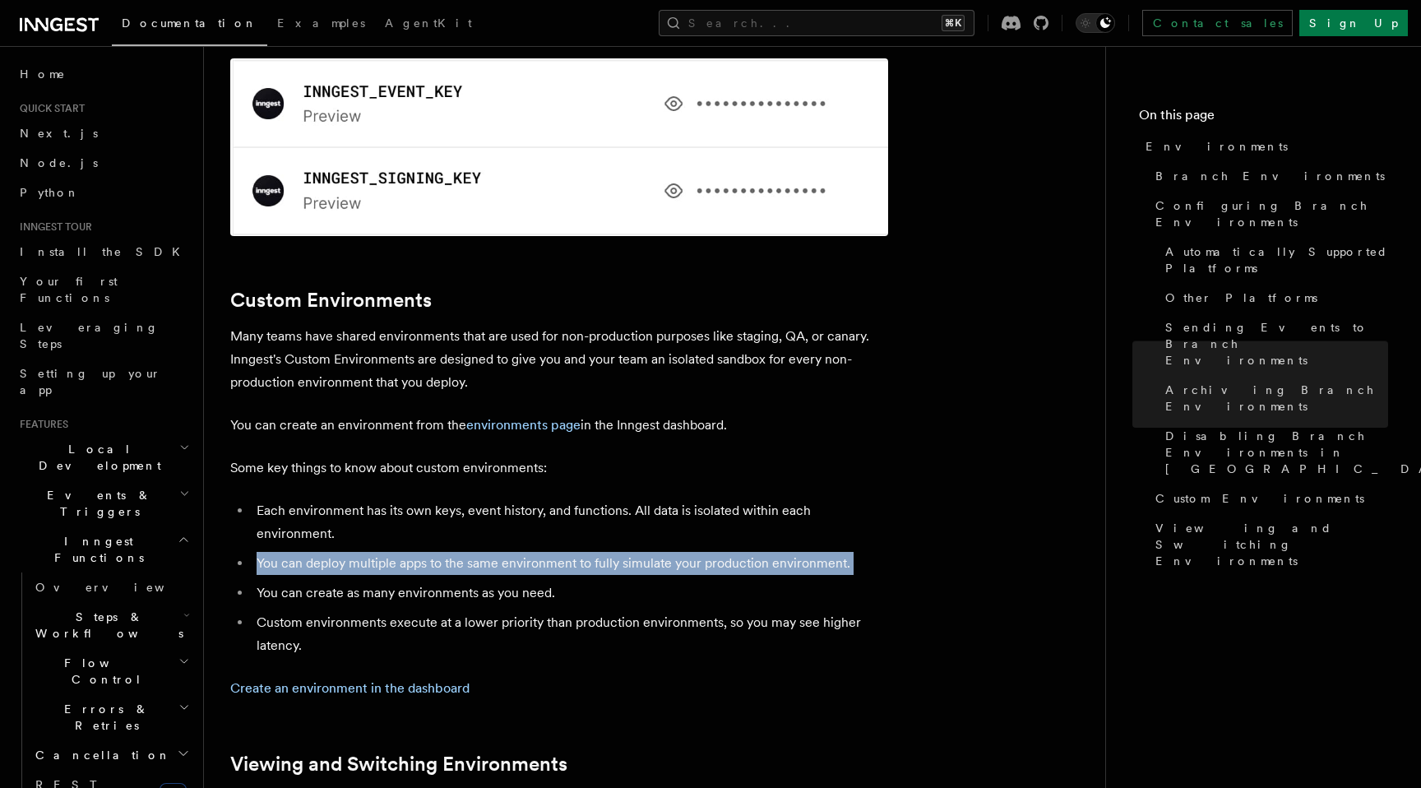
scroll to position [3165, 0]
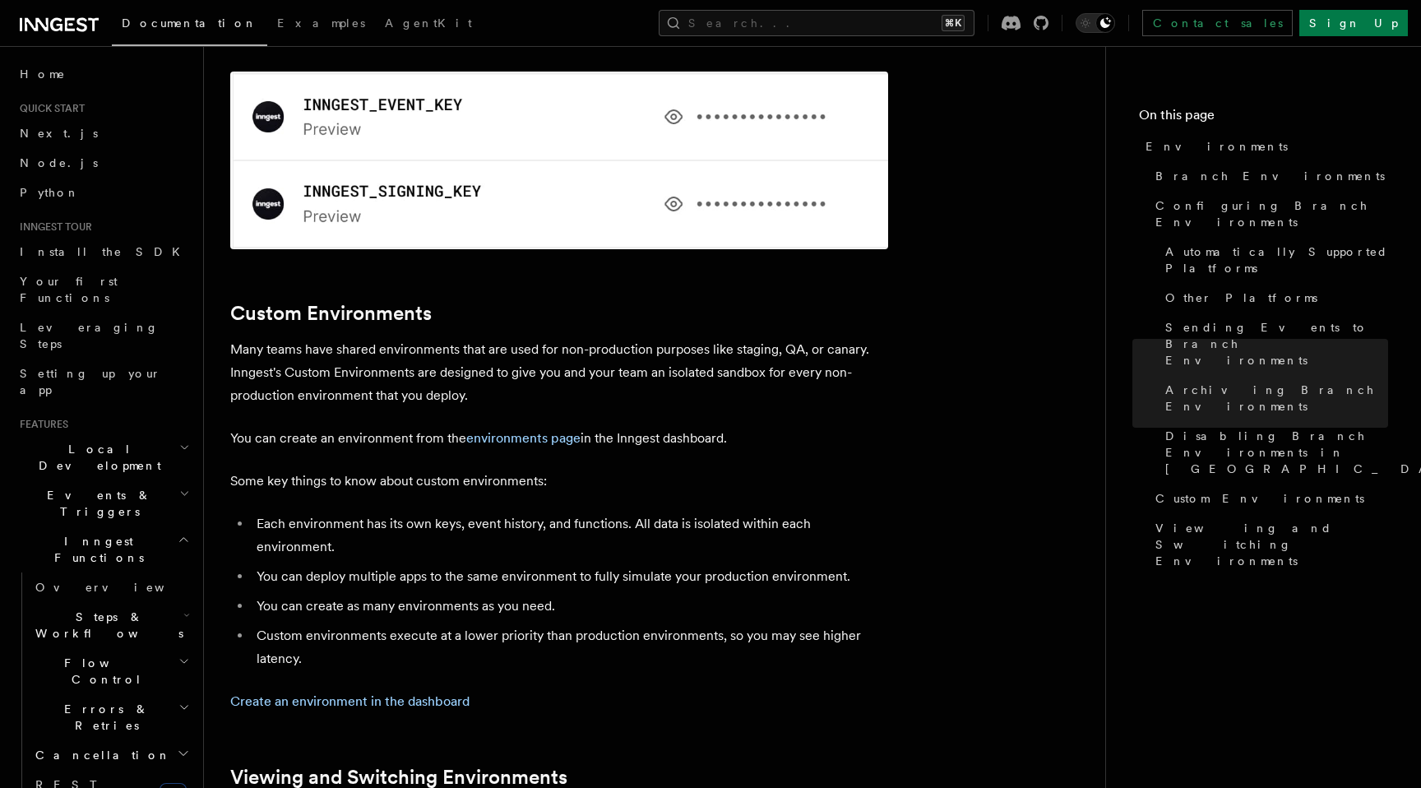
click at [545, 338] on p "Many teams have shared environments that are used for non-production purposes l…" at bounding box center [559, 372] width 658 height 69
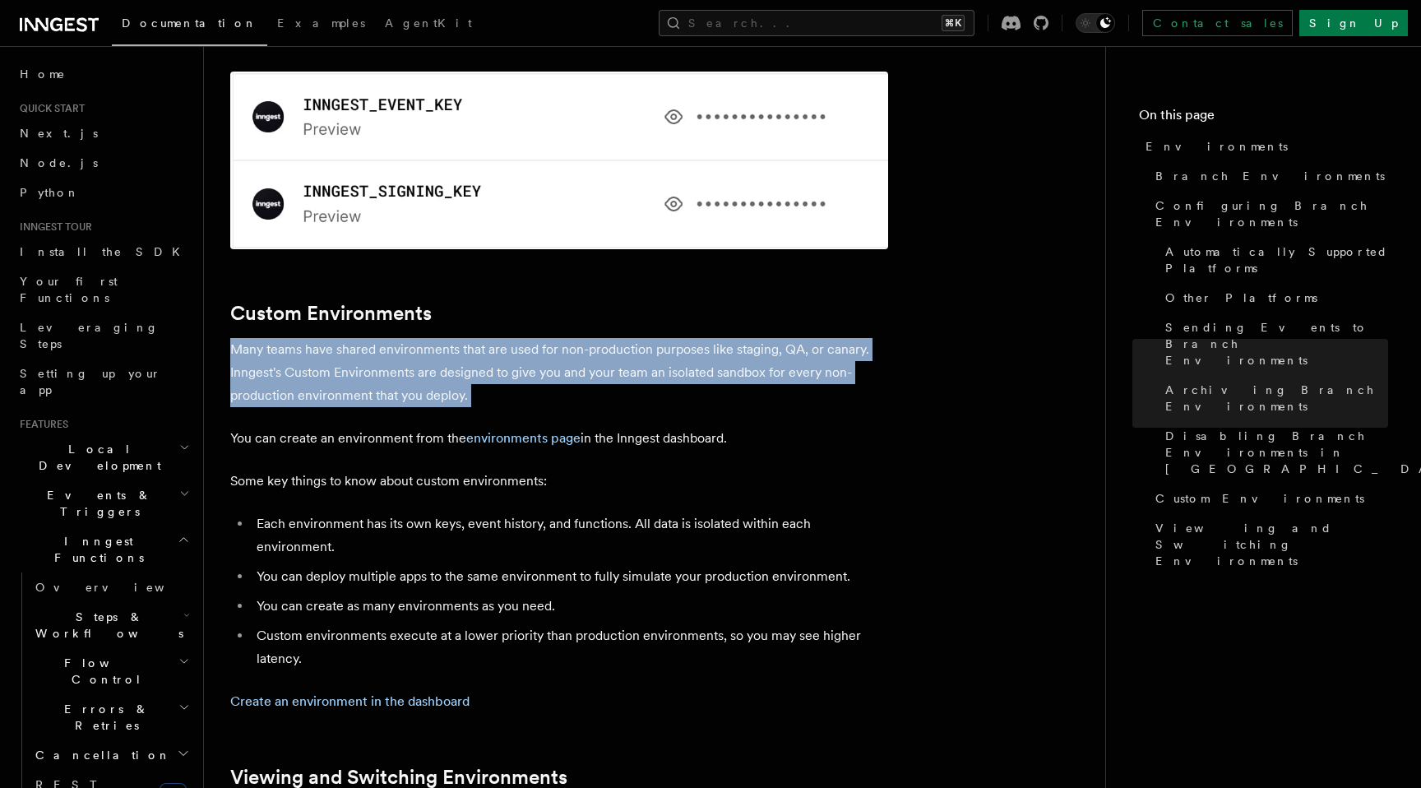
click at [545, 338] on p "Many teams have shared environments that are used for non-production purposes l…" at bounding box center [559, 372] width 658 height 69
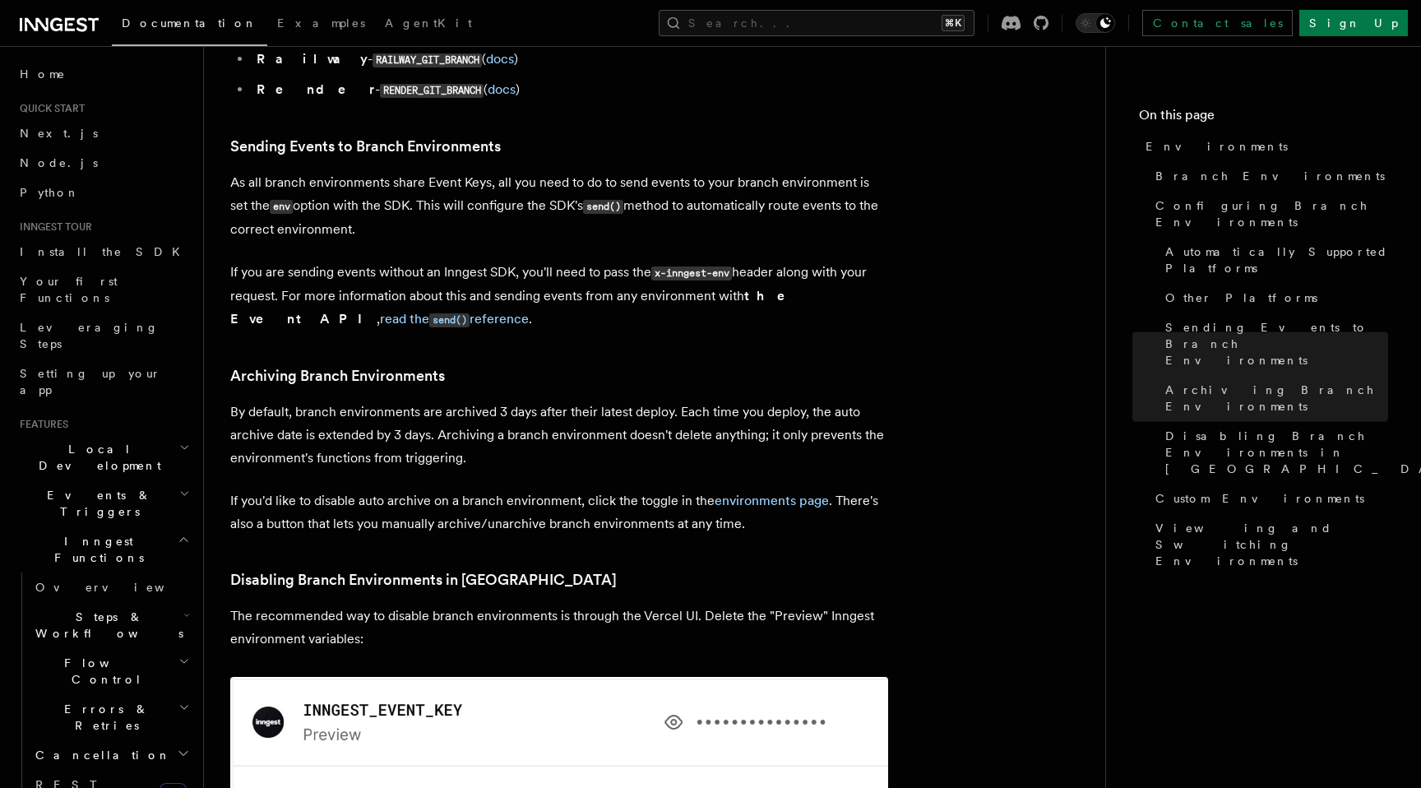
scroll to position [2542, 0]
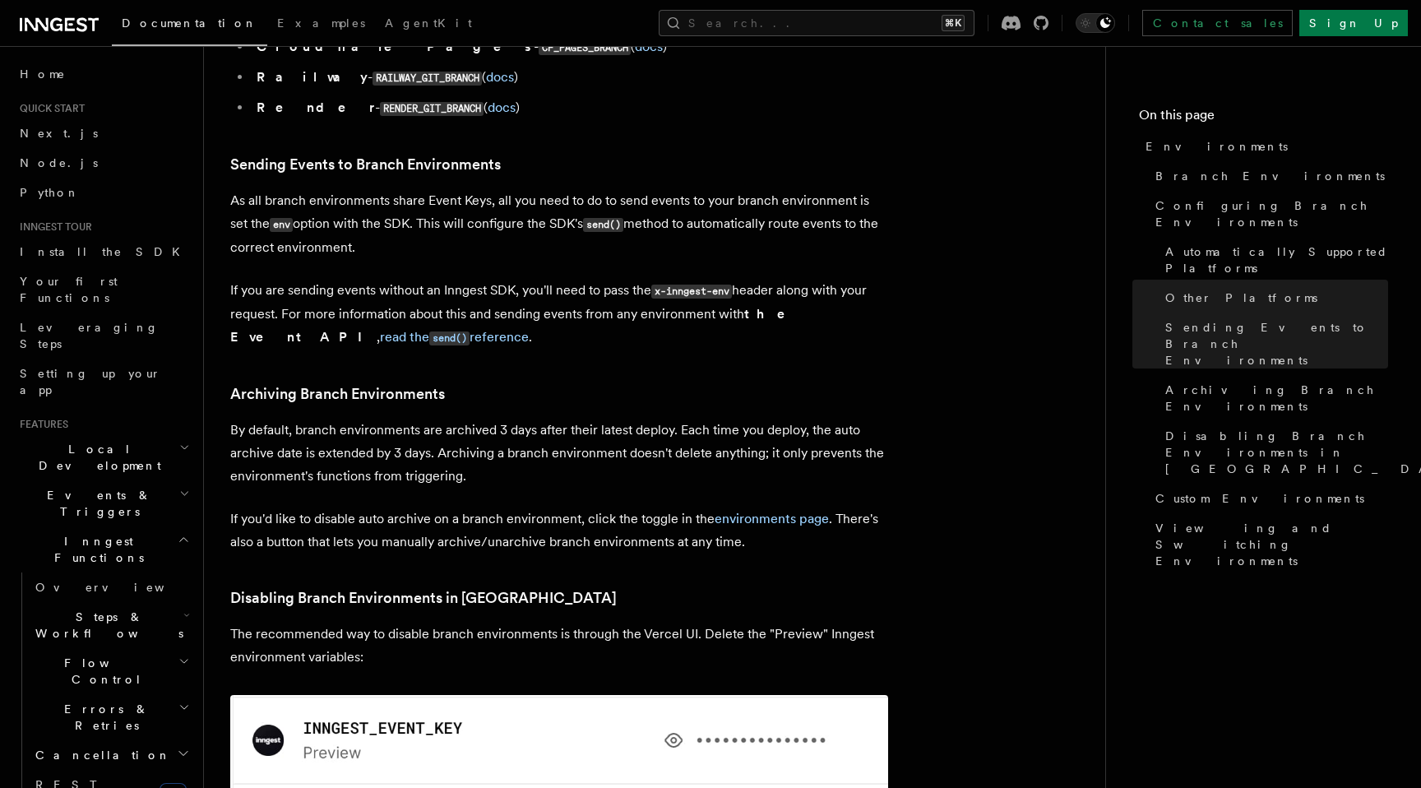
click at [534, 419] on p "By default, branch environments are archived 3 days after their latest deploy. …" at bounding box center [559, 453] width 658 height 69
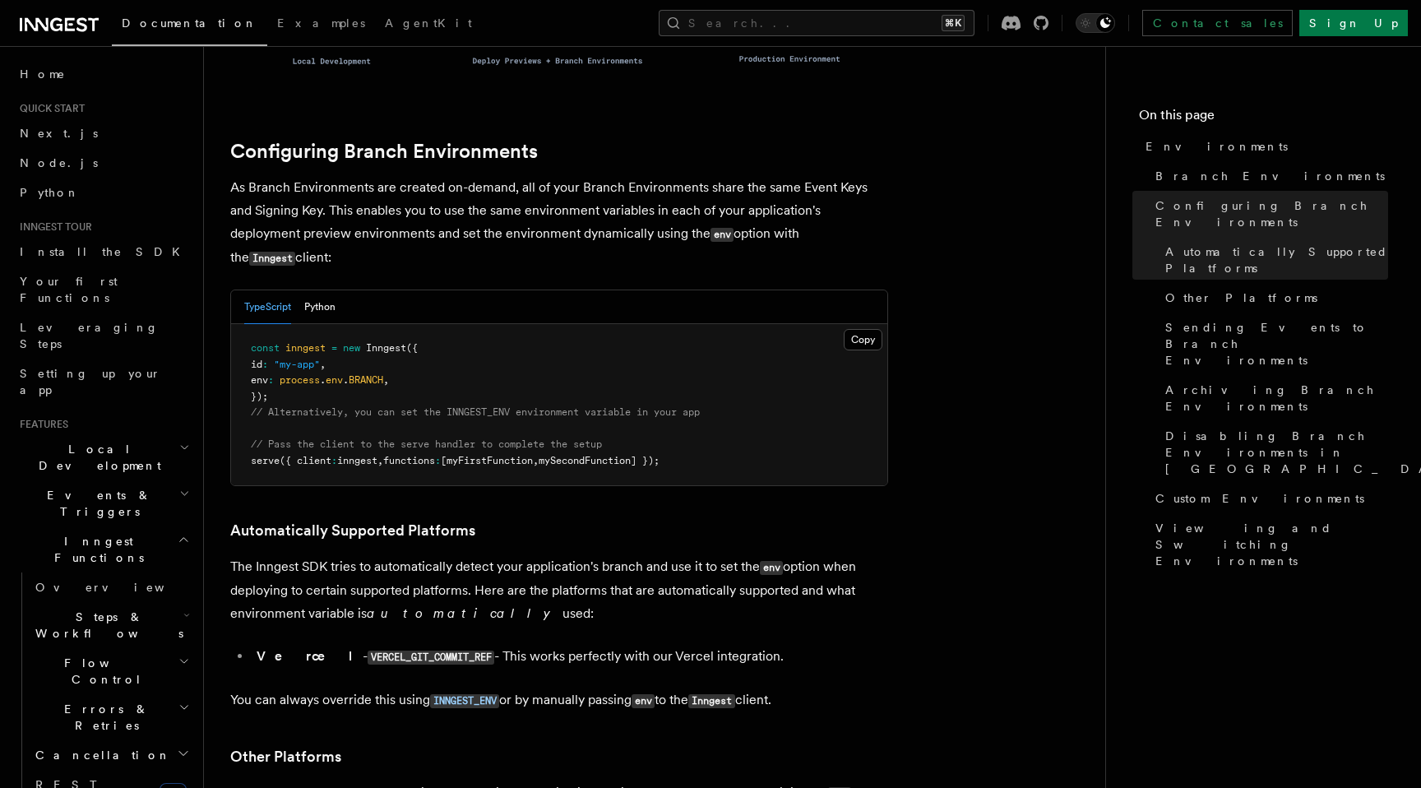
scroll to position [1538, 0]
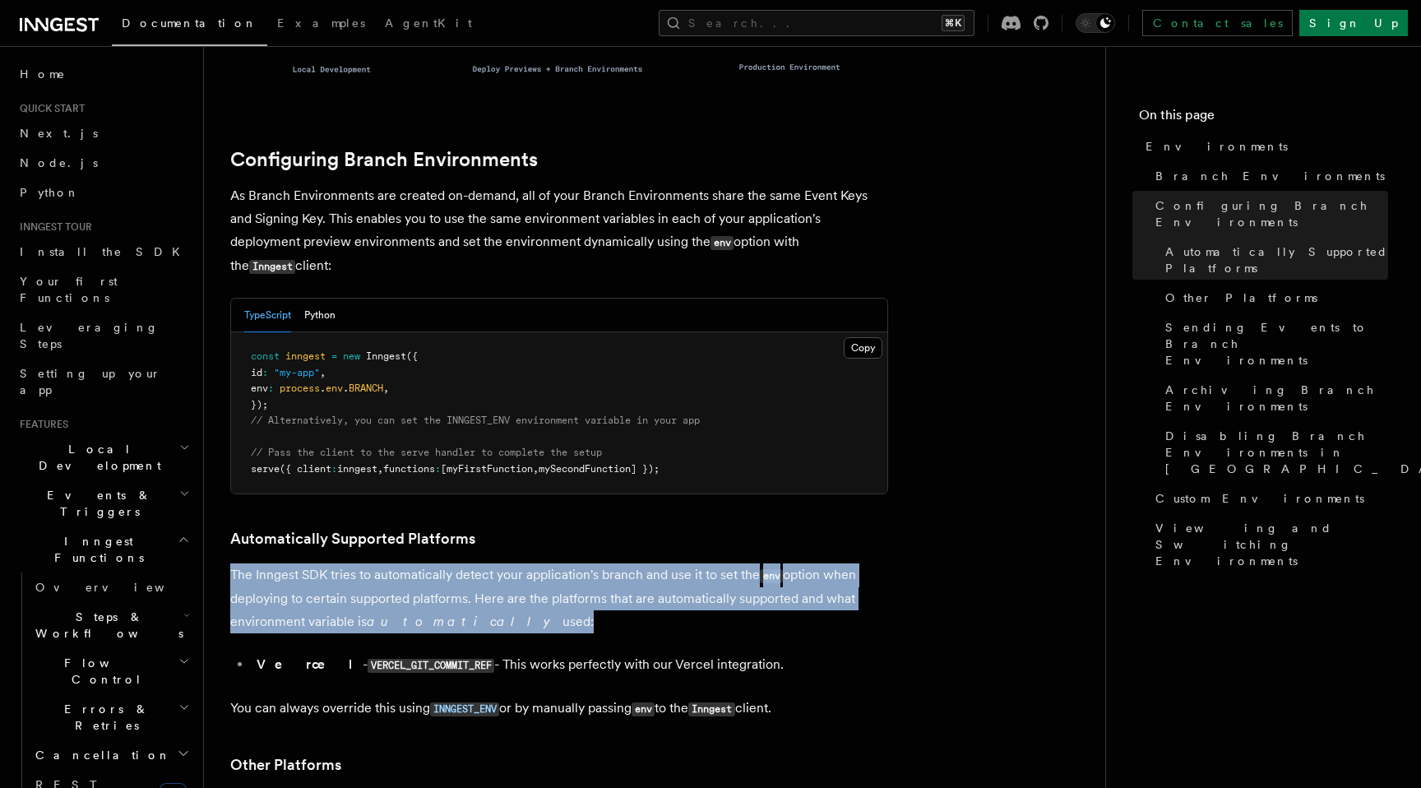
click at [456, 563] on p "The Inngest SDK tries to automatically detect your application's branch and use…" at bounding box center [559, 598] width 658 height 70
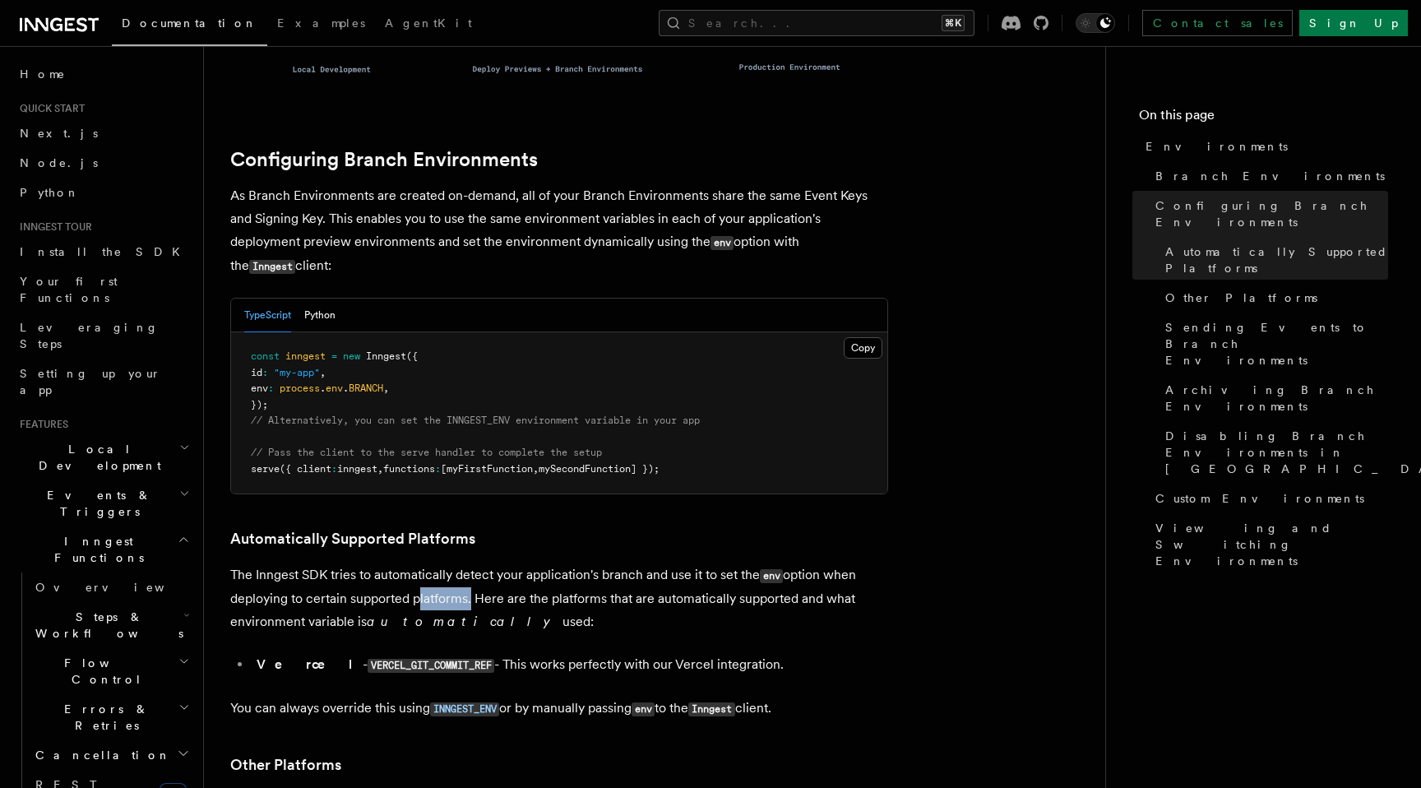
click at [456, 563] on p "The Inngest SDK tries to automatically detect your application's branch and use…" at bounding box center [559, 598] width 658 height 70
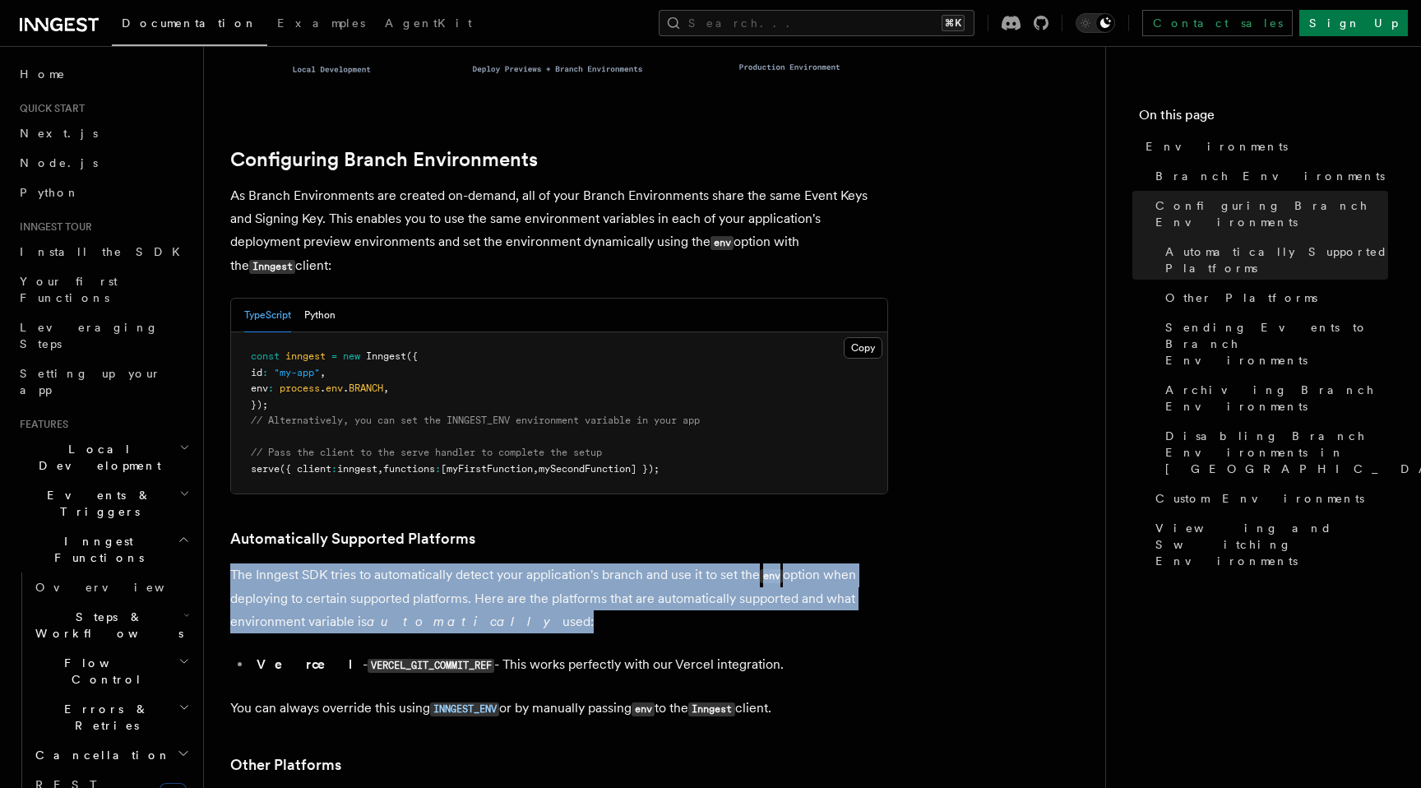
click at [456, 563] on p "The Inngest SDK tries to automatically detect your application's branch and use…" at bounding box center [559, 598] width 658 height 70
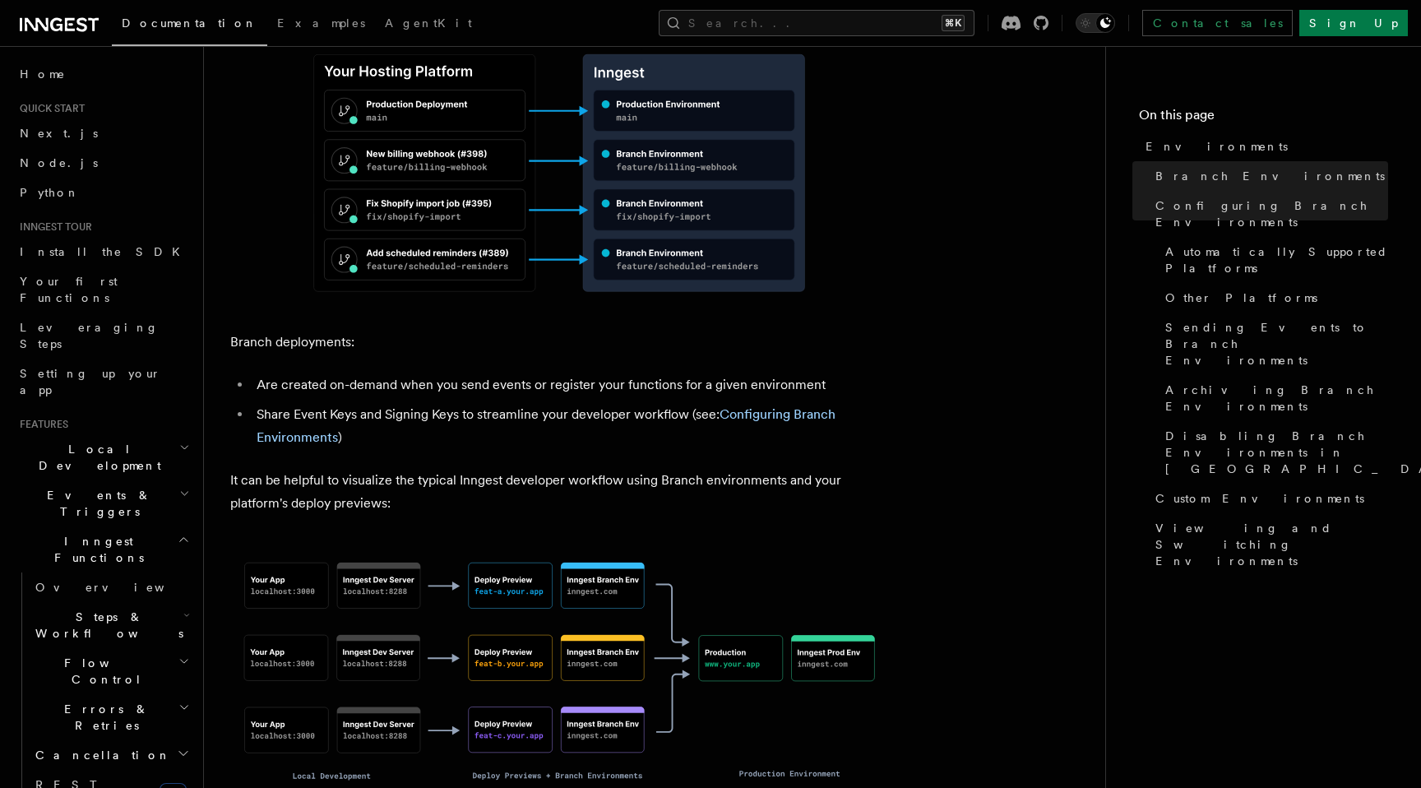
scroll to position [828, 0]
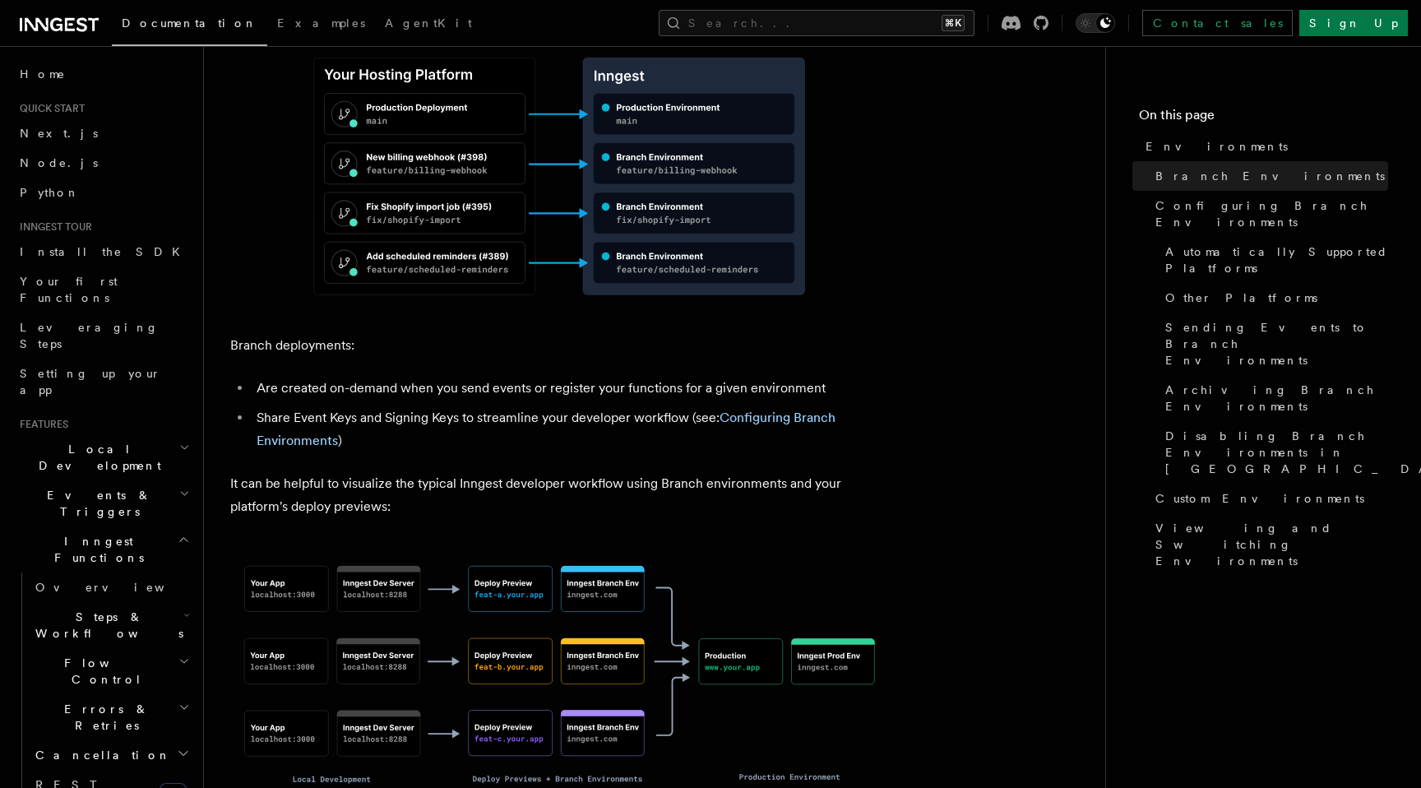
click at [489, 377] on li "Are created on-demand when you send events or register your functions for a giv…" at bounding box center [570, 388] width 637 height 23
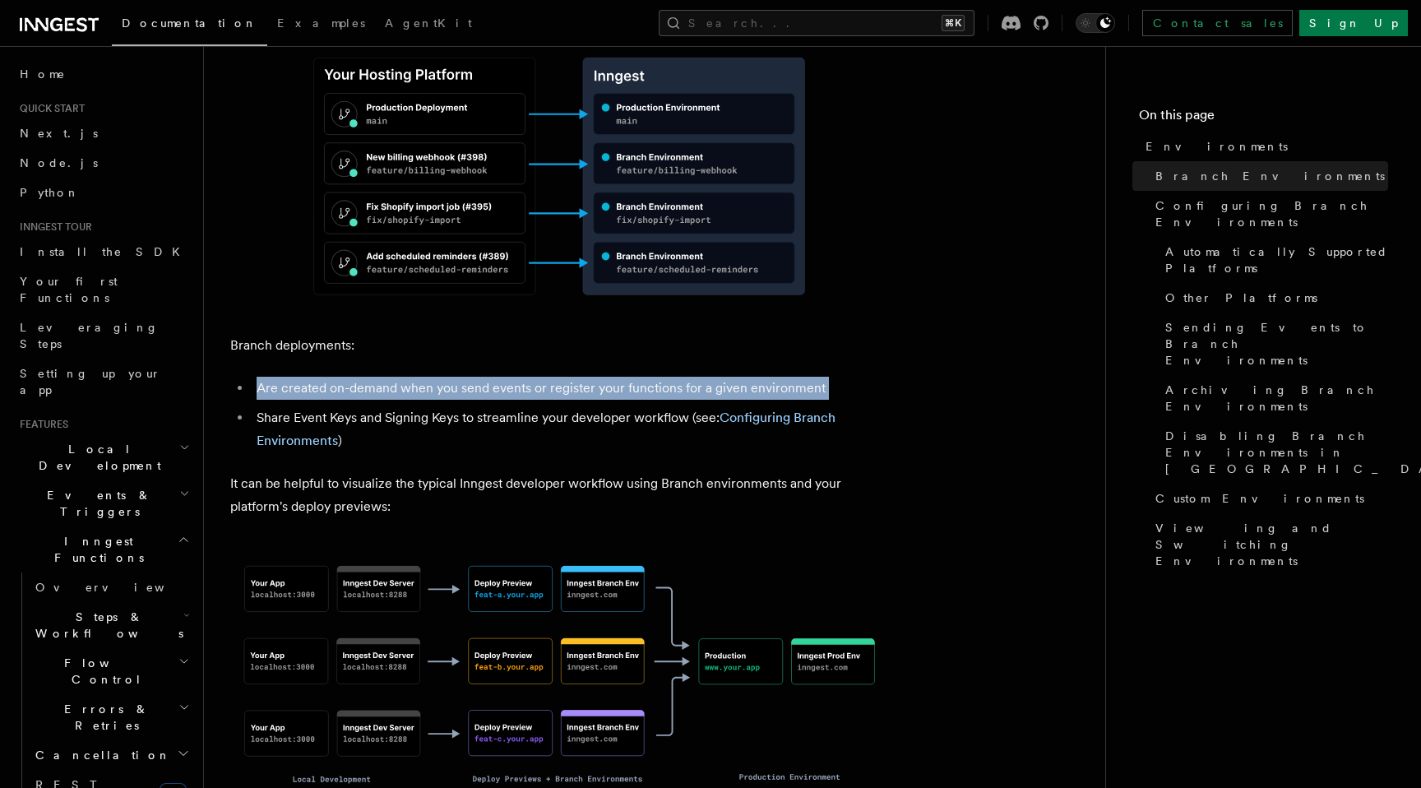
click at [489, 377] on li "Are created on-demand when you send events or register your functions for a giv…" at bounding box center [570, 388] width 637 height 23
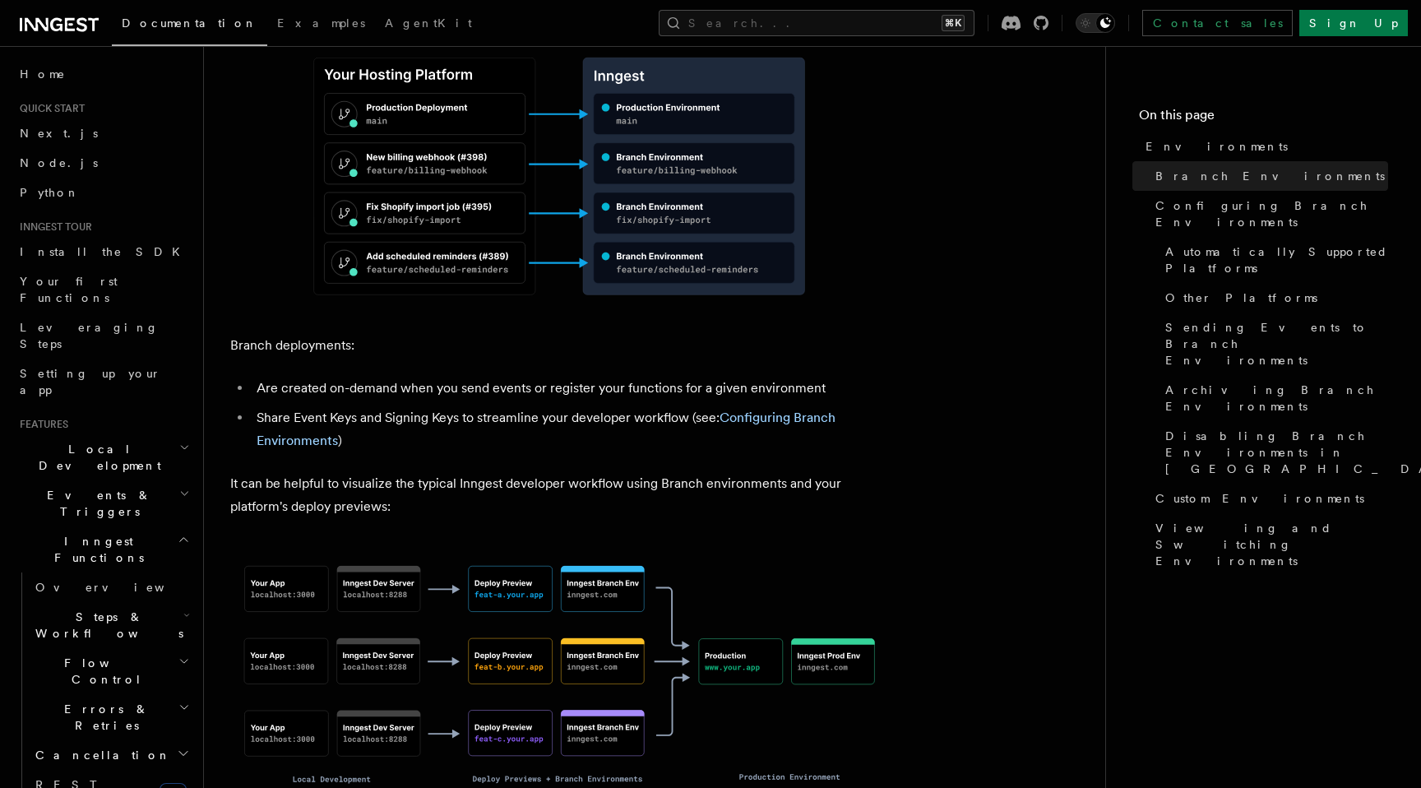
click at [486, 406] on li "Share Event Keys and Signing Keys to streamline your developer workflow (see: C…" at bounding box center [570, 429] width 637 height 46
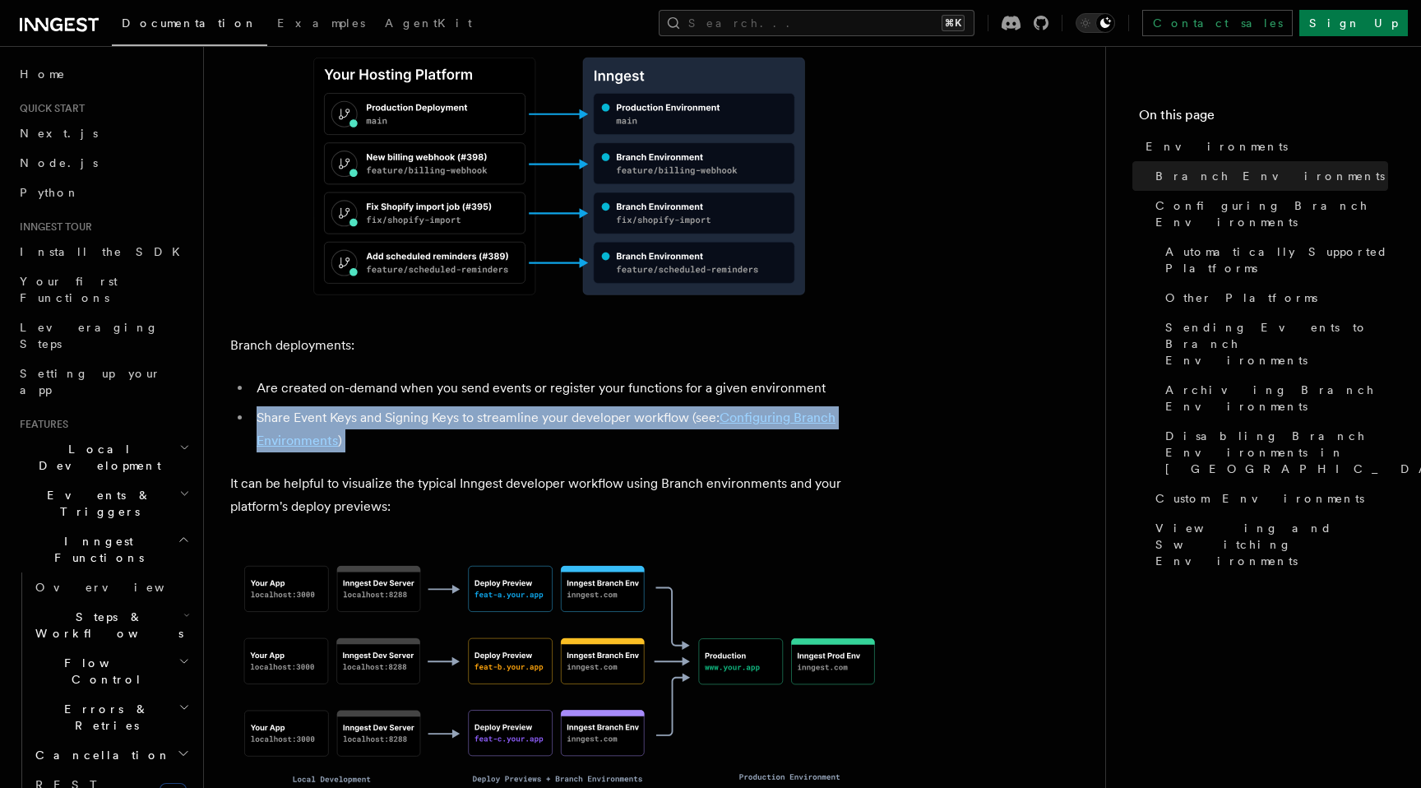
click at [486, 406] on li "Share Event Keys and Signing Keys to streamline your developer workflow (see: C…" at bounding box center [570, 429] width 637 height 46
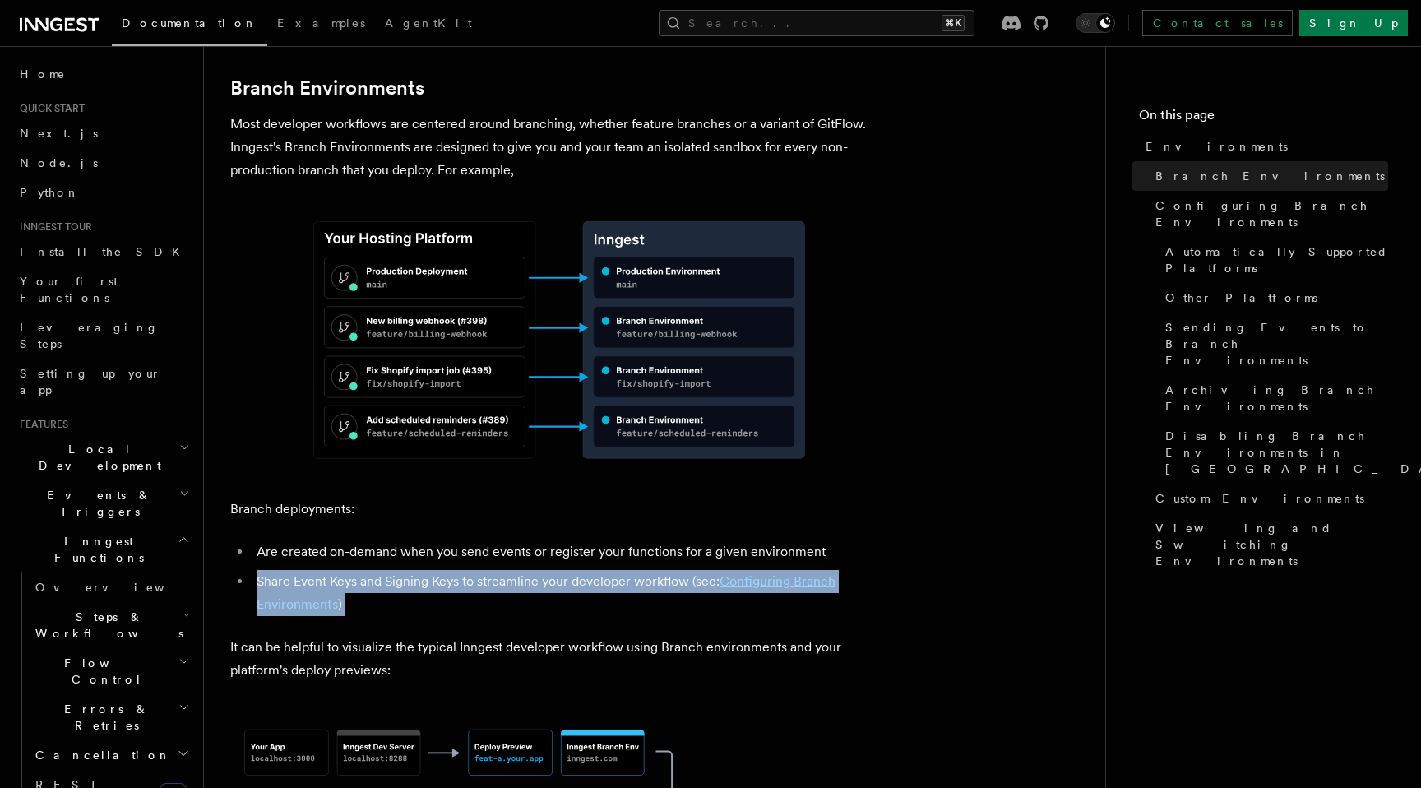
scroll to position [665, 0]
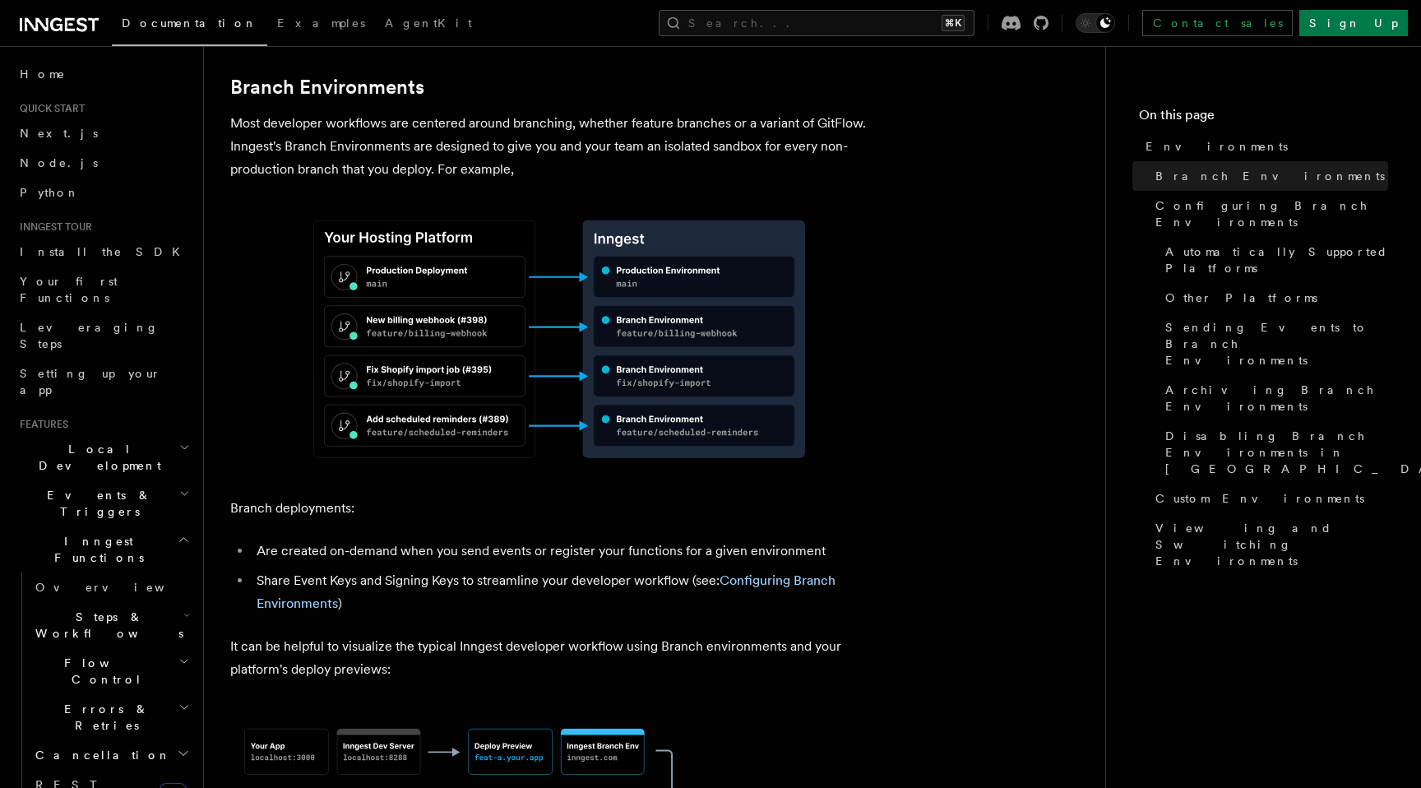
click at [397, 540] on li "Are created on-demand when you send events or register your functions for a giv…" at bounding box center [570, 551] width 637 height 23
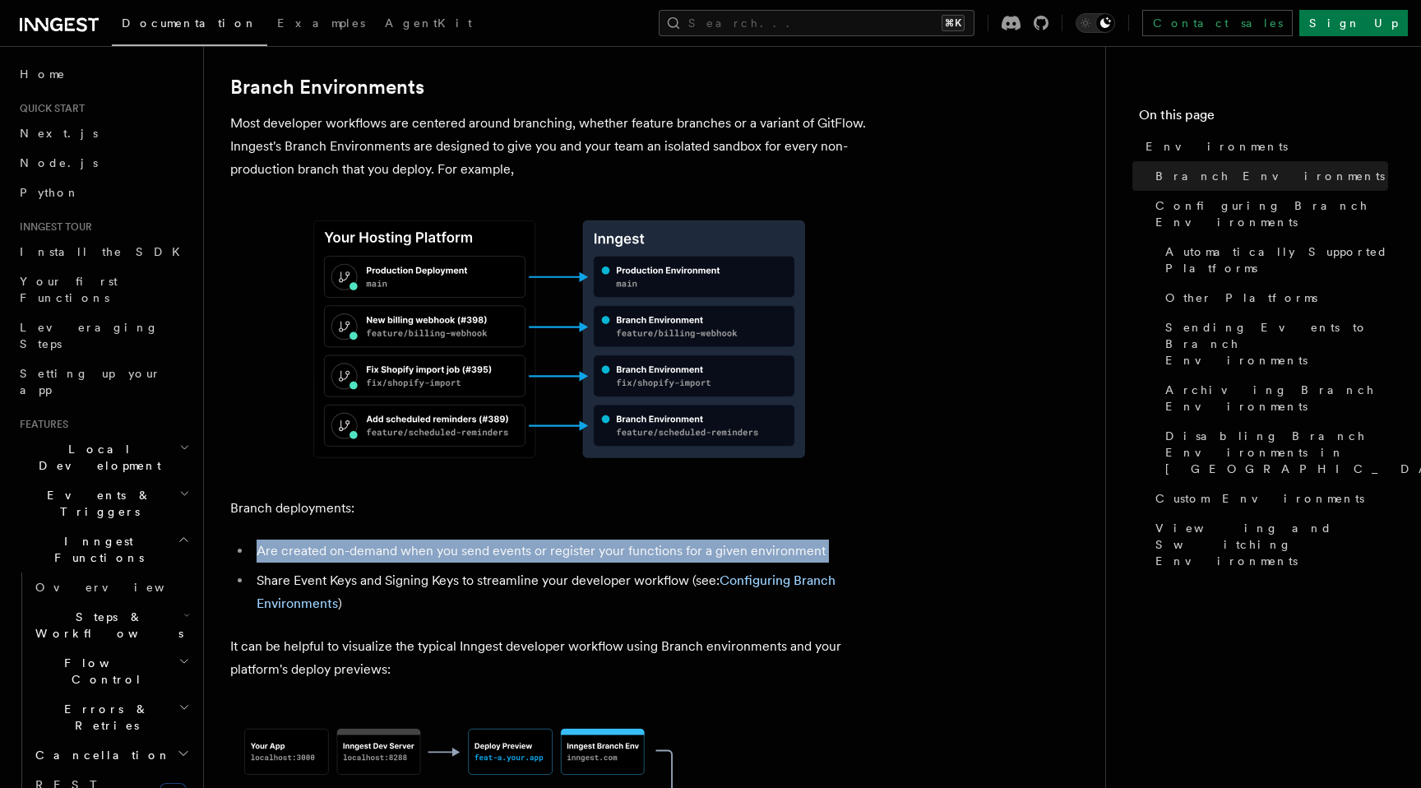
click at [397, 540] on li "Are created on-demand when you send events or register your functions for a giv…" at bounding box center [570, 551] width 637 height 23
click at [415, 569] on li "Share Event Keys and Signing Keys to streamline your developer workflow (see: C…" at bounding box center [570, 592] width 637 height 46
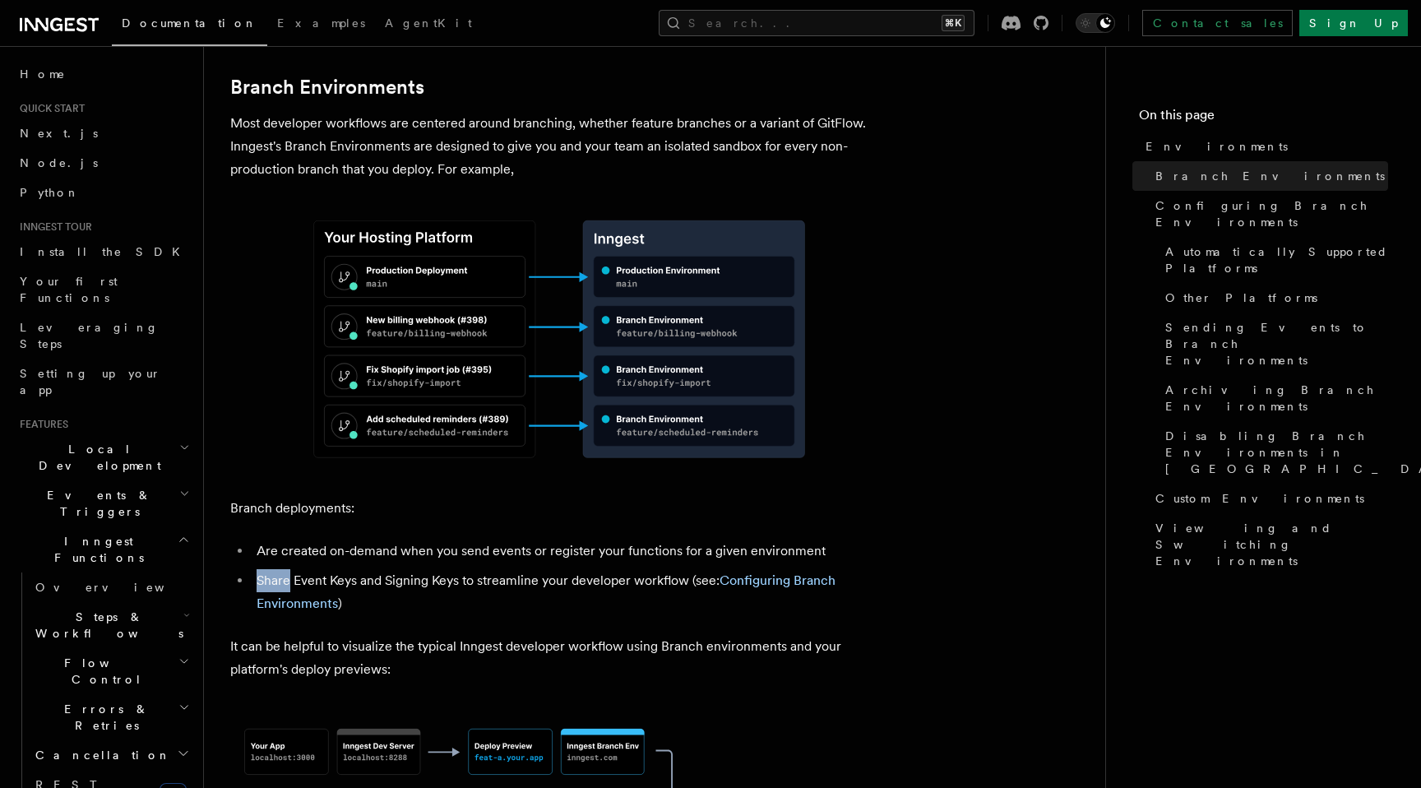
click at [415, 569] on li "Share Event Keys and Signing Keys to streamline your developer workflow (see: C…" at bounding box center [570, 592] width 637 height 46
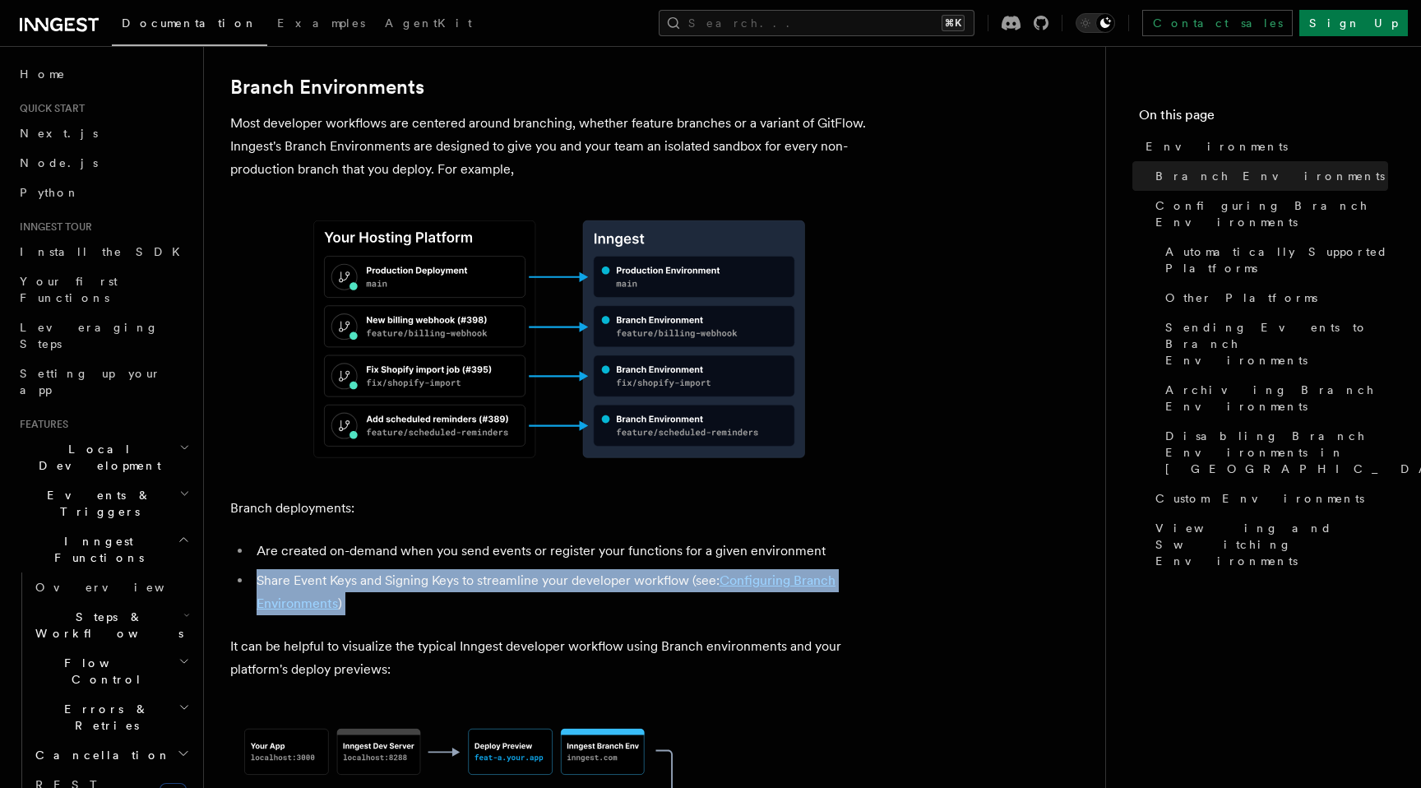
click at [415, 569] on li "Share Event Keys and Signing Keys to streamline your developer workflow (see: C…" at bounding box center [570, 592] width 637 height 46
click at [416, 569] on li "Share Event Keys and Signing Keys to streamline your developer workflow (see: C…" at bounding box center [570, 592] width 637 height 46
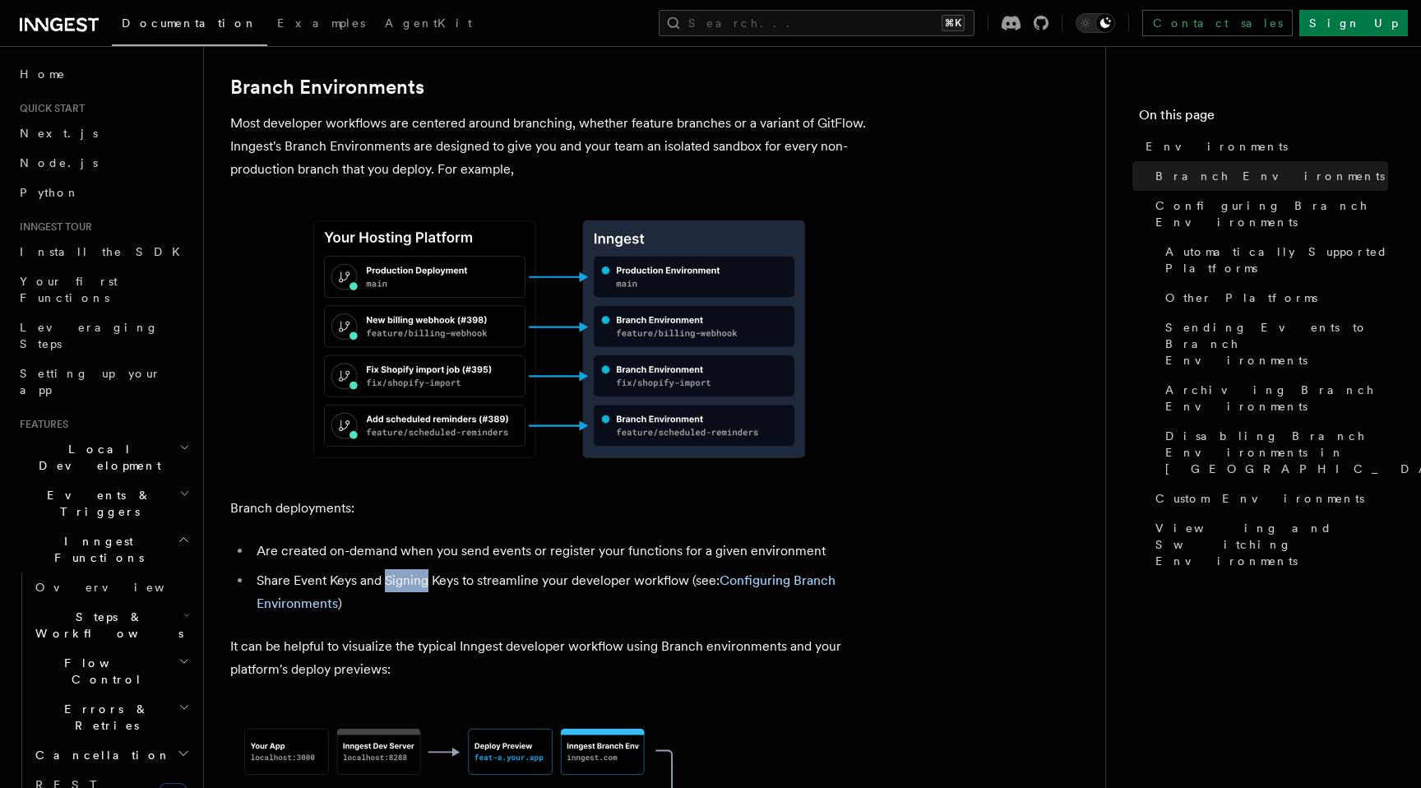
click at [416, 569] on li "Share Event Keys and Signing Keys to streamline your developer workflow (see: C…" at bounding box center [570, 592] width 637 height 46
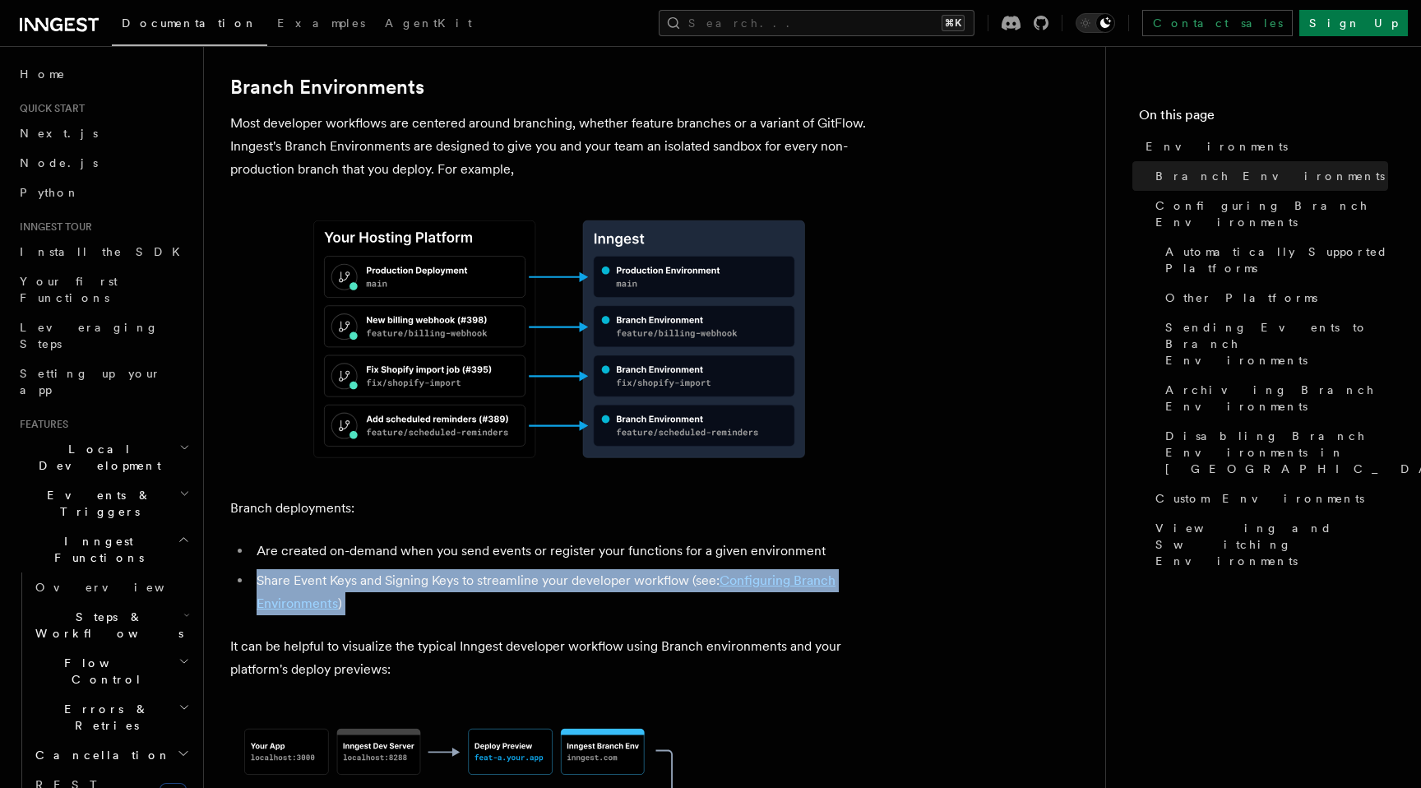
click at [416, 569] on li "Share Event Keys and Signing Keys to streamline your developer workflow (see: C…" at bounding box center [570, 592] width 637 height 46
